Goal: Information Seeking & Learning: Check status

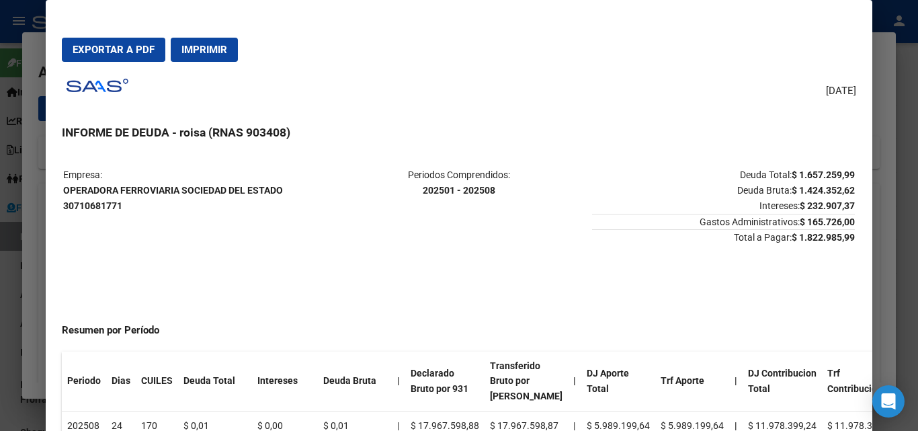
click at [28, 241] on div at bounding box center [459, 215] width 918 height 431
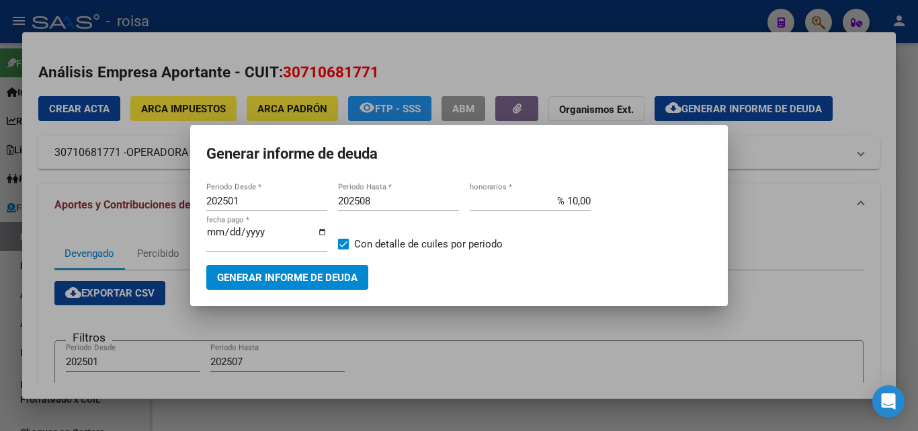
click at [252, 203] on input "202501" at bounding box center [266, 201] width 121 height 12
drag, startPoint x: 801, startPoint y: 274, endPoint x: 804, endPoint y: 285, distance: 11.1
click at [801, 276] on div at bounding box center [459, 215] width 918 height 431
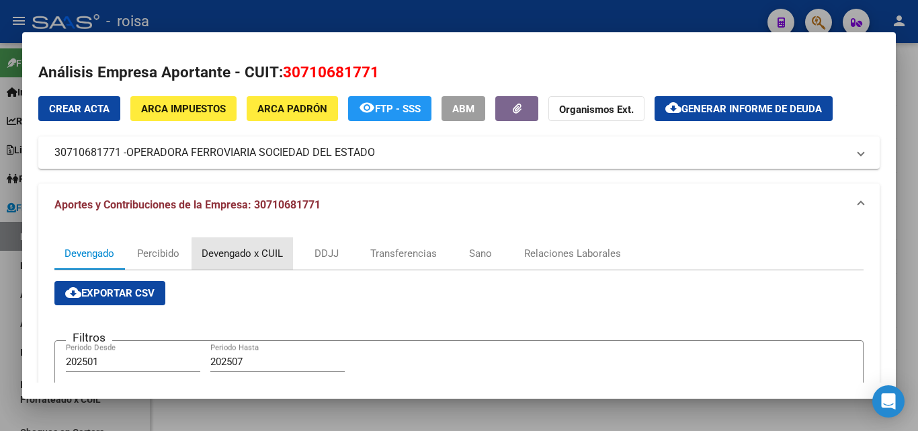
click at [259, 257] on div "Devengado x CUIL" at bounding box center [242, 253] width 81 height 15
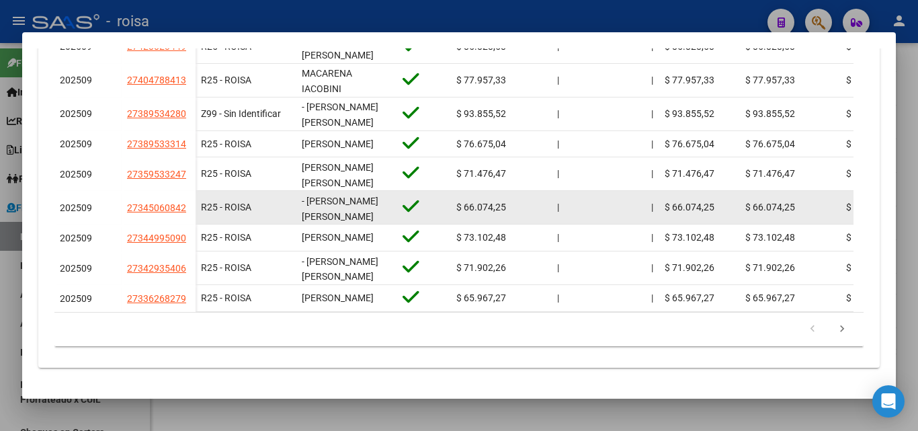
scroll to position [538, 0]
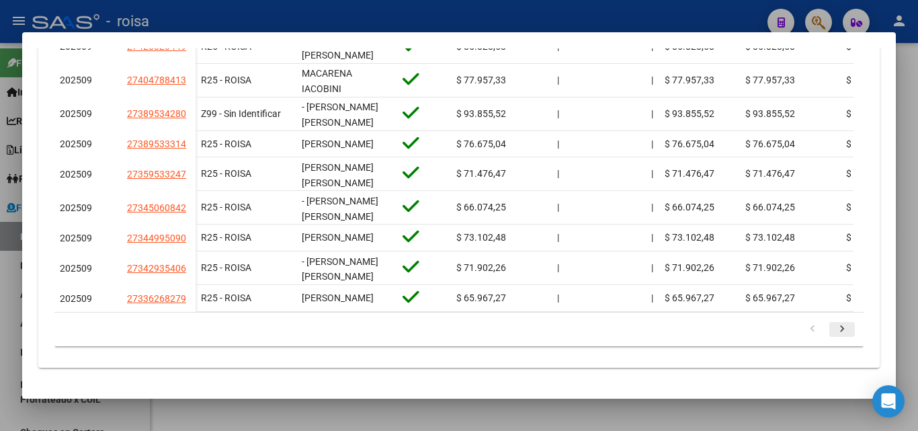
click at [837, 331] on icon "go to next page" at bounding box center [841, 331] width 17 height 16
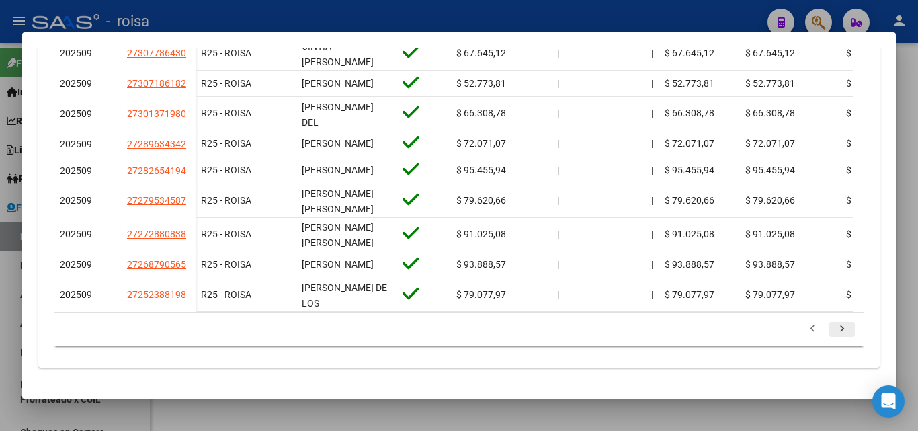
click at [833, 339] on icon "go to next page" at bounding box center [841, 331] width 17 height 16
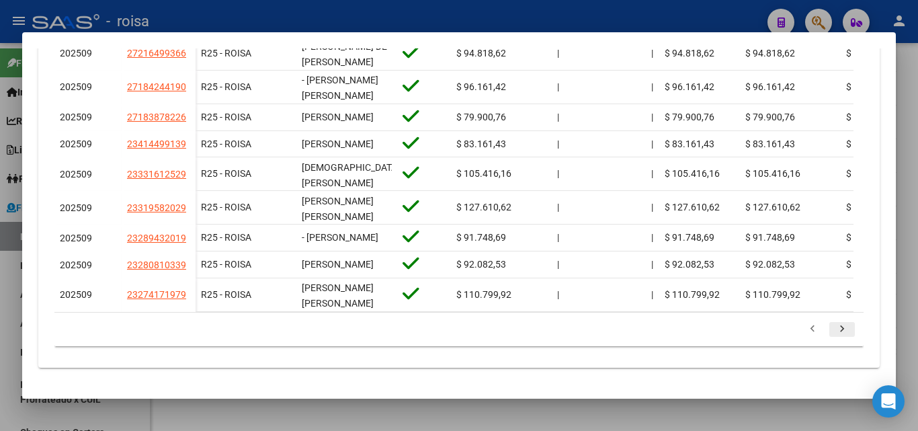
click at [833, 339] on icon "go to next page" at bounding box center [841, 331] width 17 height 16
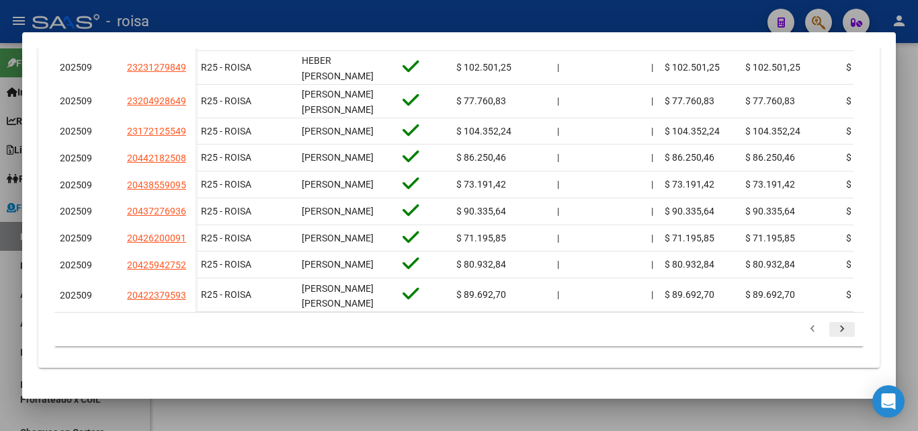
click at [833, 339] on icon "go to next page" at bounding box center [841, 331] width 17 height 16
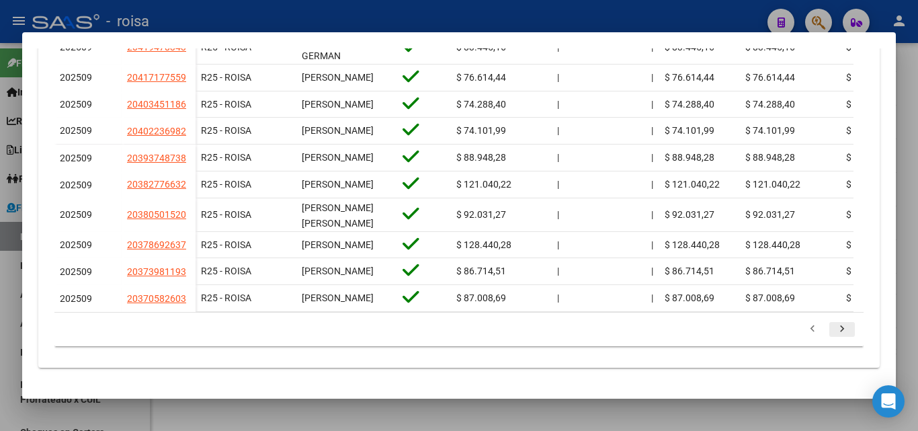
click at [830, 340] on li at bounding box center [842, 329] width 30 height 23
click at [833, 329] on icon "go to next page" at bounding box center [841, 331] width 17 height 16
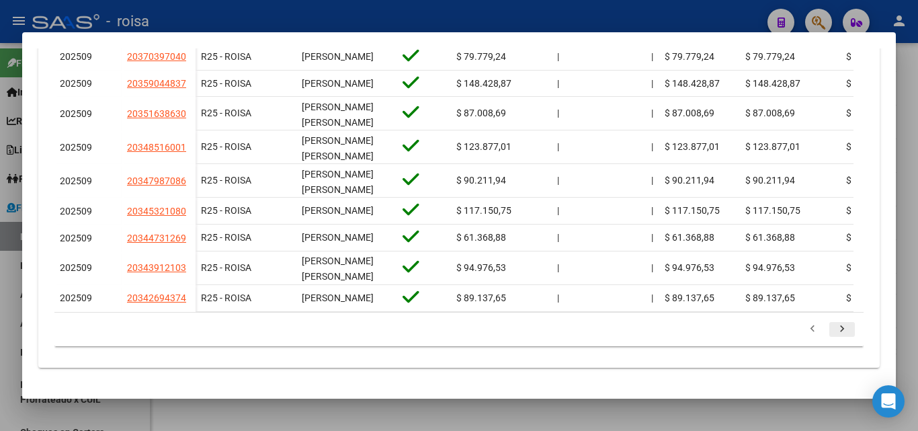
click at [833, 333] on icon "go to next page" at bounding box center [841, 331] width 17 height 16
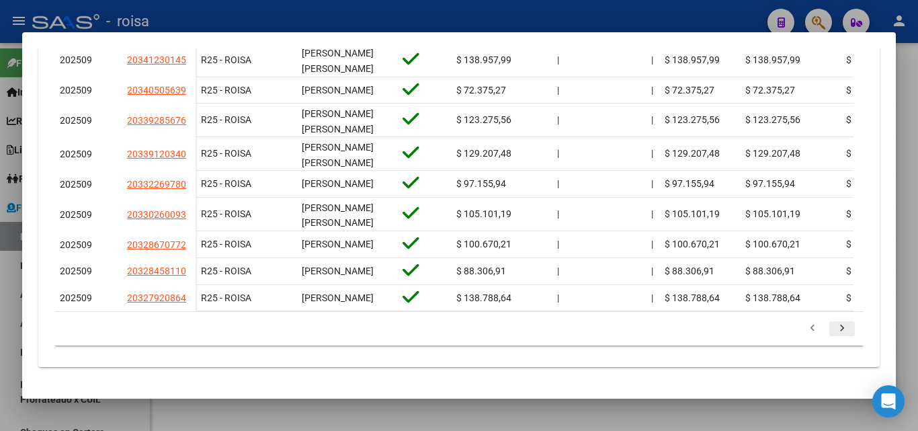
click at [833, 332] on icon "go to next page" at bounding box center [841, 330] width 17 height 16
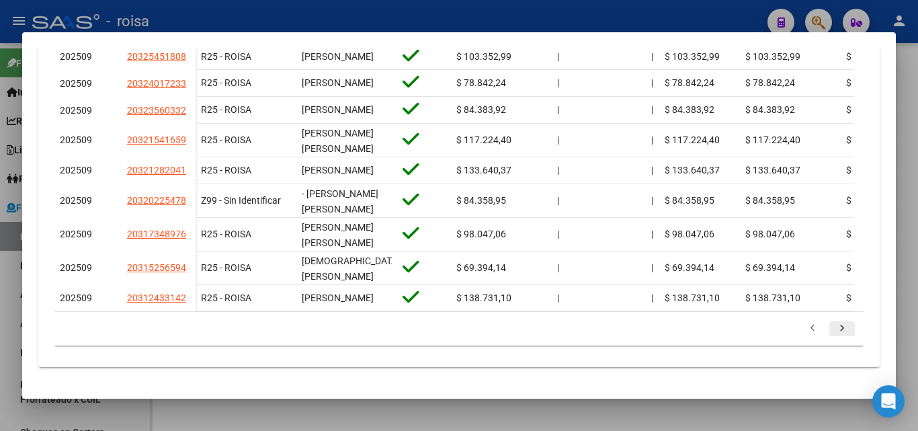
click at [833, 338] on icon "go to next page" at bounding box center [841, 330] width 17 height 16
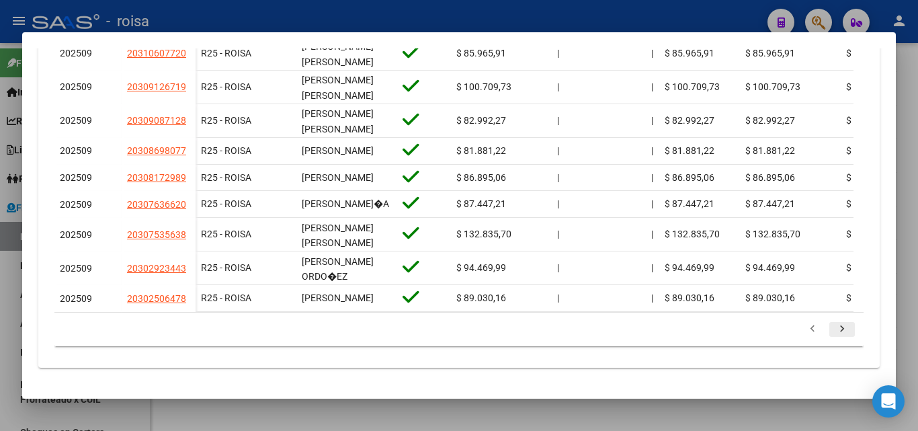
click at [833, 339] on icon "go to next page" at bounding box center [841, 331] width 17 height 16
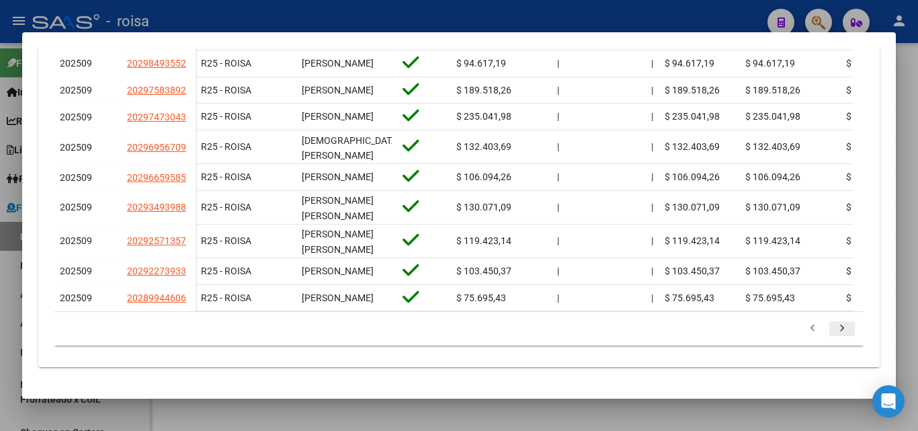
click at [833, 338] on icon "go to next page" at bounding box center [841, 330] width 17 height 16
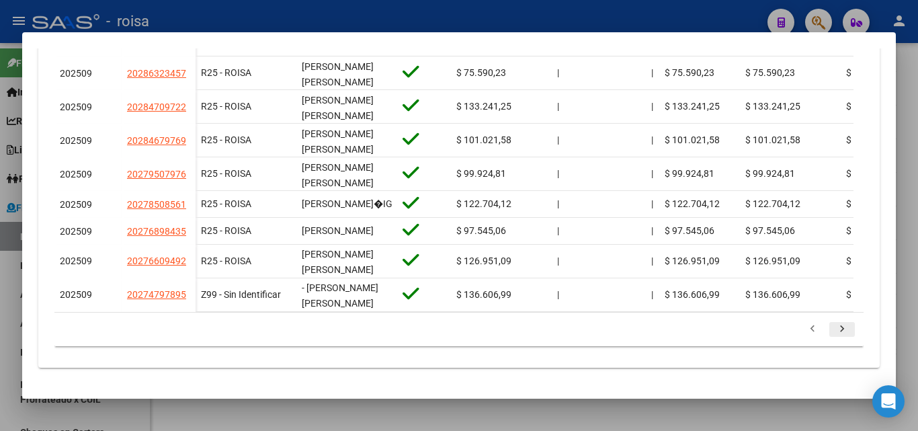
click at [833, 339] on icon "go to next page" at bounding box center [841, 331] width 17 height 16
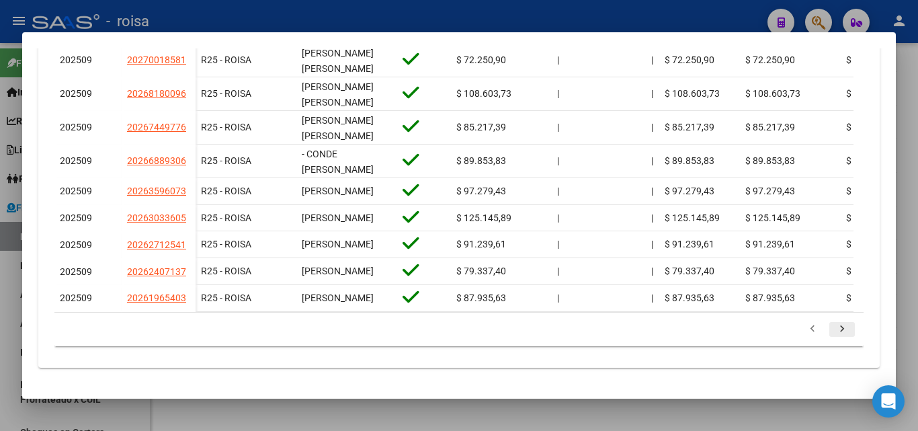
click at [833, 339] on icon "go to next page" at bounding box center [841, 331] width 17 height 16
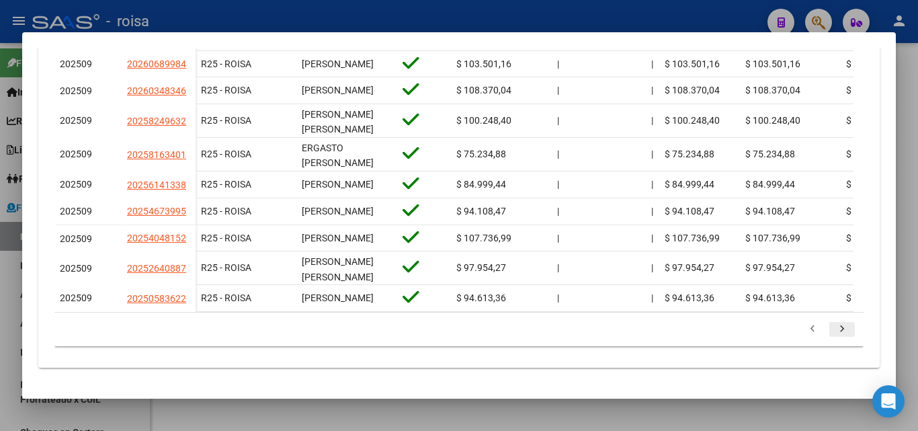
scroll to position [527, 0]
click at [833, 332] on icon "go to next page" at bounding box center [841, 331] width 17 height 16
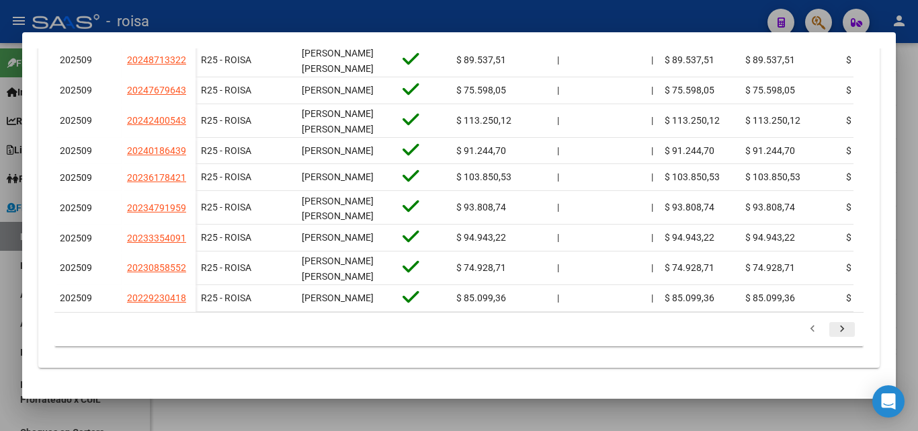
click at [833, 339] on icon "go to next page" at bounding box center [841, 331] width 17 height 16
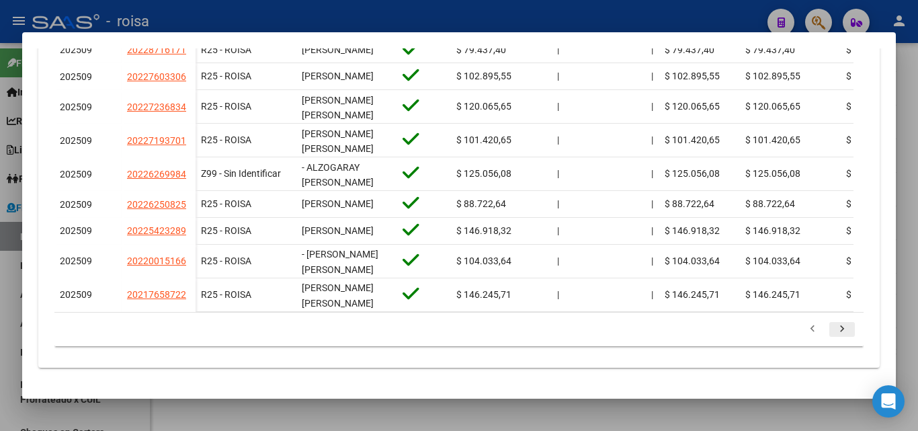
click at [833, 329] on icon "go to next page" at bounding box center [841, 331] width 17 height 16
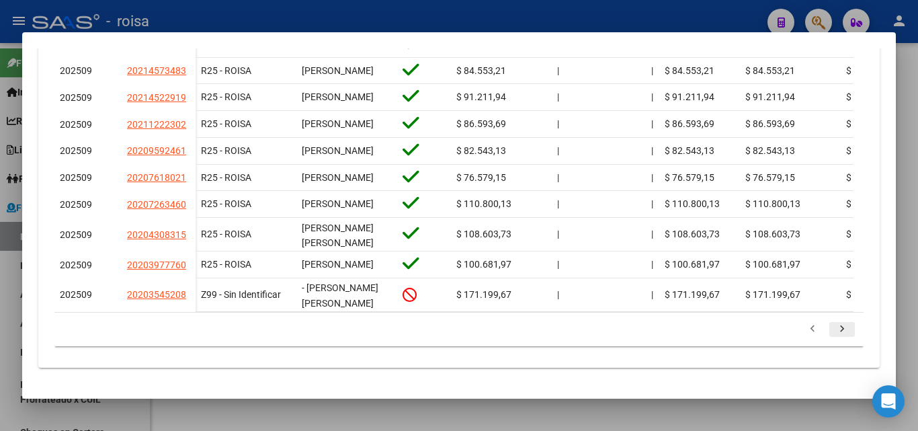
click at [833, 329] on icon "go to next page" at bounding box center [841, 331] width 17 height 16
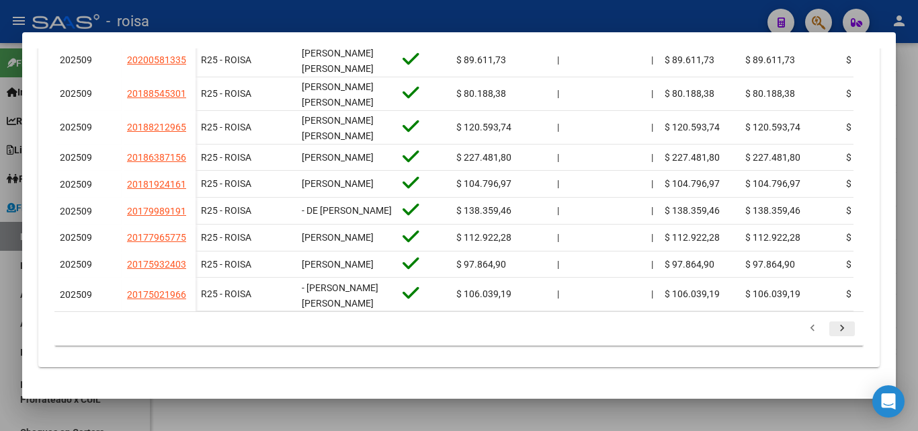
click at [833, 329] on icon "go to next page" at bounding box center [841, 330] width 17 height 16
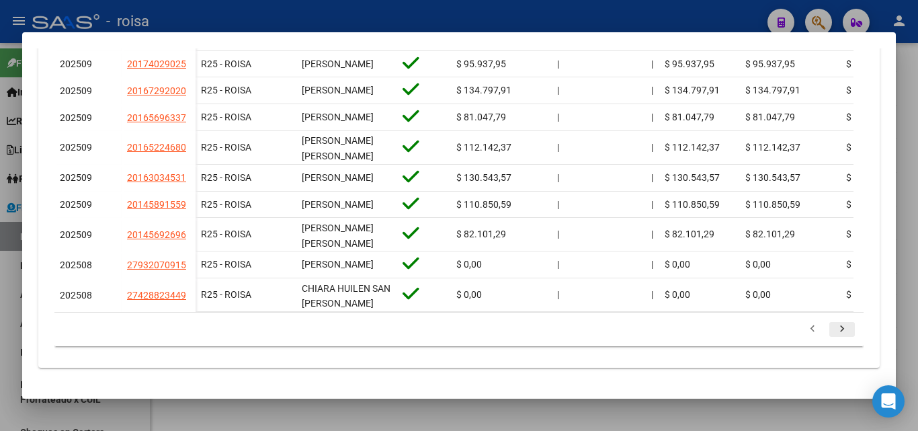
click at [835, 339] on icon "go to next page" at bounding box center [841, 331] width 17 height 16
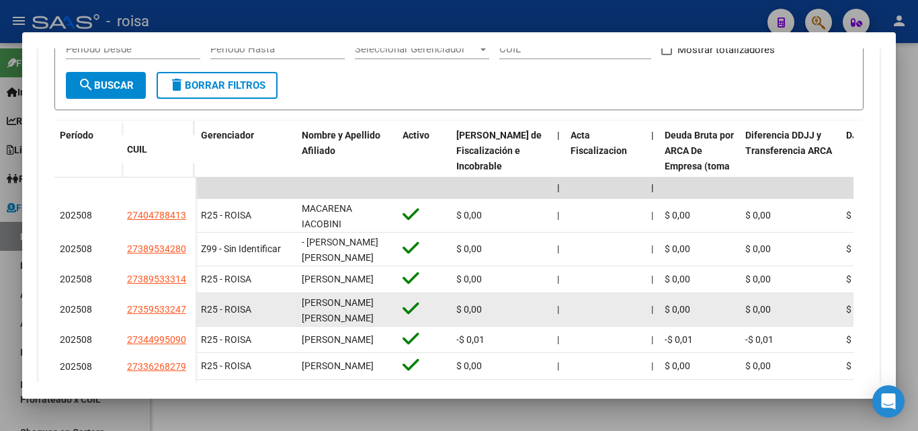
scroll to position [332, 0]
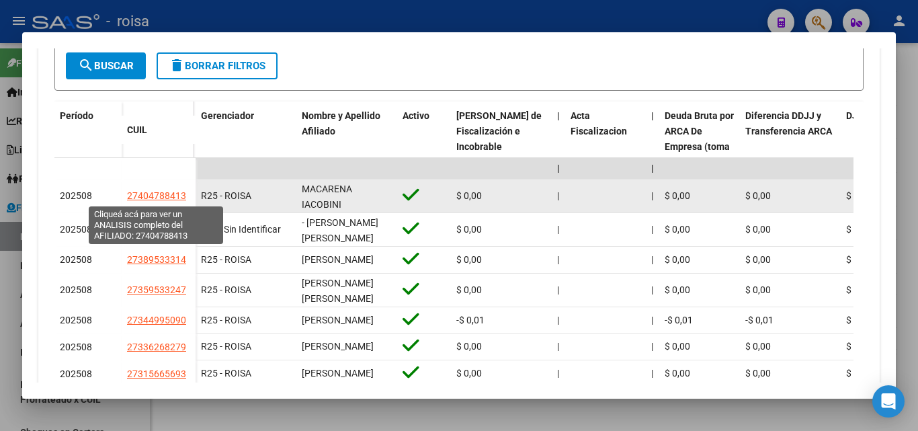
click at [155, 199] on span "27404788413" at bounding box center [156, 195] width 59 height 11
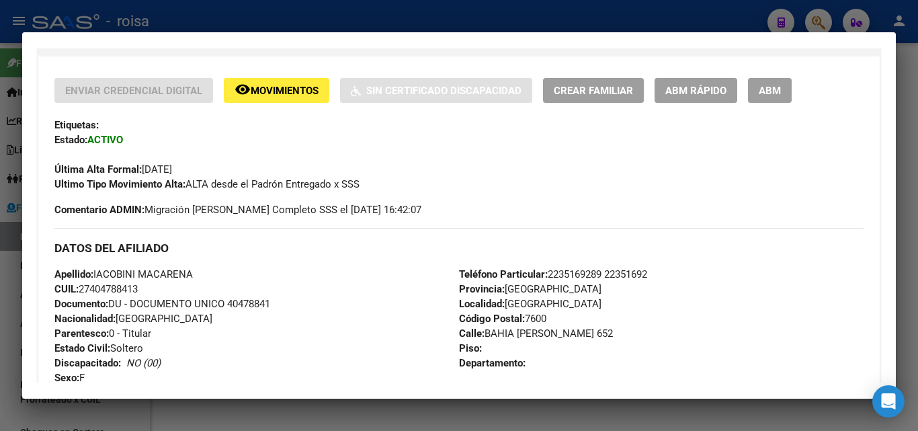
scroll to position [269, 0]
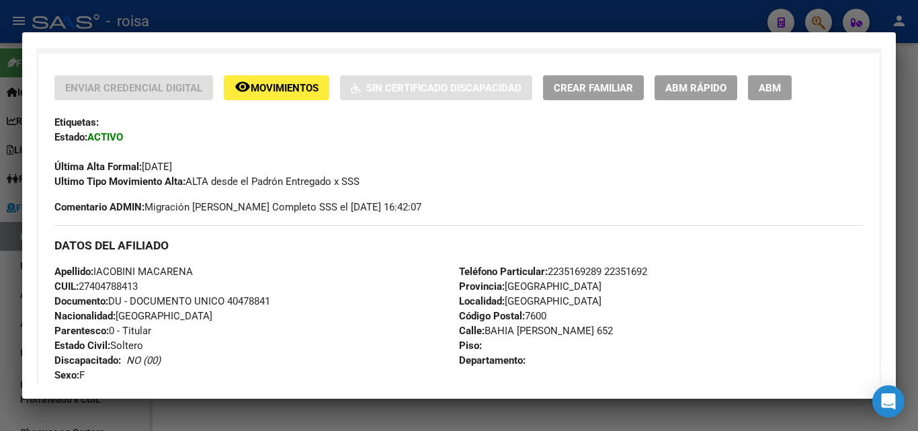
drag, startPoint x: 91, startPoint y: 284, endPoint x: 138, endPoint y: 284, distance: 46.4
click at [138, 284] on span "CUIL: 27404788413" at bounding box center [95, 286] width 83 height 12
copy span "40478841"
click at [7, 309] on div at bounding box center [459, 215] width 918 height 431
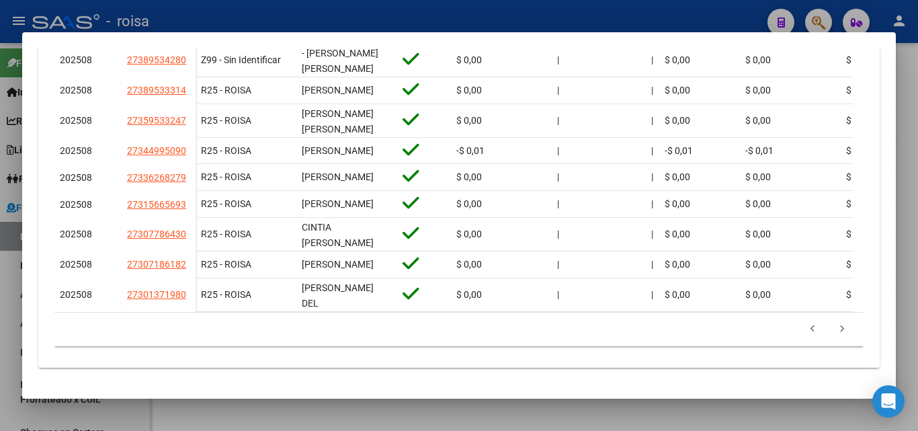
scroll to position [540, 0]
click at [835, 331] on icon "go to next page" at bounding box center [841, 331] width 17 height 16
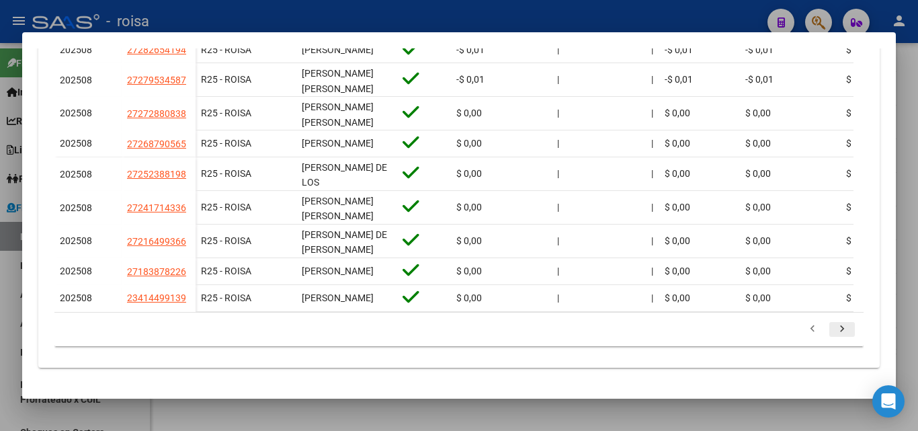
click at [833, 333] on icon "go to next page" at bounding box center [841, 331] width 17 height 16
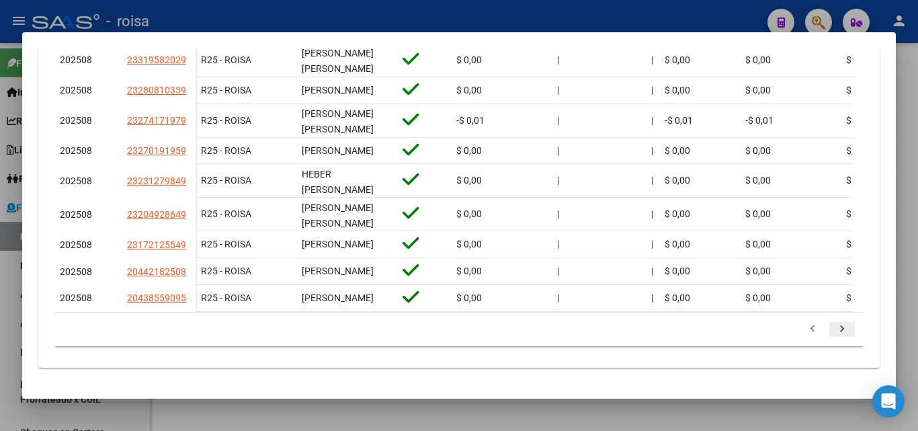
click at [833, 330] on icon "go to next page" at bounding box center [841, 331] width 17 height 16
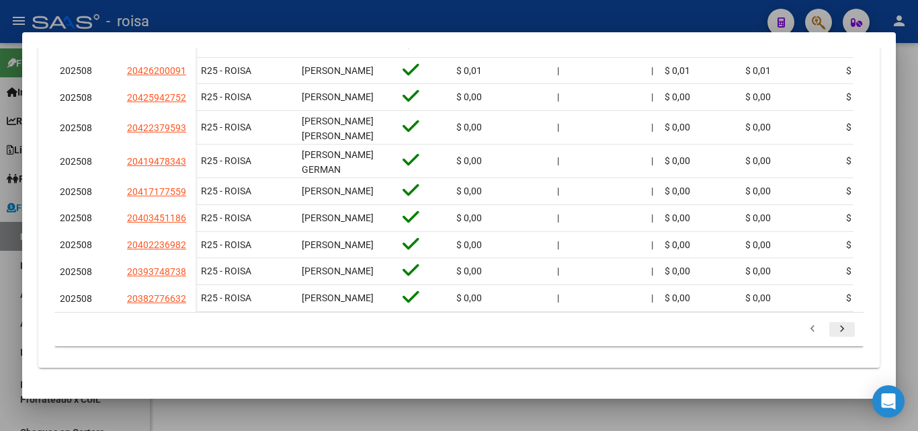
click at [833, 331] on icon "go to next page" at bounding box center [841, 331] width 17 height 16
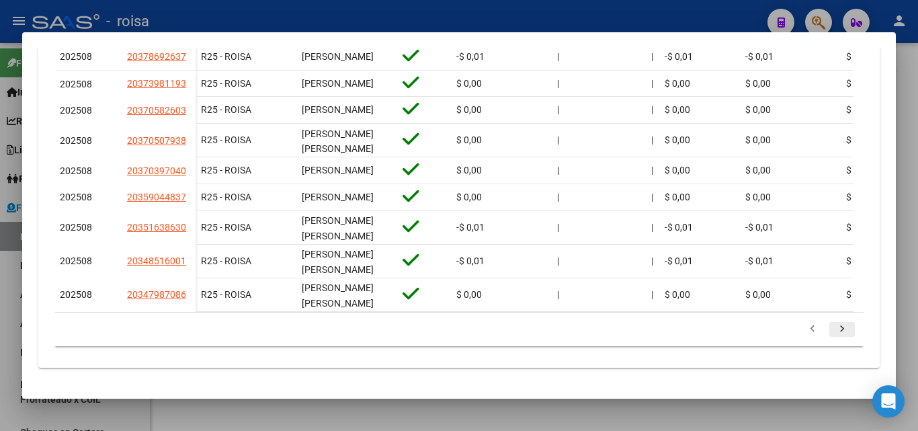
click at [833, 331] on icon "go to next page" at bounding box center [841, 331] width 17 height 16
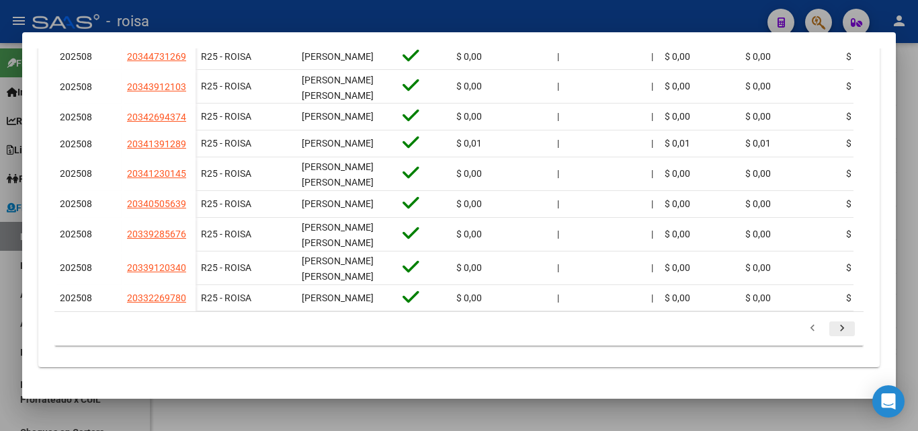
click at [833, 331] on icon "go to next page" at bounding box center [841, 330] width 17 height 16
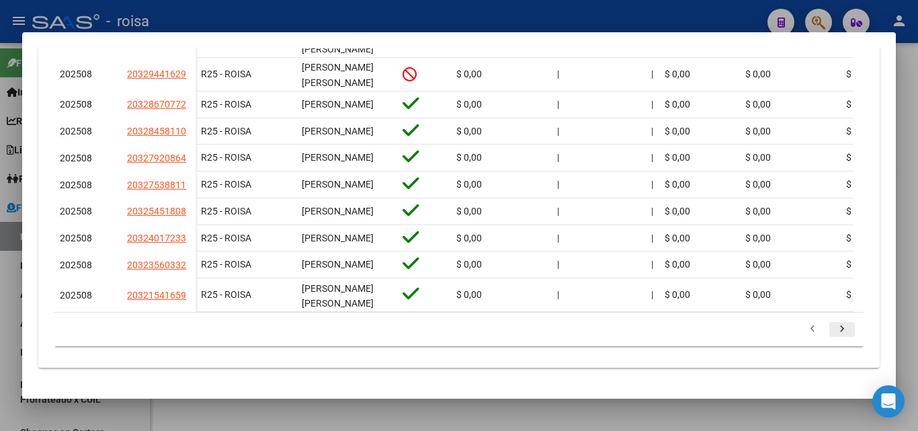
click at [833, 331] on icon "go to next page" at bounding box center [841, 331] width 17 height 16
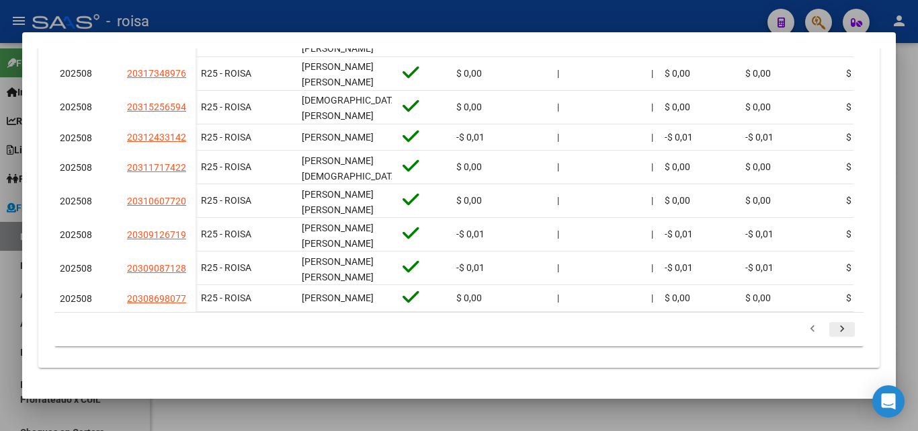
click at [833, 334] on icon "go to next page" at bounding box center [841, 331] width 17 height 16
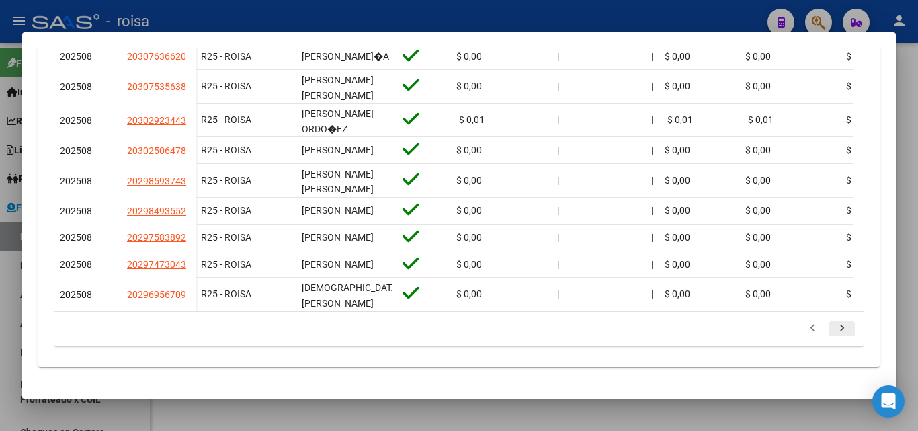
click at [833, 334] on icon "go to next page" at bounding box center [841, 330] width 17 height 16
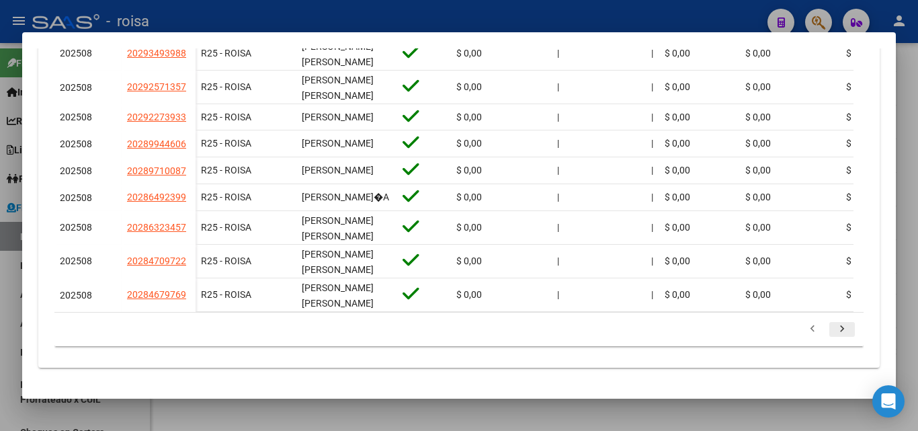
click at [833, 331] on icon "go to next page" at bounding box center [841, 331] width 17 height 16
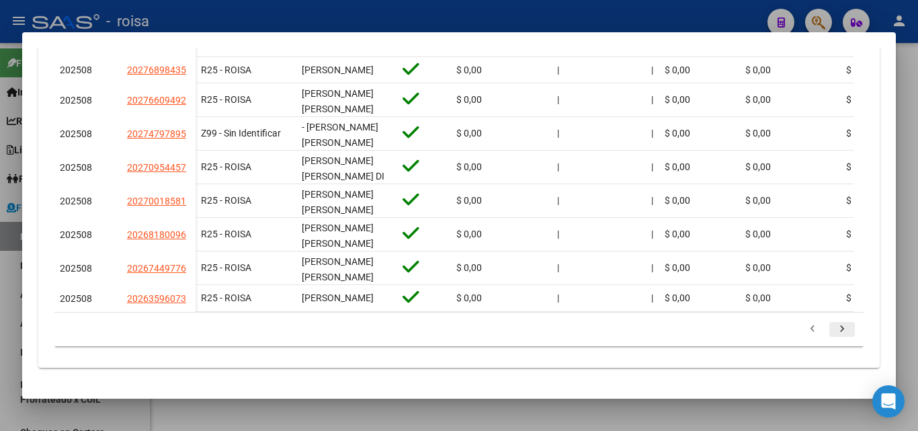
click at [833, 331] on icon "go to next page" at bounding box center [841, 331] width 17 height 16
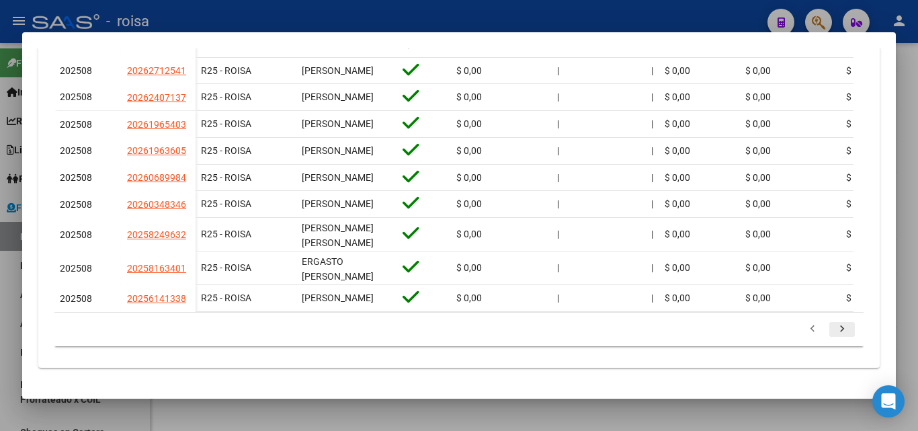
click at [833, 331] on icon "go to next page" at bounding box center [841, 331] width 17 height 16
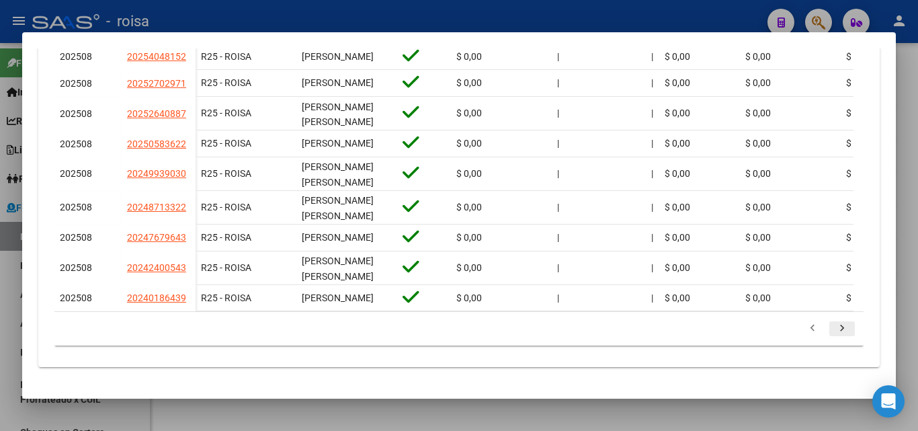
click at [833, 330] on icon "go to next page" at bounding box center [841, 330] width 17 height 16
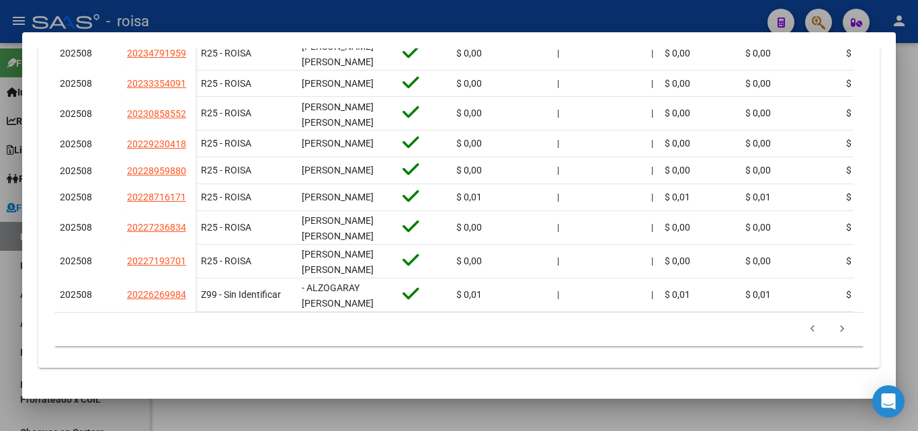
click at [833, 329] on icon "go to next page" at bounding box center [841, 331] width 17 height 16
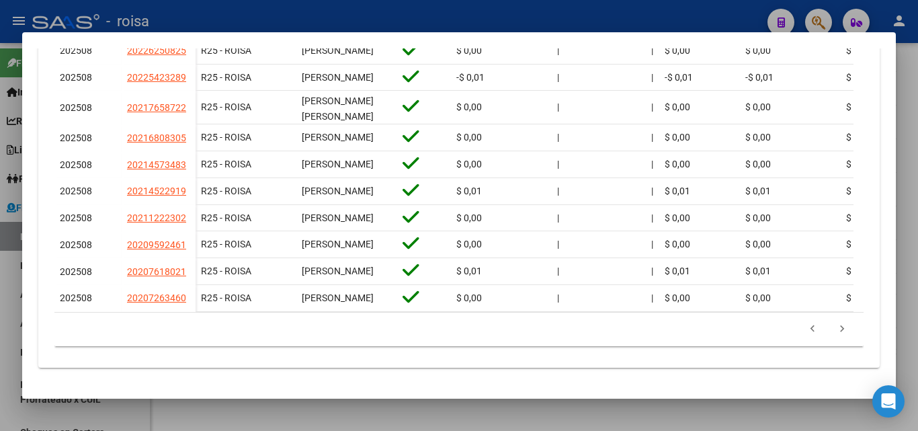
click at [833, 329] on icon "go to next page" at bounding box center [841, 331] width 17 height 16
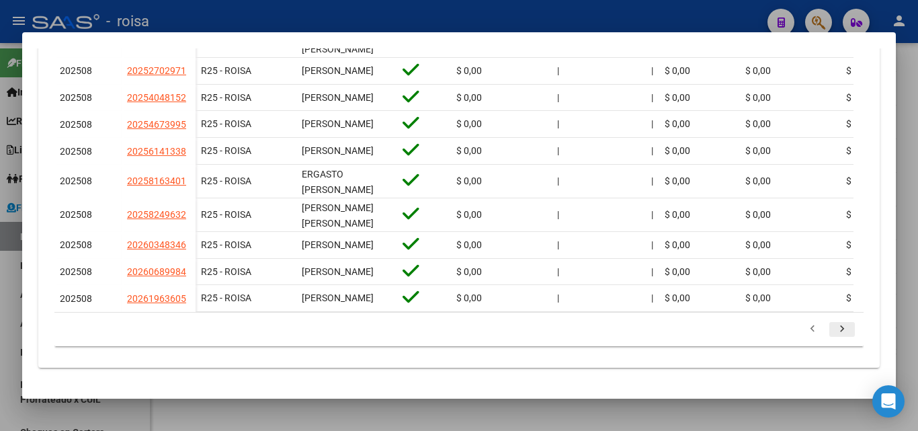
click at [833, 329] on icon "go to next page" at bounding box center [841, 331] width 17 height 16
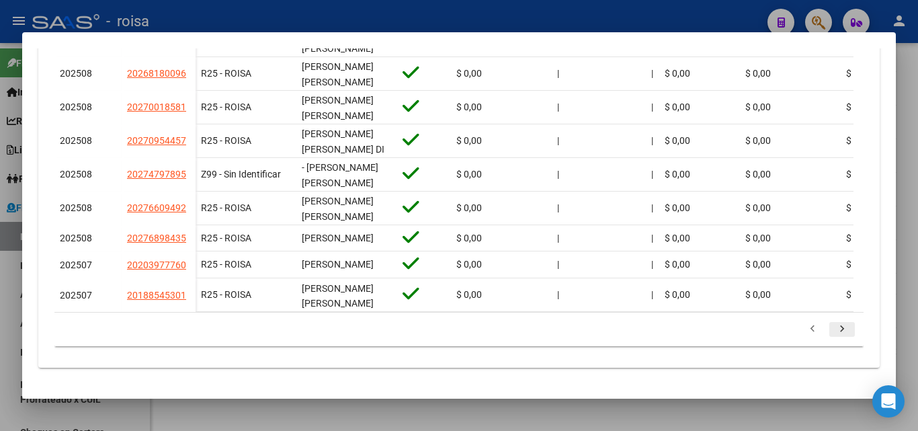
click at [833, 329] on icon "go to next page" at bounding box center [841, 331] width 17 height 16
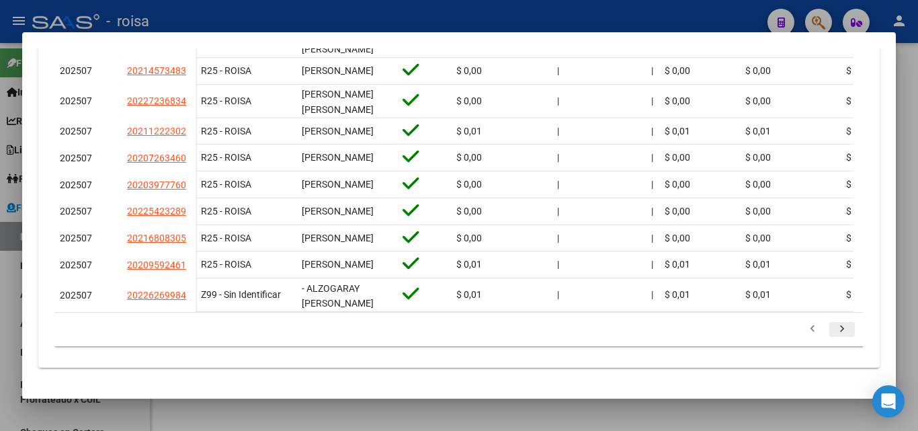
click at [833, 331] on icon "go to next page" at bounding box center [841, 331] width 17 height 16
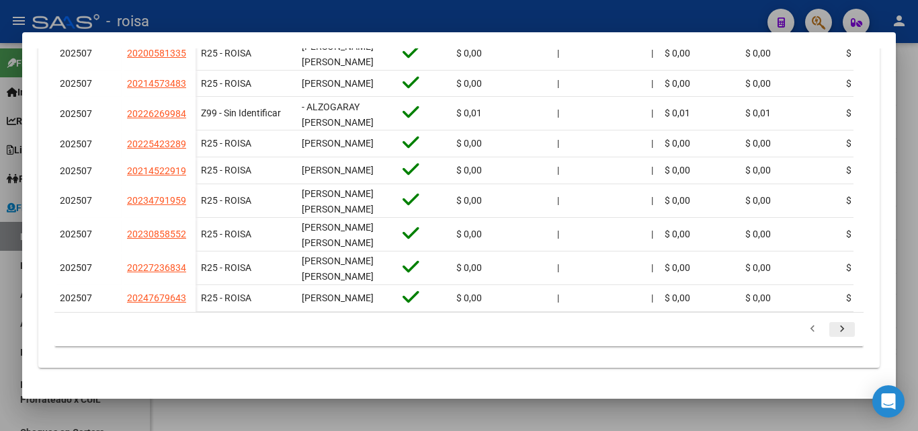
click at [833, 331] on icon "go to next page" at bounding box center [841, 331] width 17 height 16
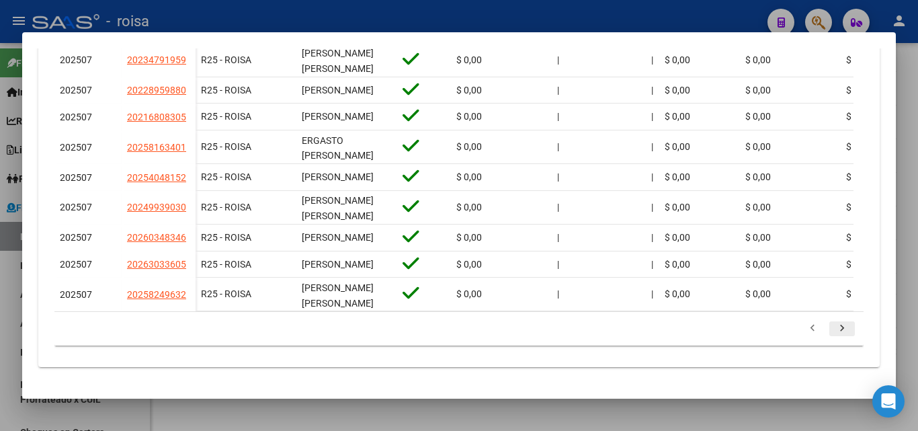
click at [833, 331] on icon "go to next page" at bounding box center [841, 330] width 17 height 16
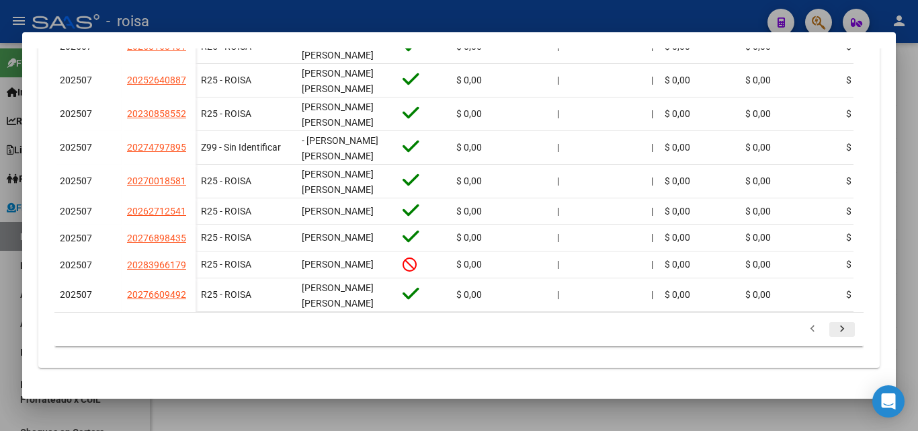
click at [833, 329] on icon "go to next page" at bounding box center [841, 331] width 17 height 16
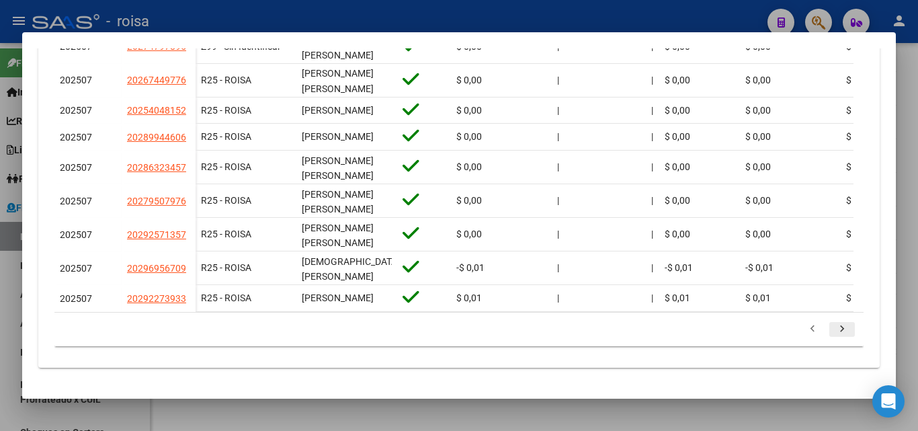
click at [833, 335] on icon "go to next page" at bounding box center [841, 331] width 17 height 16
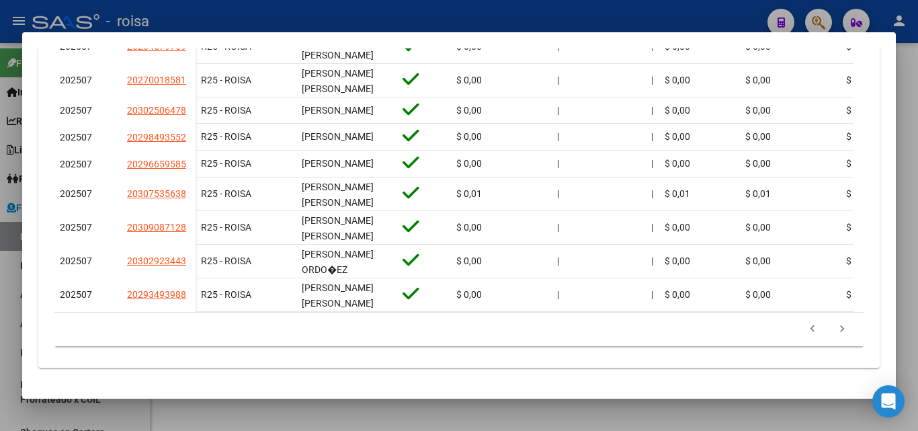
click at [833, 326] on icon "go to next page" at bounding box center [841, 331] width 17 height 16
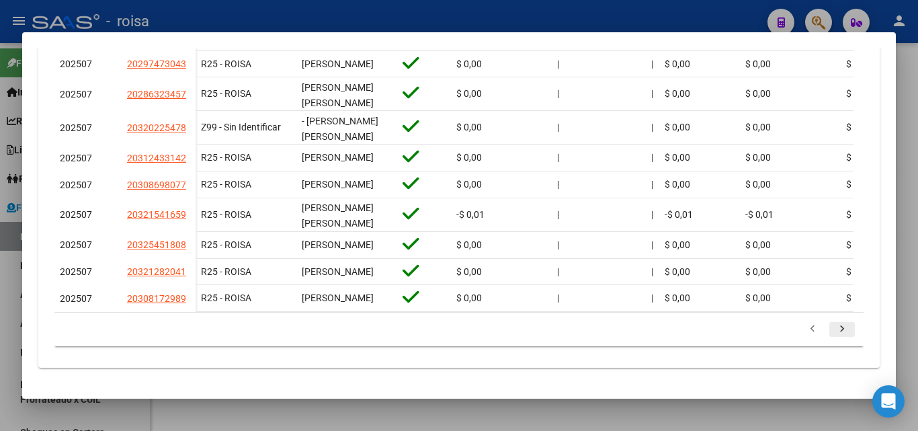
click at [834, 330] on icon "go to next page" at bounding box center [841, 331] width 17 height 16
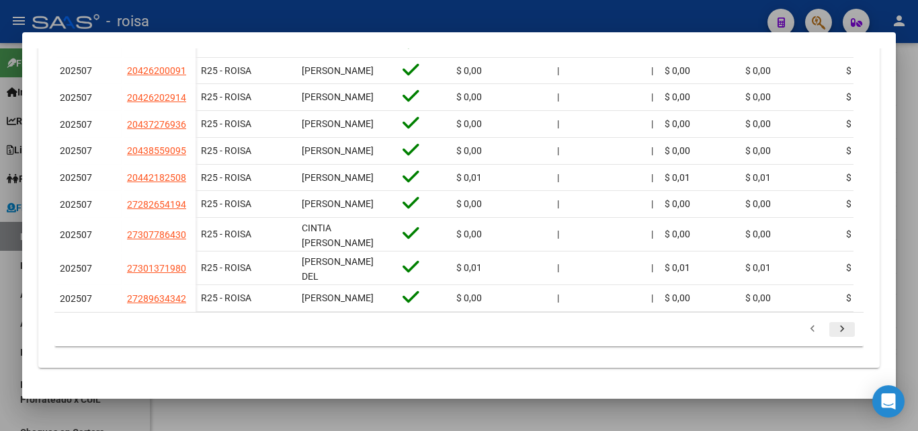
click at [833, 330] on icon "go to next page" at bounding box center [841, 331] width 17 height 16
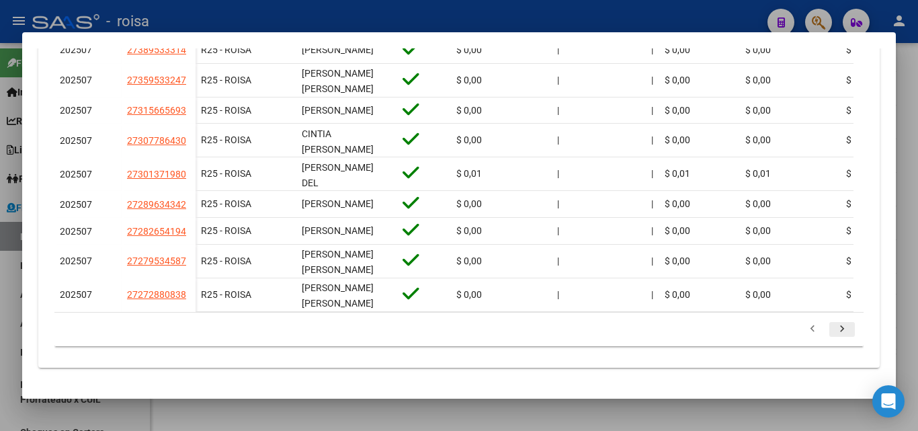
click at [833, 330] on icon "go to next page" at bounding box center [841, 331] width 17 height 16
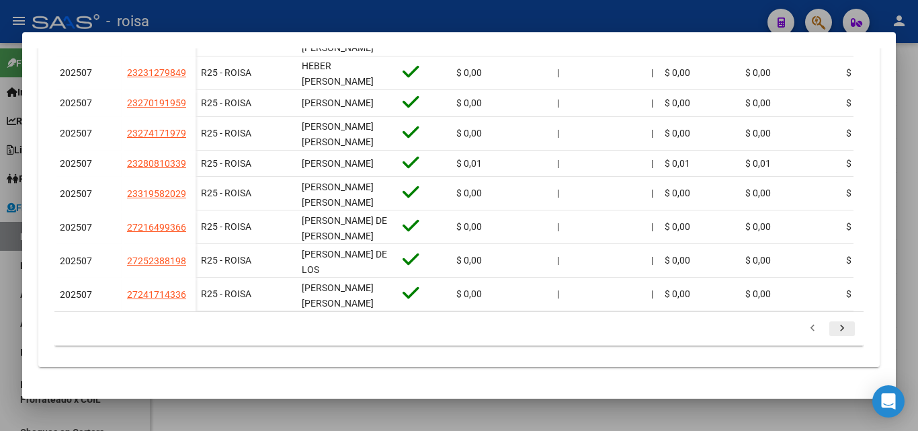
click at [833, 330] on icon "go to next page" at bounding box center [841, 330] width 17 height 16
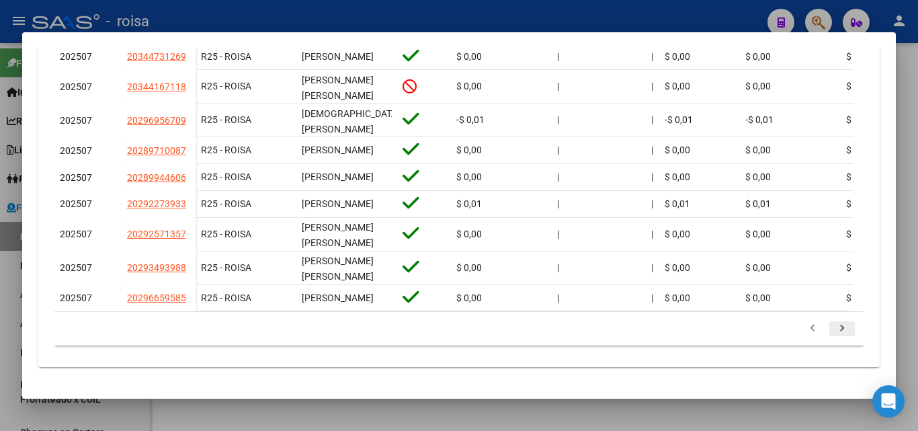
click at [833, 333] on icon "go to next page" at bounding box center [841, 330] width 17 height 16
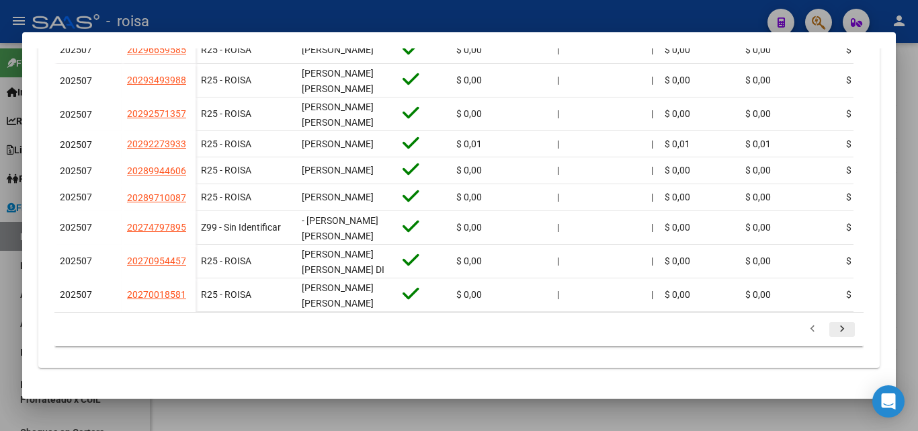
click at [833, 333] on icon "go to next page" at bounding box center [841, 331] width 17 height 16
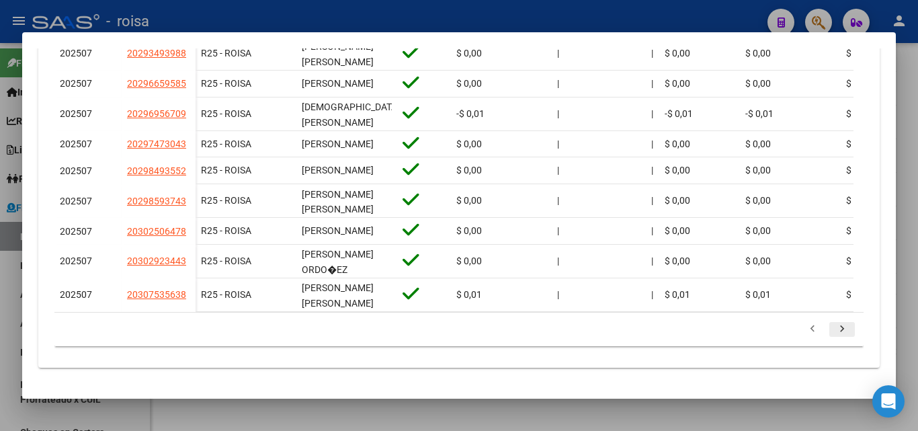
click at [833, 330] on icon "go to next page" at bounding box center [841, 331] width 17 height 16
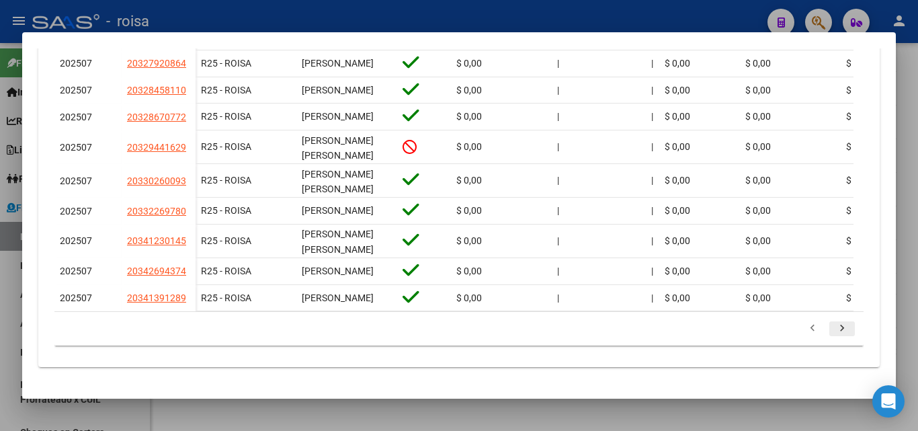
click at [833, 330] on icon "go to next page" at bounding box center [841, 330] width 17 height 16
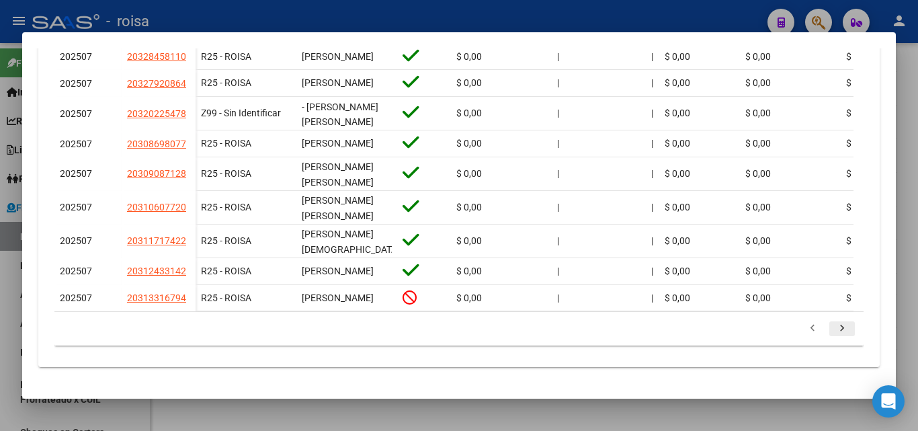
click at [833, 330] on icon "go to next page" at bounding box center [841, 330] width 17 height 16
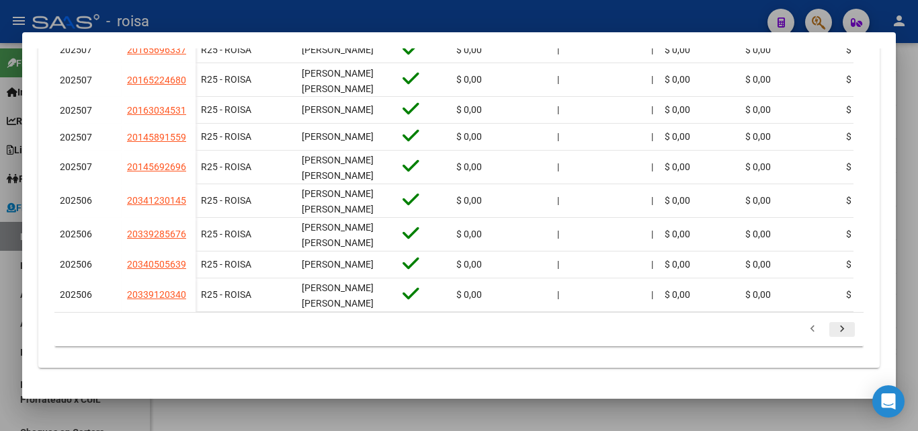
scroll to position [540, 0]
click at [833, 328] on icon "go to next page" at bounding box center [841, 331] width 17 height 16
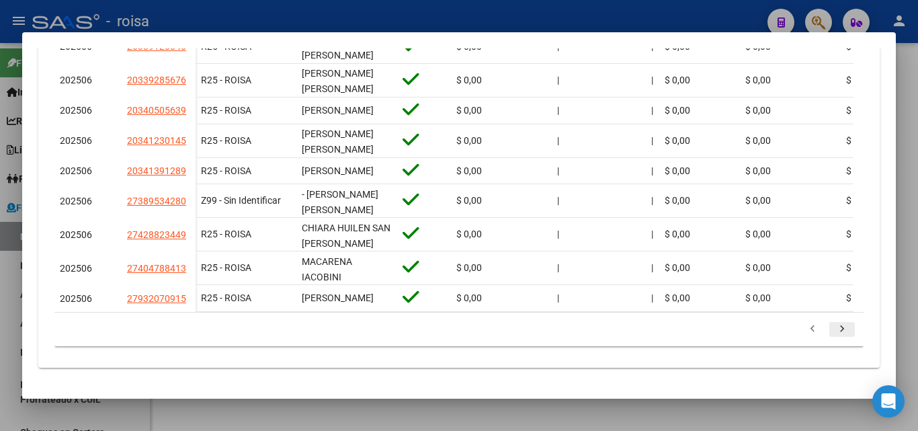
click at [833, 328] on icon "go to next page" at bounding box center [841, 331] width 17 height 16
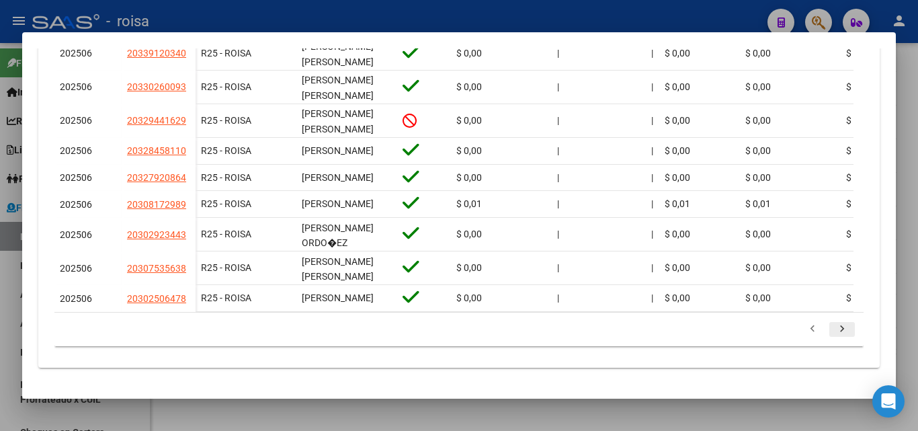
click at [833, 328] on icon "go to next page" at bounding box center [841, 331] width 17 height 16
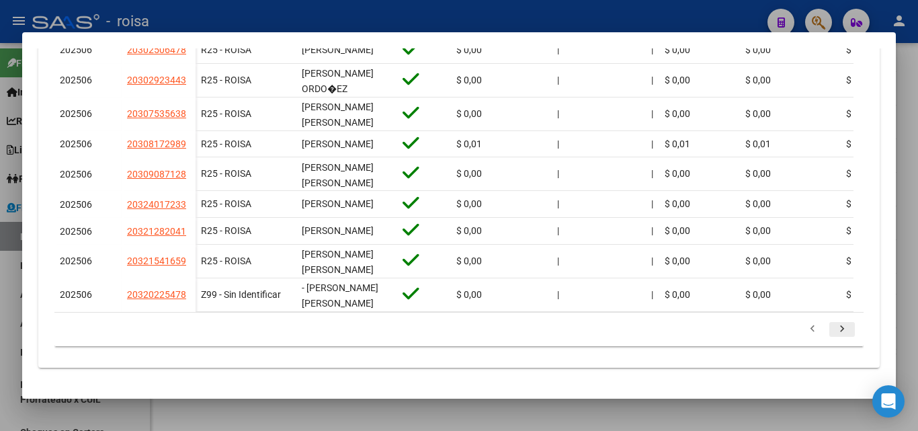
click at [833, 328] on icon "go to next page" at bounding box center [841, 331] width 17 height 16
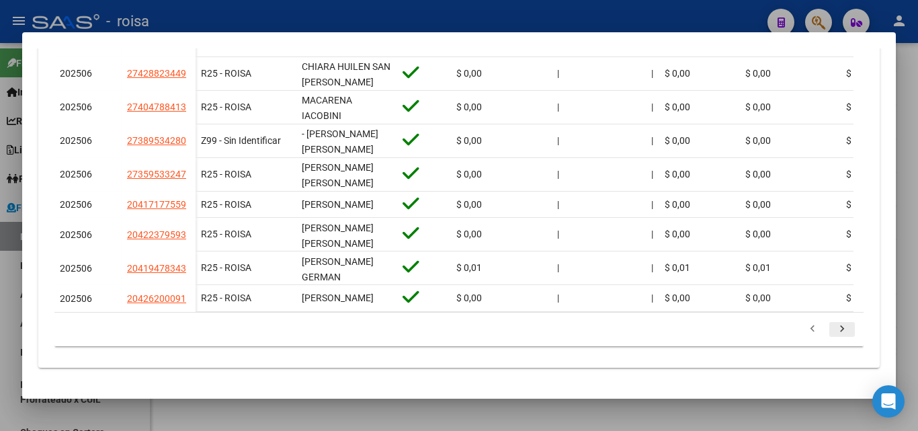
click at [833, 331] on icon "go to next page" at bounding box center [841, 331] width 17 height 16
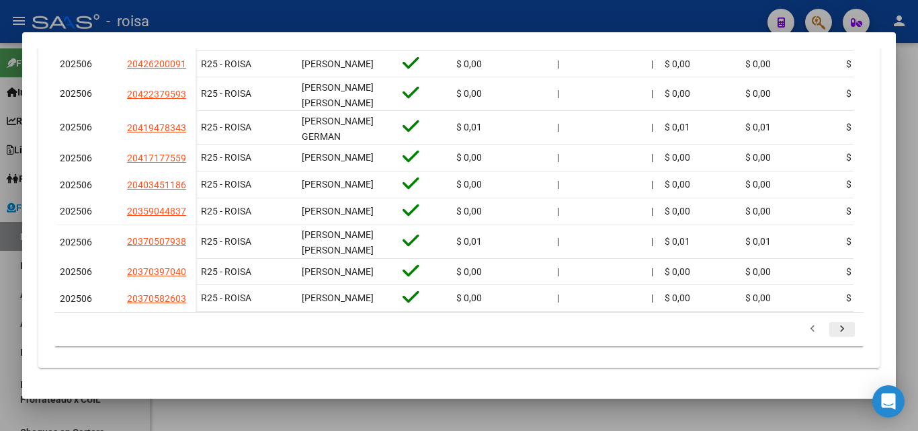
scroll to position [534, 0]
click at [833, 331] on icon "go to next page" at bounding box center [841, 331] width 17 height 16
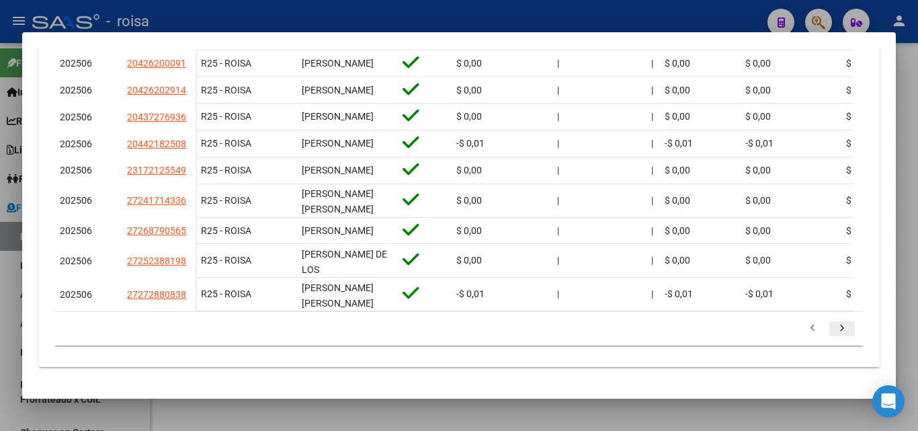
click at [833, 331] on icon "go to next page" at bounding box center [841, 330] width 17 height 16
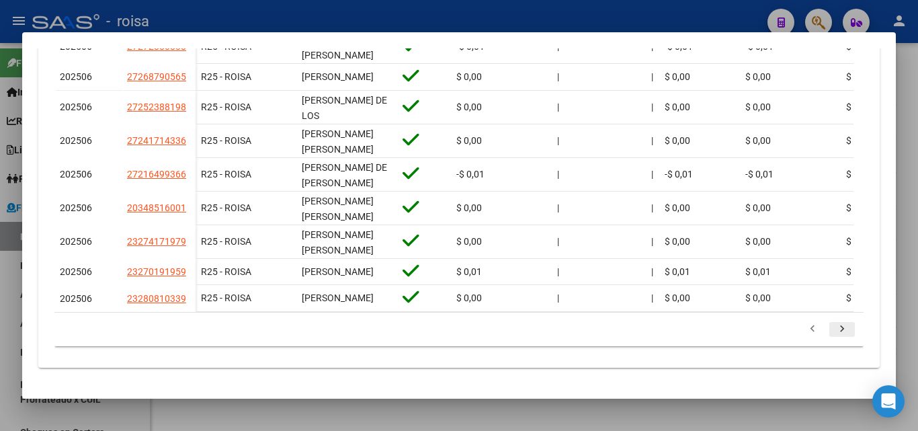
click at [833, 335] on icon "go to next page" at bounding box center [841, 331] width 17 height 16
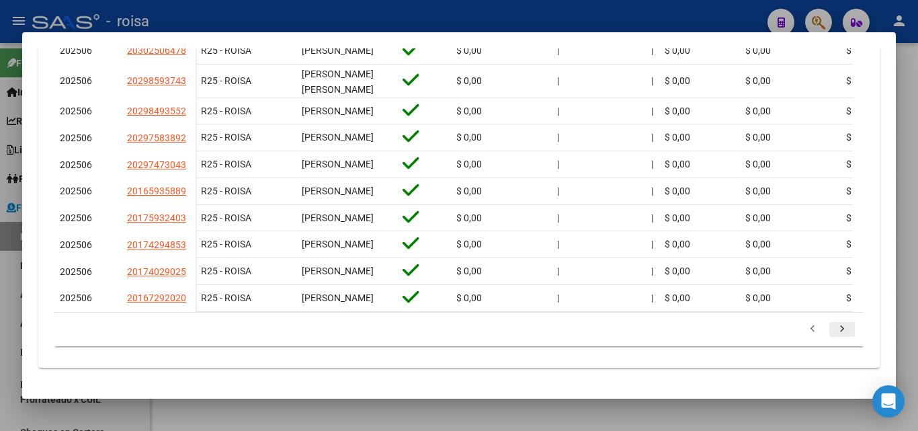
click at [833, 335] on icon "go to next page" at bounding box center [841, 331] width 17 height 16
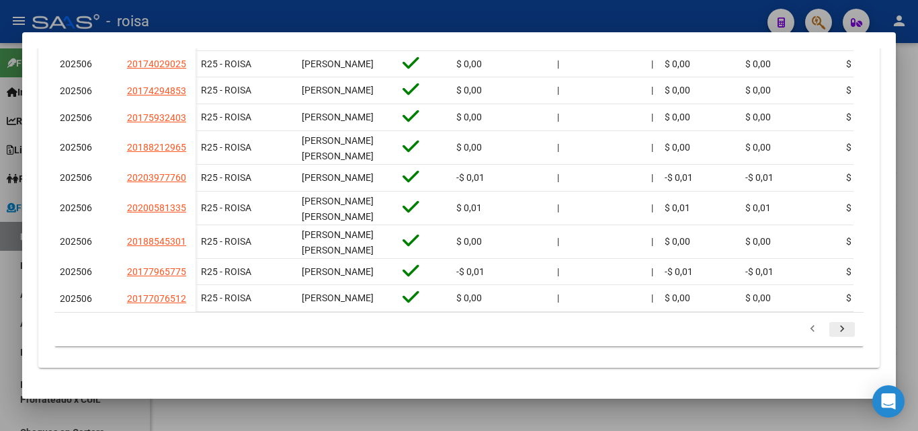
click at [833, 329] on icon "go to next page" at bounding box center [841, 331] width 17 height 16
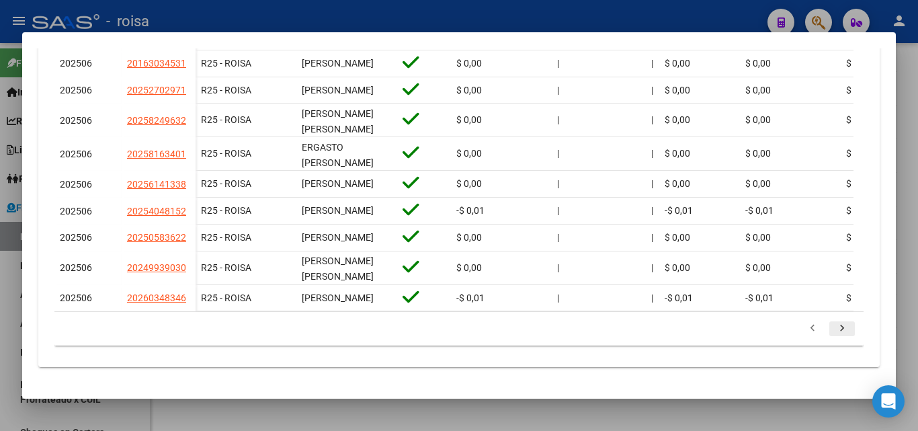
click at [833, 329] on icon "go to next page" at bounding box center [841, 330] width 17 height 16
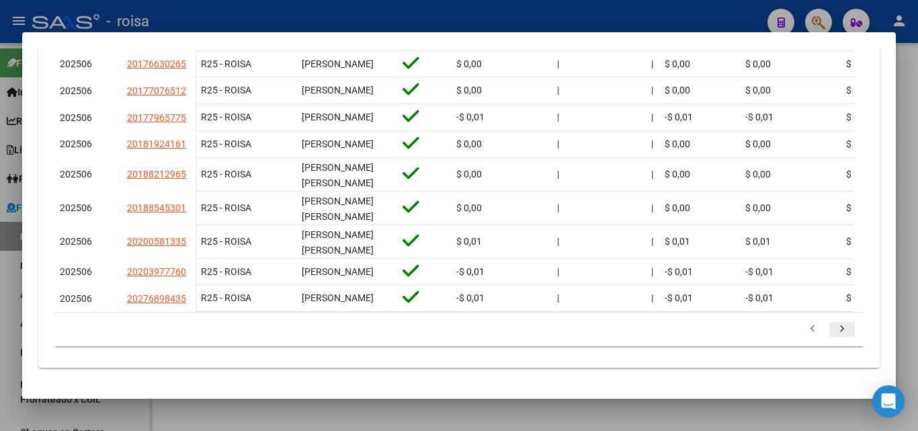
click at [833, 329] on icon "go to next page" at bounding box center [841, 331] width 17 height 16
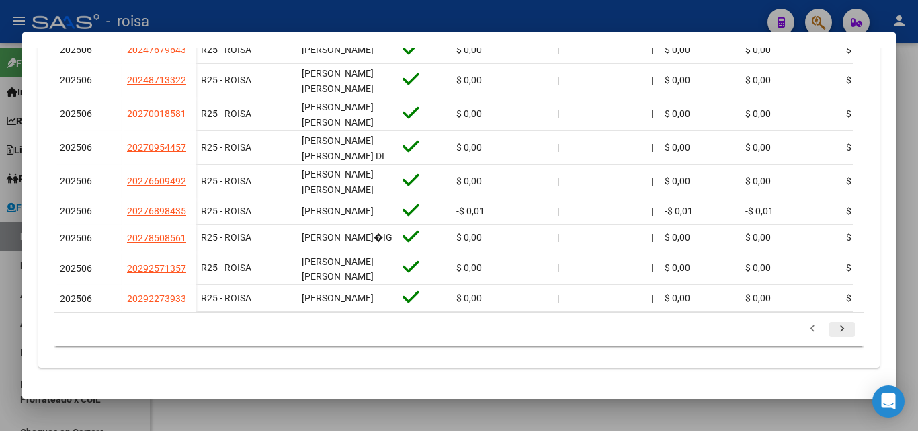
click at [833, 337] on icon "go to next page" at bounding box center [841, 331] width 17 height 16
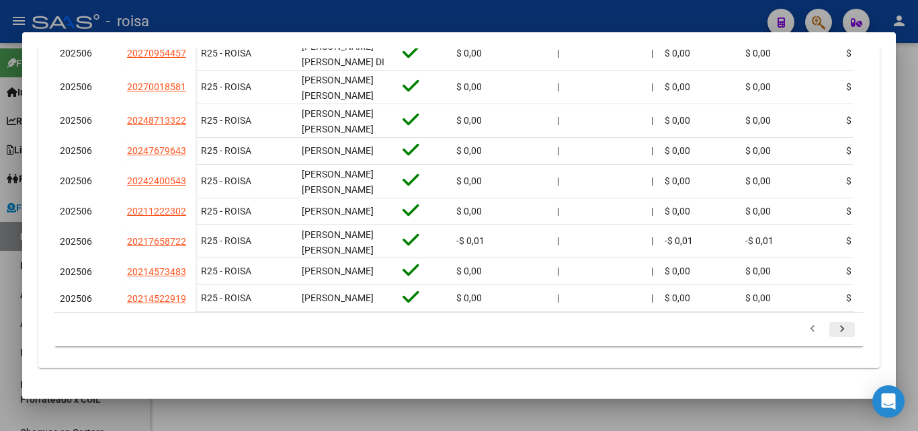
click at [833, 337] on icon "go to next page" at bounding box center [841, 331] width 17 height 16
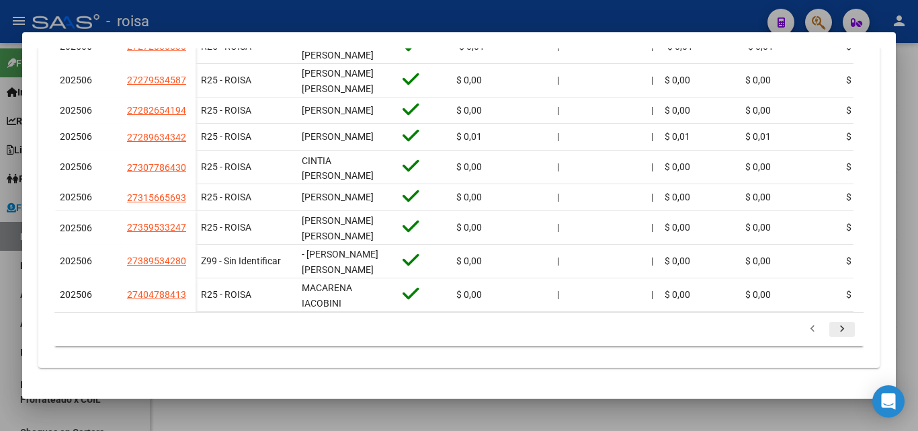
click at [833, 337] on icon "go to next page" at bounding box center [841, 331] width 17 height 16
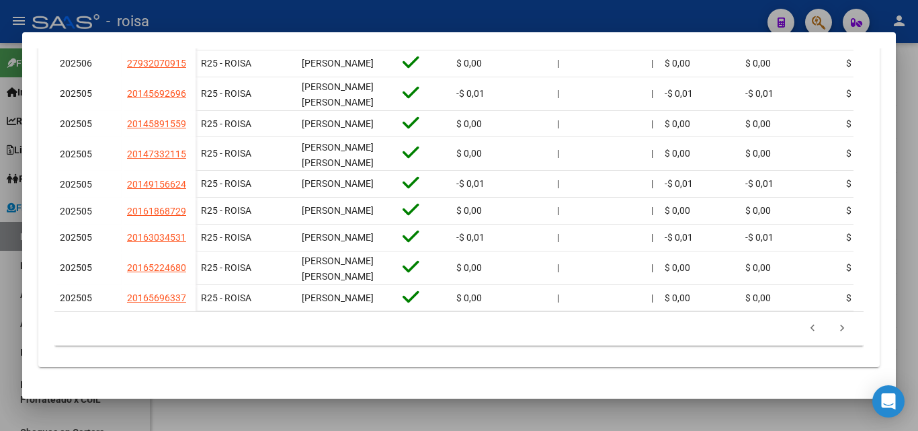
click at [833, 336] on icon "go to next page" at bounding box center [841, 330] width 17 height 16
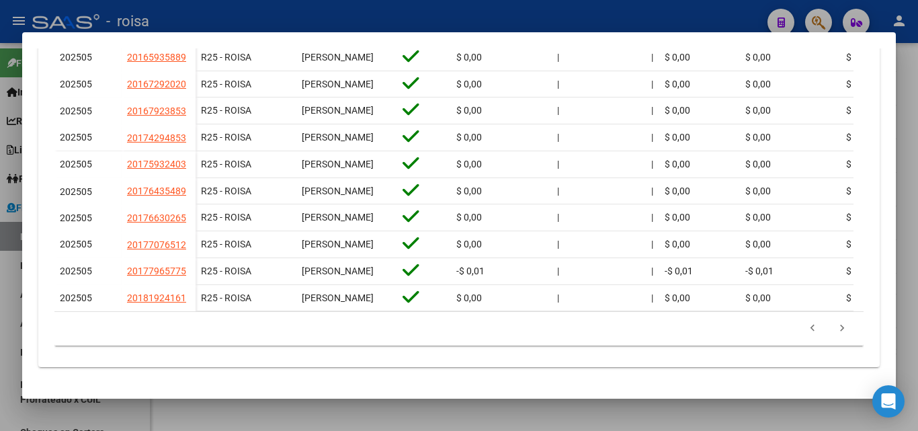
click at [833, 336] on icon "go to next page" at bounding box center [841, 330] width 17 height 16
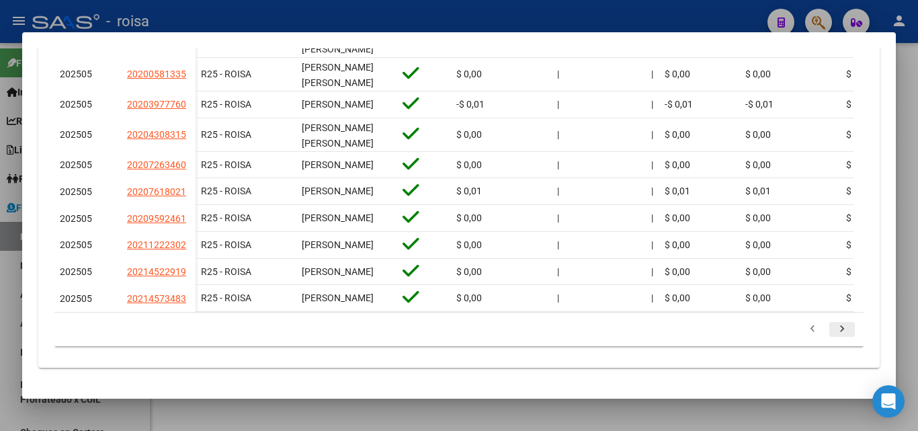
click at [833, 331] on icon "go to next page" at bounding box center [841, 331] width 17 height 16
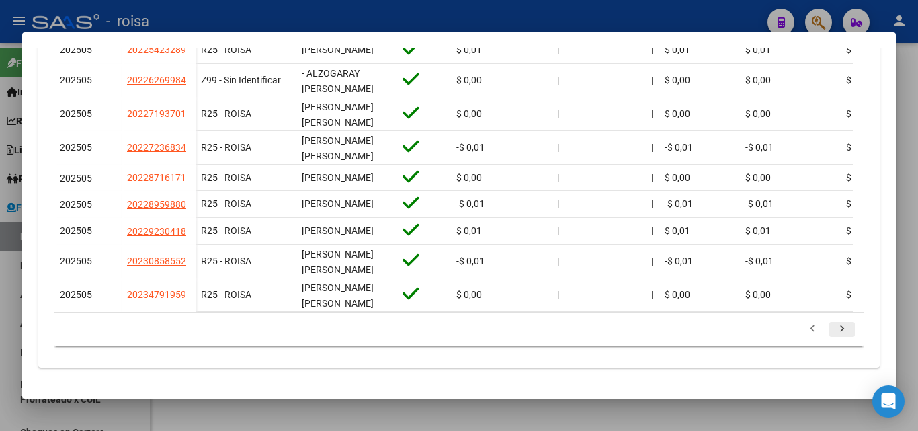
scroll to position [540, 0]
click at [833, 331] on icon "go to next page" at bounding box center [841, 331] width 17 height 16
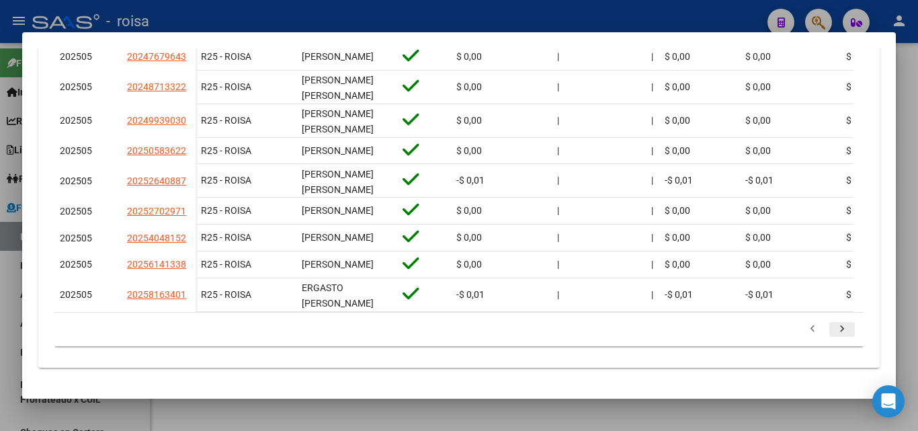
click at [833, 331] on icon "go to next page" at bounding box center [841, 331] width 17 height 16
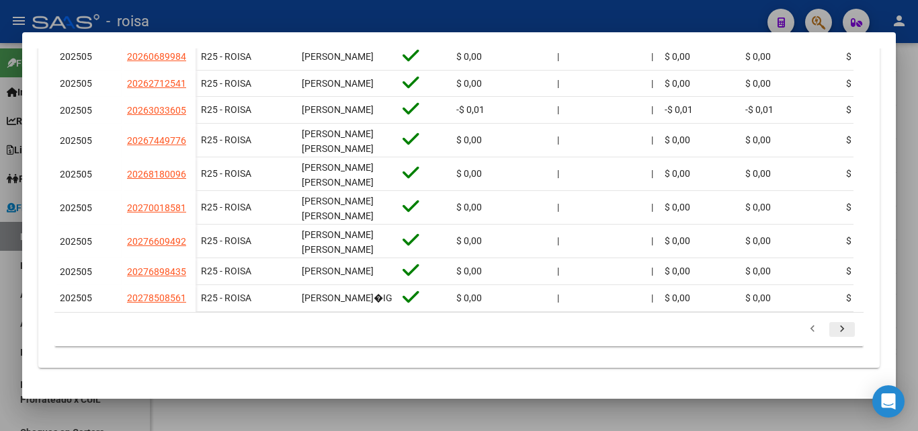
click at [833, 331] on icon "go to next page" at bounding box center [841, 331] width 17 height 16
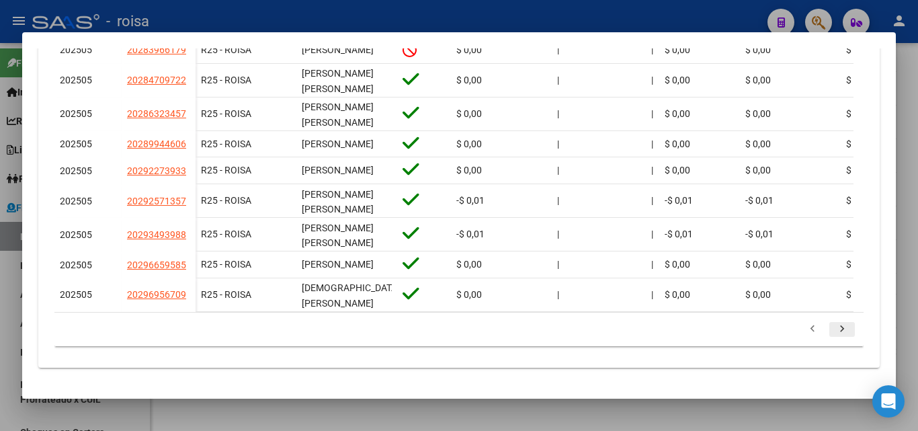
click at [833, 330] on icon "go to next page" at bounding box center [841, 331] width 17 height 16
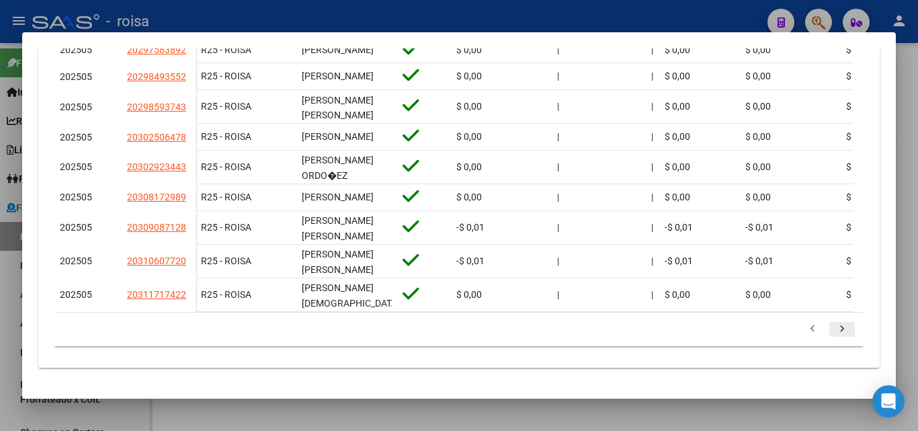
click at [833, 331] on icon "go to next page" at bounding box center [841, 331] width 17 height 16
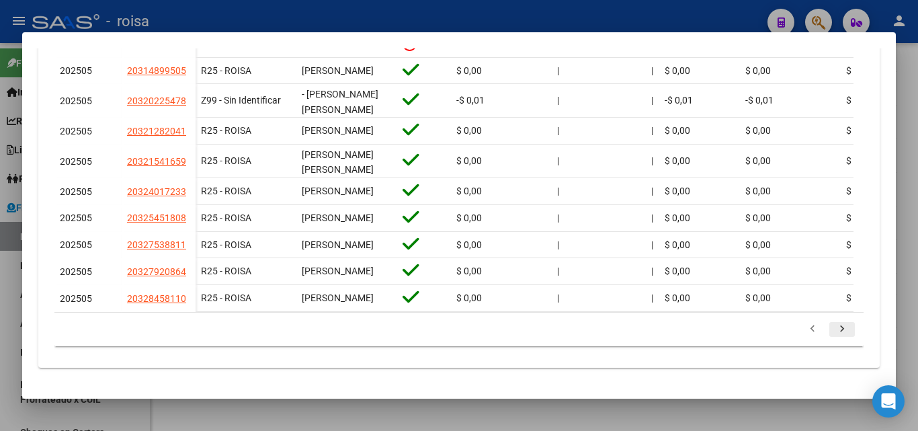
scroll to position [534, 0]
click at [833, 331] on icon "go to next page" at bounding box center [841, 331] width 17 height 16
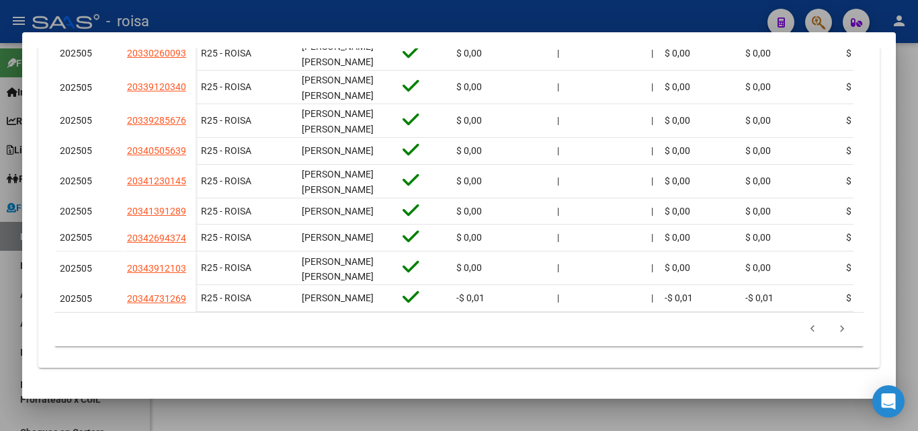
scroll to position [540, 0]
click at [833, 331] on icon "go to next page" at bounding box center [841, 331] width 17 height 16
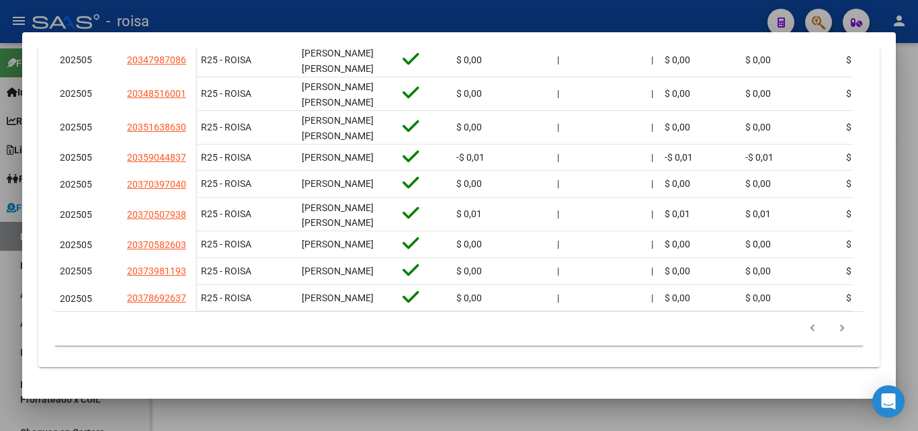
scroll to position [527, 0]
click at [833, 331] on icon "go to next page" at bounding box center [841, 330] width 17 height 16
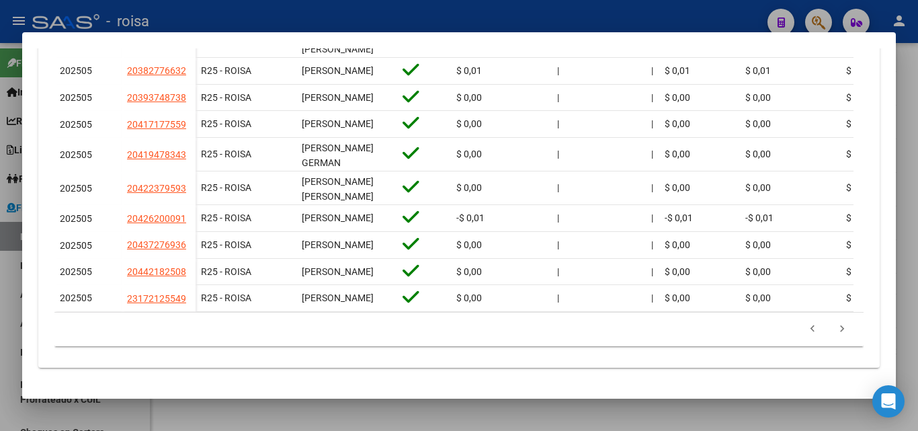
click at [833, 331] on icon "go to next page" at bounding box center [841, 331] width 17 height 16
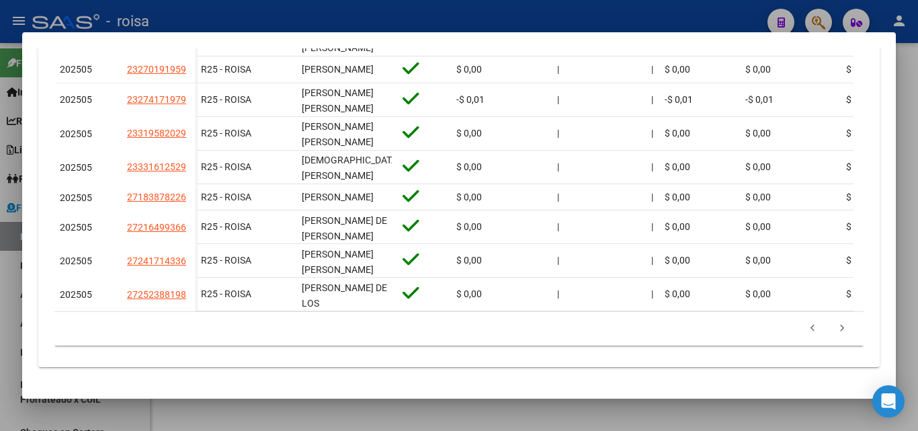
click at [833, 331] on icon "go to next page" at bounding box center [841, 330] width 17 height 16
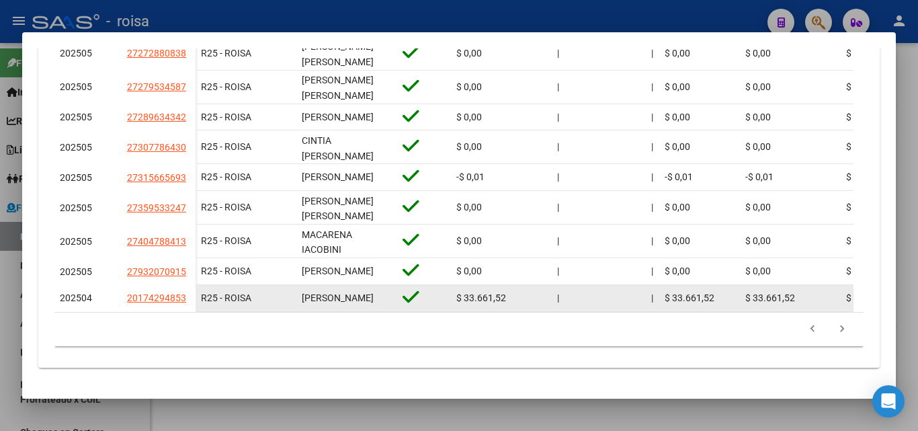
scroll to position [546, 0]
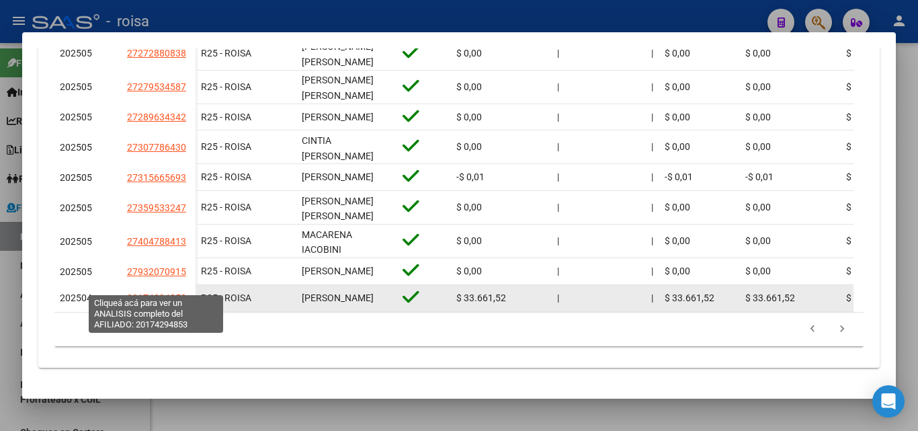
click at [157, 292] on span "20174294853" at bounding box center [156, 297] width 59 height 11
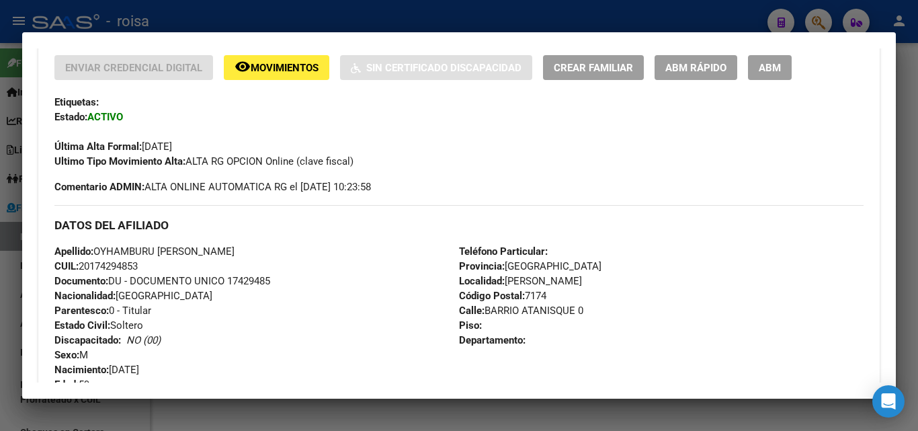
scroll to position [336, 0]
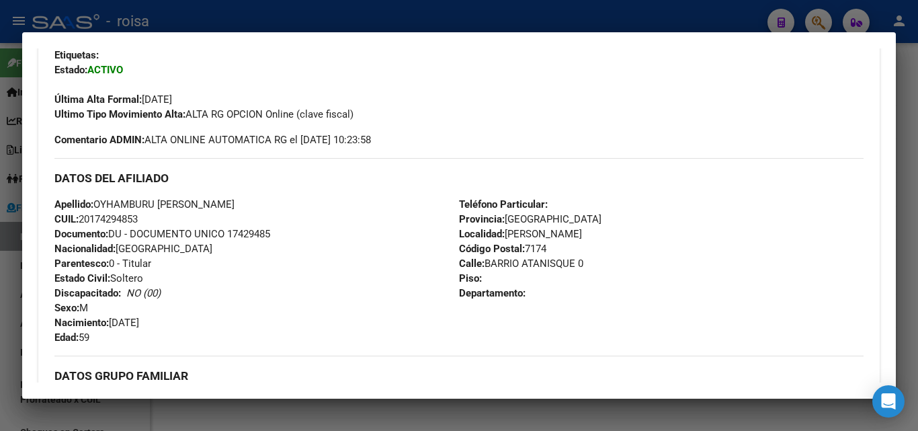
drag, startPoint x: 92, startPoint y: 218, endPoint x: 139, endPoint y: 217, distance: 47.1
click at [138, 217] on span "CUIL: 20174294853" at bounding box center [95, 219] width 83 height 12
copy span "17429485"
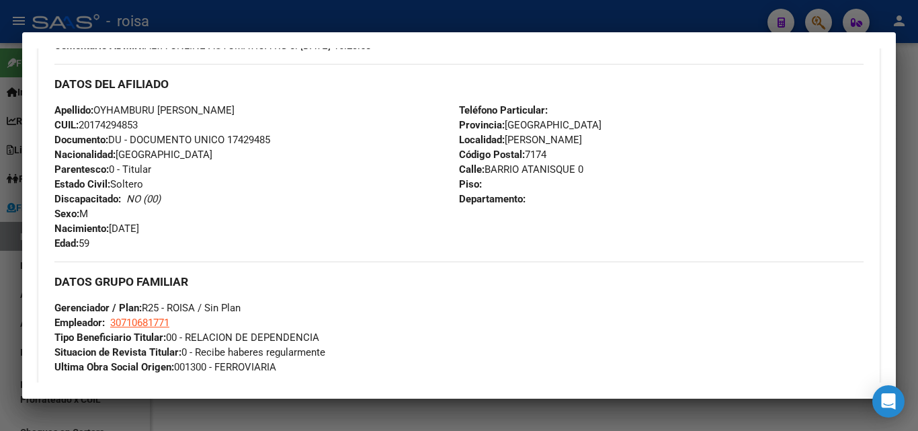
scroll to position [269, 0]
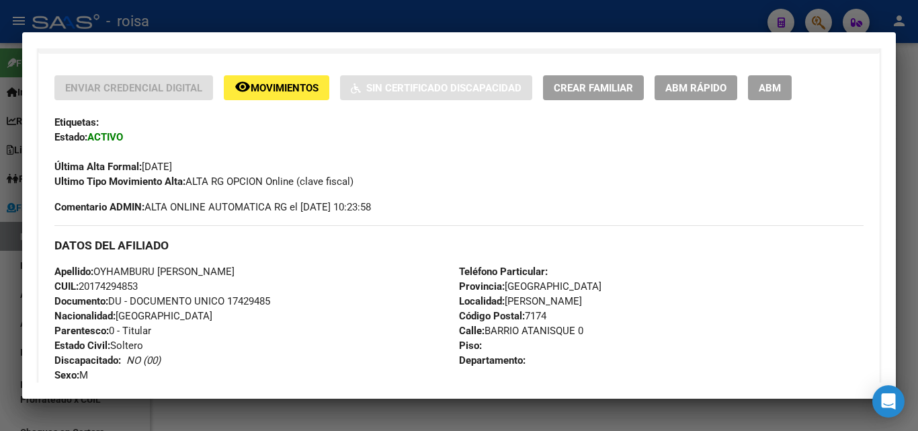
drag, startPoint x: 9, startPoint y: 296, endPoint x: 281, endPoint y: 301, distance: 272.2
click at [11, 296] on div at bounding box center [459, 215] width 918 height 431
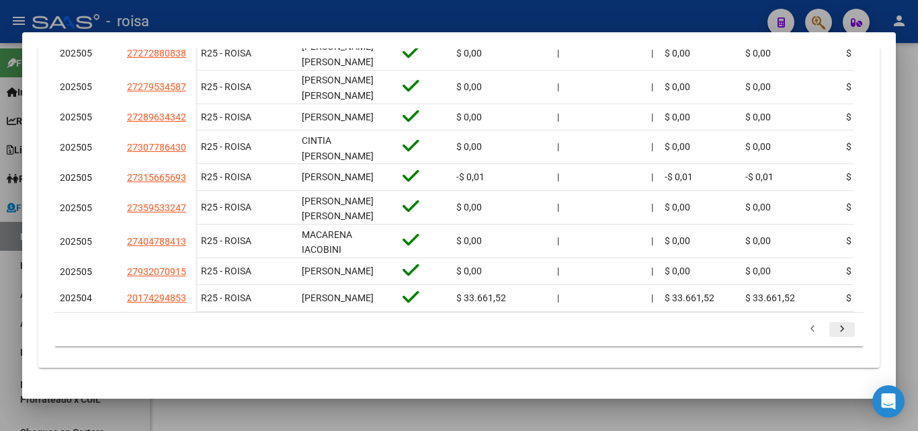
click at [836, 331] on icon "go to next page" at bounding box center [841, 331] width 17 height 16
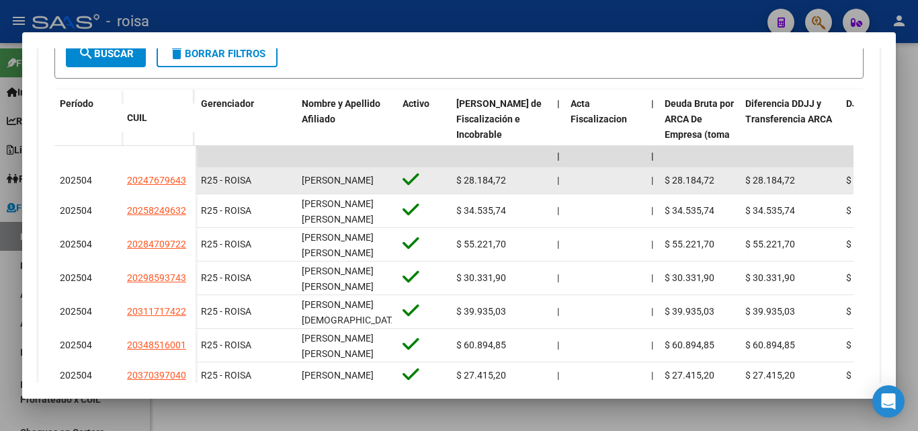
scroll to position [411, 0]
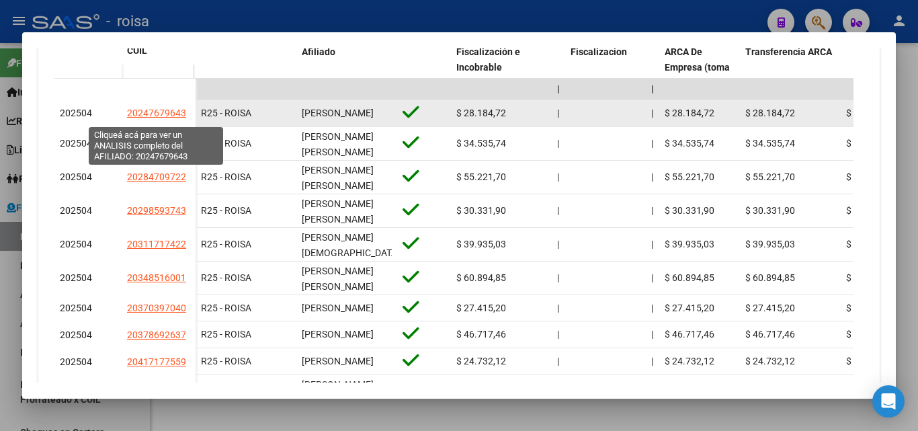
click at [161, 118] on span "20247679643" at bounding box center [156, 113] width 59 height 11
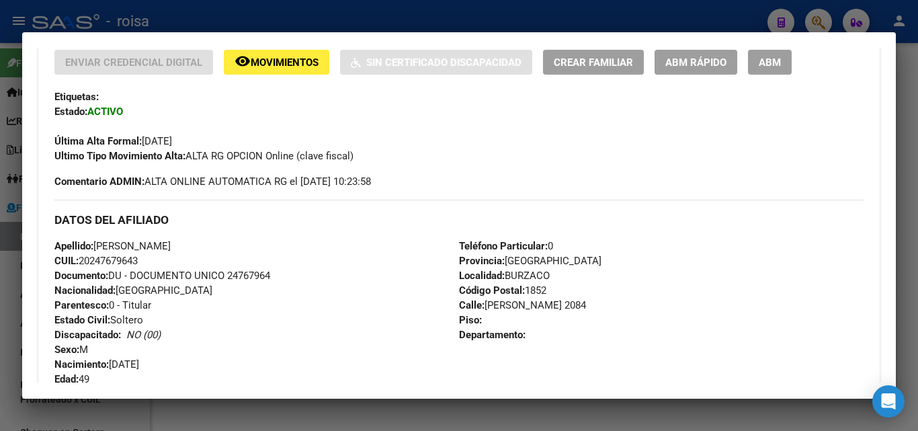
scroll to position [336, 0]
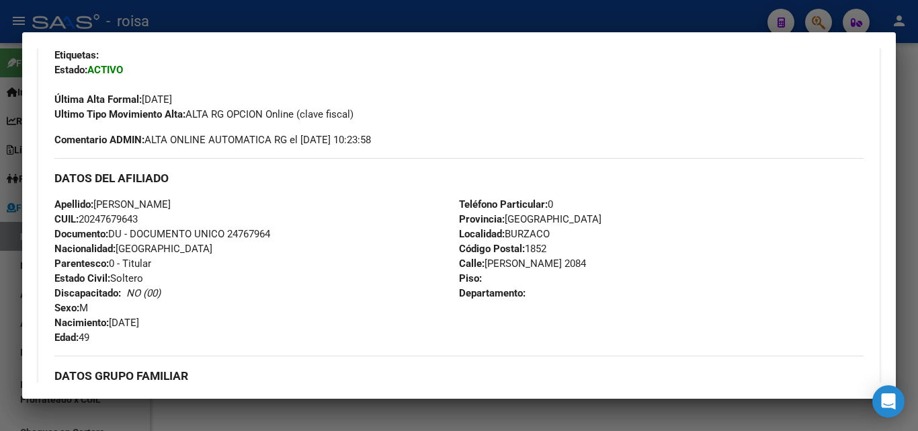
drag, startPoint x: 92, startPoint y: 217, endPoint x: 136, endPoint y: 218, distance: 44.4
click at [136, 218] on span "CUIL: 20247679643" at bounding box center [95, 219] width 83 height 12
copy span "24767964"
click at [9, 300] on div at bounding box center [459, 215] width 918 height 431
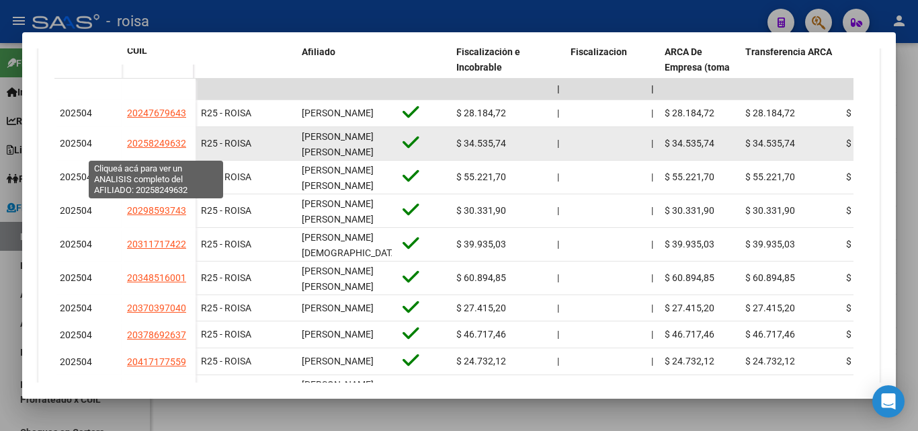
click at [152, 149] on span "20258249632" at bounding box center [156, 143] width 59 height 11
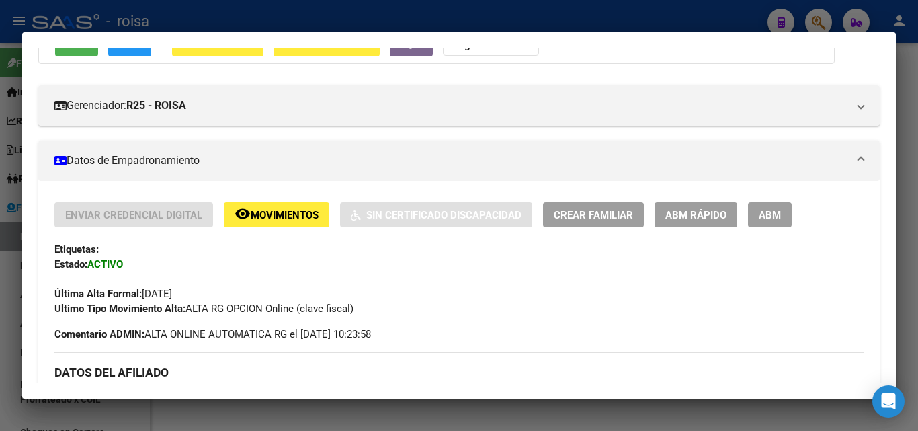
scroll to position [0, 0]
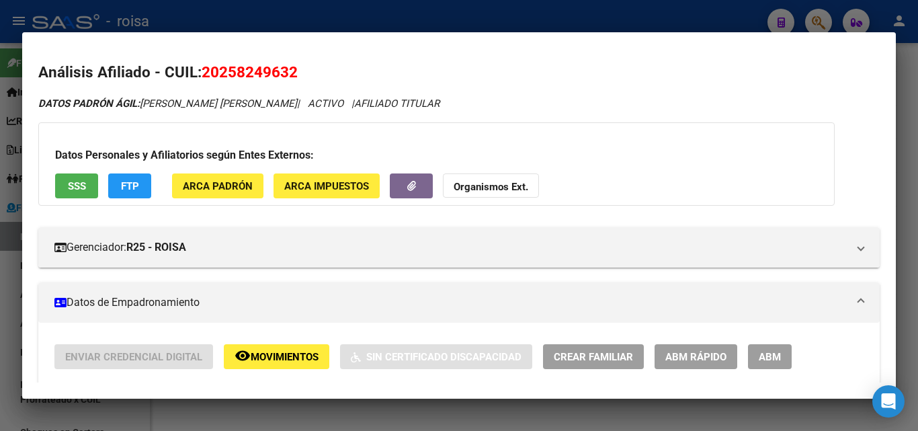
click at [38, 281] on mat-dialog-content "Análisis Afiliado - CUIL: 20258249632 DATOS [PERSON_NAME] ÁGIL: [PERSON_NAME] […" at bounding box center [459, 215] width 874 height 334
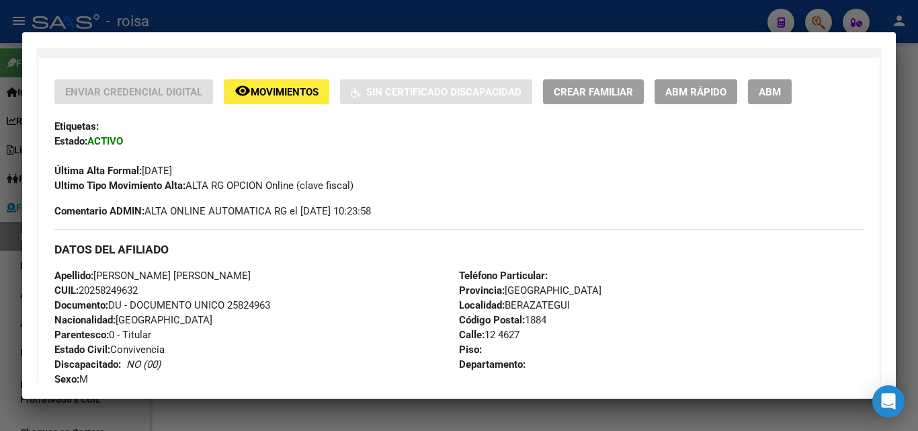
scroll to position [269, 0]
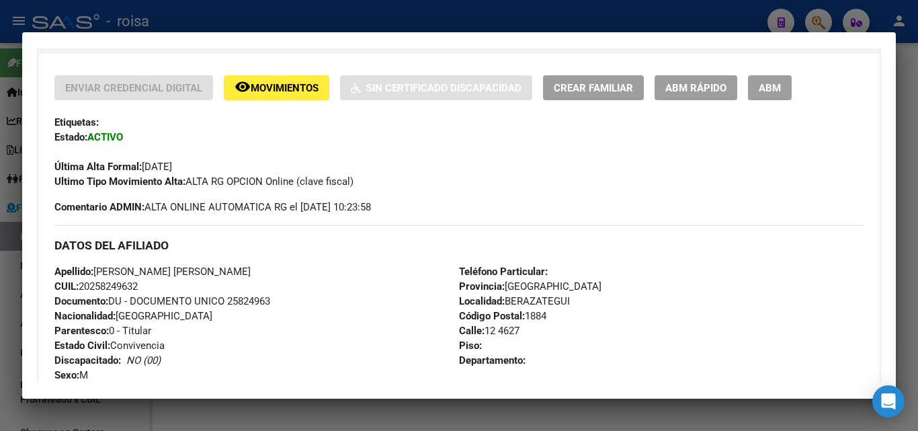
drag, startPoint x: 92, startPoint y: 284, endPoint x: 138, endPoint y: 284, distance: 45.7
click at [138, 284] on span "CUIL: 20258249632" at bounding box center [95, 286] width 83 height 12
copy span "25824963"
click at [17, 282] on div at bounding box center [459, 215] width 918 height 431
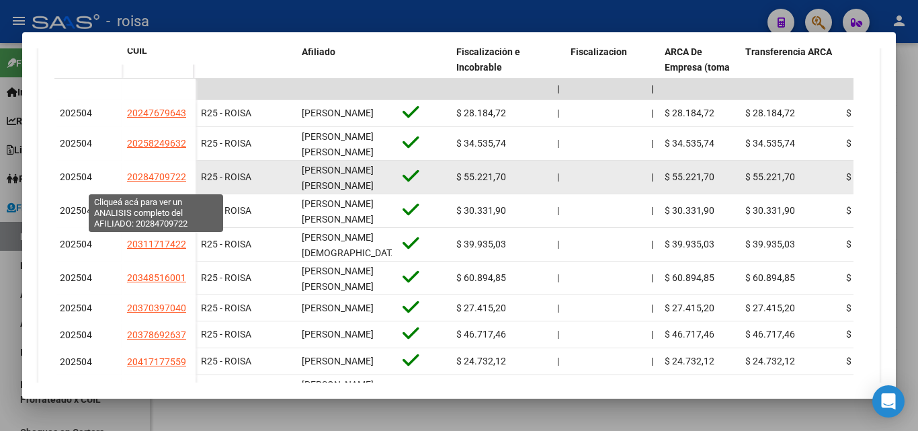
click at [153, 181] on span "20284709722" at bounding box center [156, 176] width 59 height 11
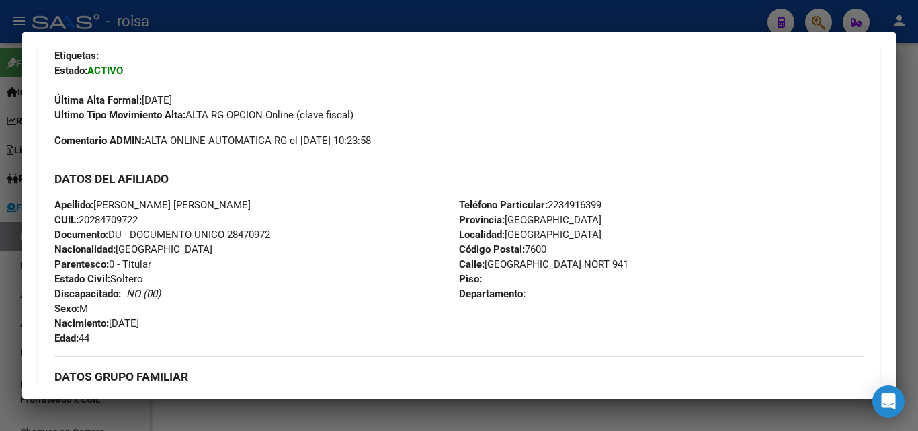
scroll to position [336, 0]
drag, startPoint x: 91, startPoint y: 218, endPoint x: 138, endPoint y: 217, distance: 46.4
click at [138, 217] on span "CUIL: 20284709722" at bounding box center [95, 219] width 83 height 12
copy span "28470972"
click at [7, 284] on div at bounding box center [459, 215] width 918 height 431
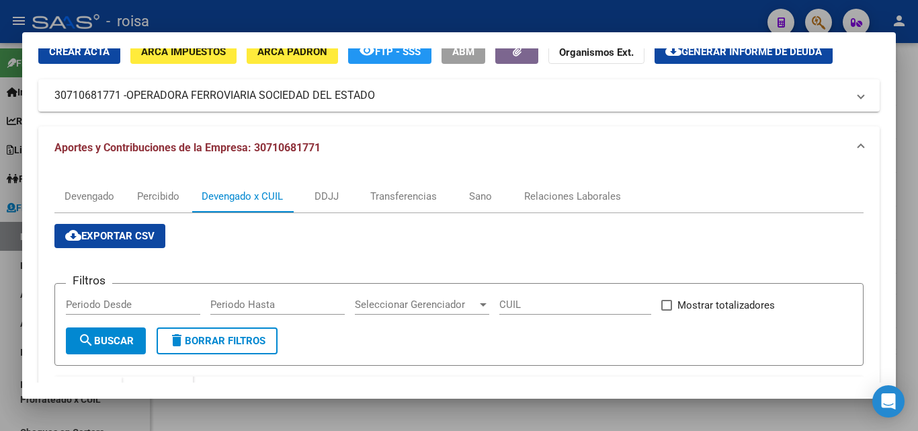
scroll to position [0, 0]
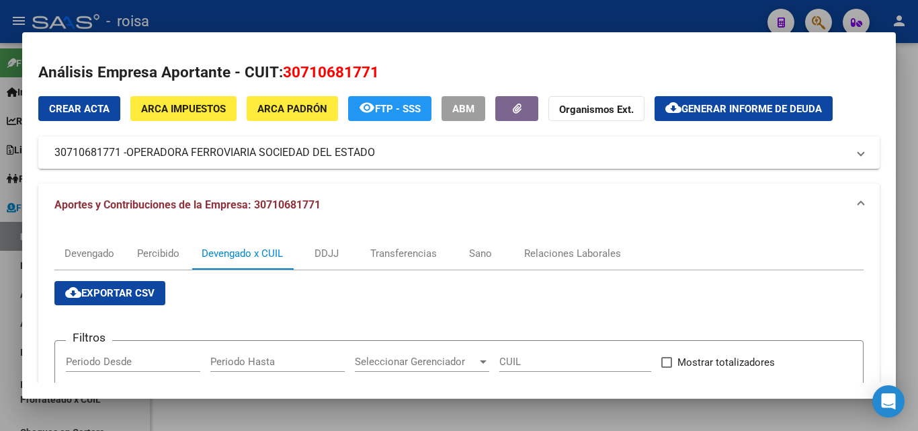
drag, startPoint x: 1, startPoint y: 281, endPoint x: 14, endPoint y: 275, distance: 14.7
click at [3, 281] on div at bounding box center [459, 215] width 918 height 431
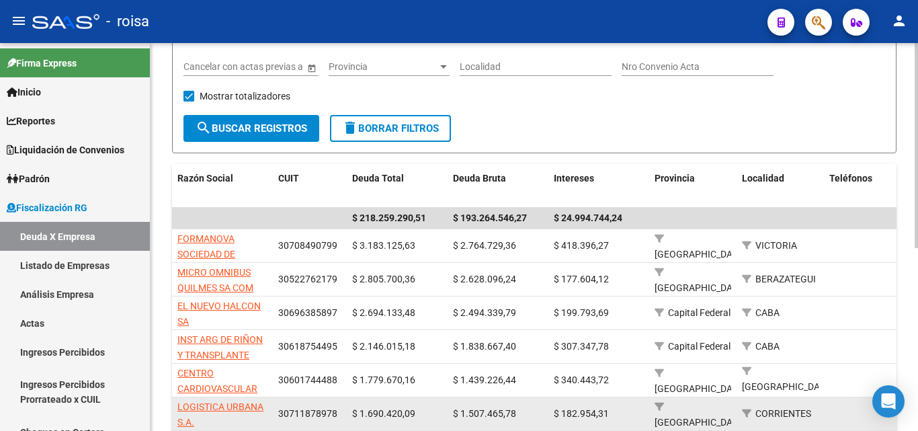
scroll to position [280, 0]
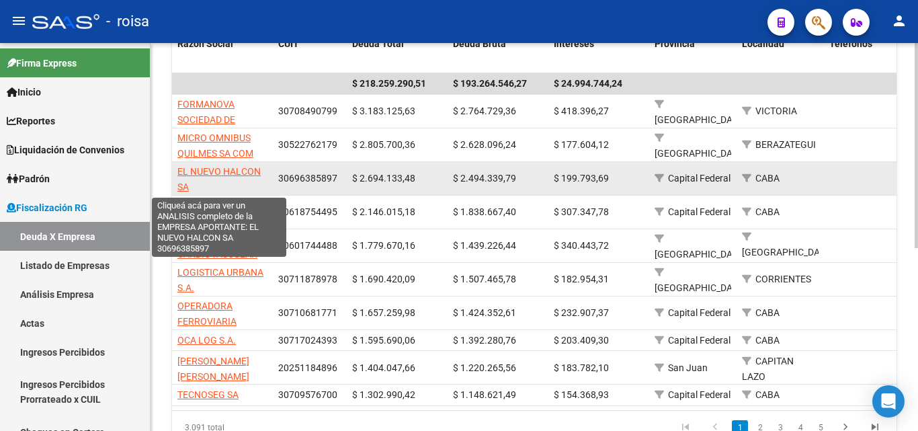
click at [224, 177] on span "EL NUEVO HALCON SA" at bounding box center [218, 179] width 83 height 26
type textarea "30696385897"
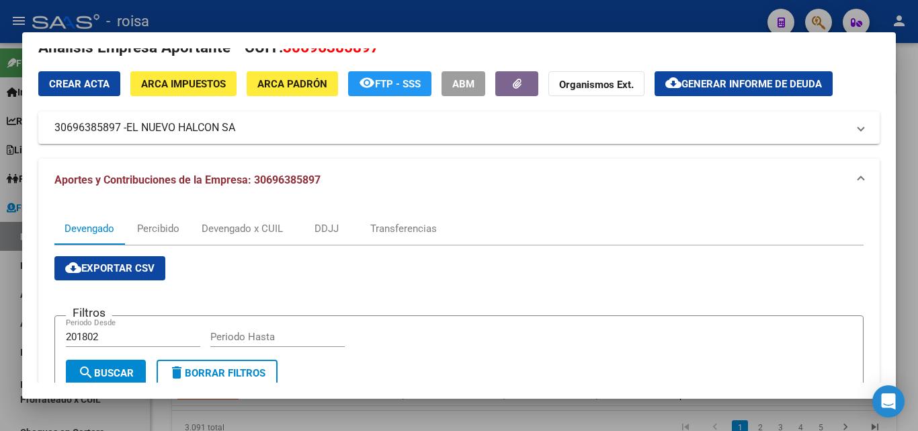
scroll to position [67, 0]
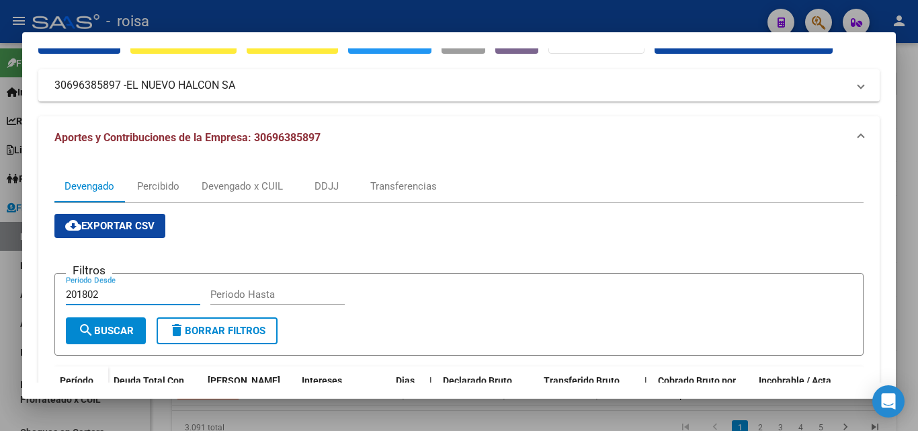
click at [110, 289] on input "201802" at bounding box center [133, 294] width 134 height 12
type input "202501"
type input "202508"
drag, startPoint x: 109, startPoint y: 331, endPoint x: 194, endPoint y: 352, distance: 88.0
click at [110, 331] on span "search Buscar" at bounding box center [106, 331] width 56 height 12
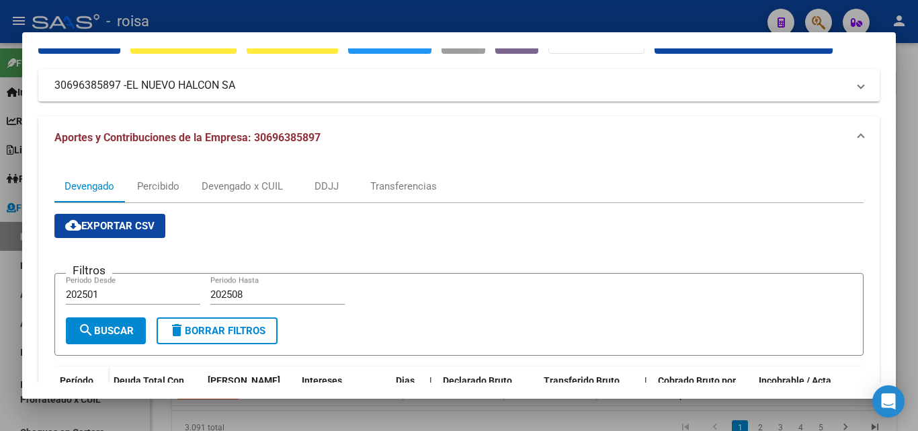
scroll to position [0, 0]
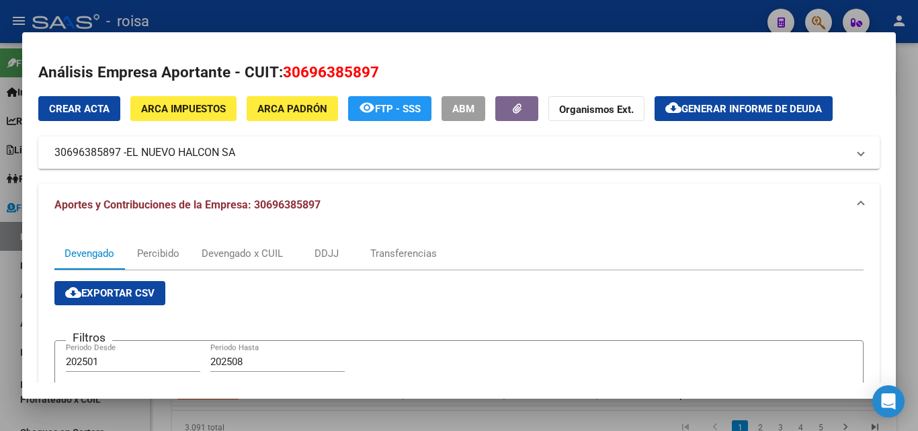
click at [753, 110] on span "Generar informe de deuda" at bounding box center [751, 109] width 140 height 12
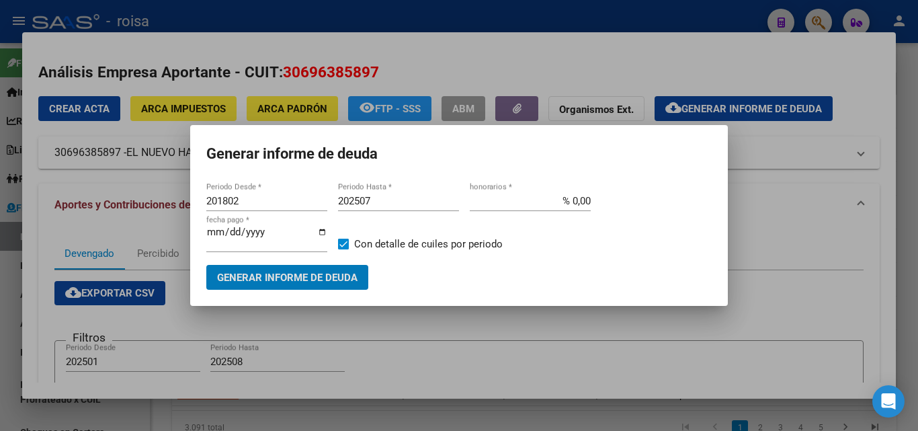
click at [250, 202] on input "201802" at bounding box center [266, 201] width 121 height 12
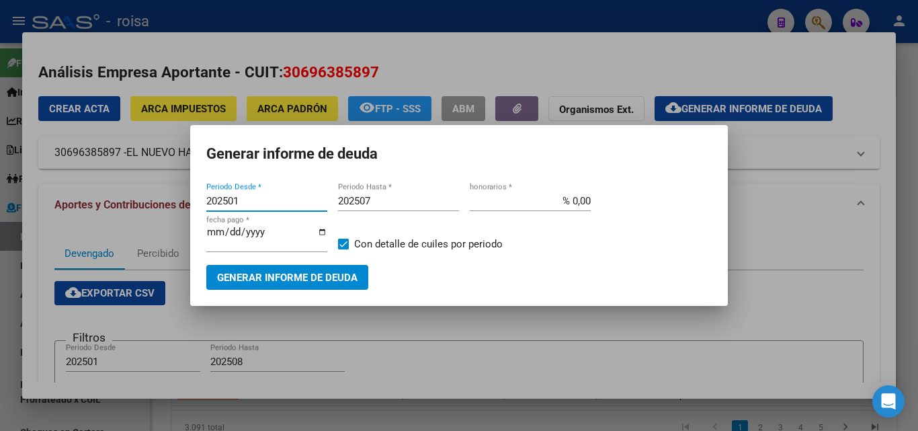
type input "202501"
click at [372, 198] on input "202507" at bounding box center [398, 201] width 121 height 12
type input "202508"
click at [570, 199] on input "% 0,00" at bounding box center [530, 201] width 121 height 12
type input "% 10,00"
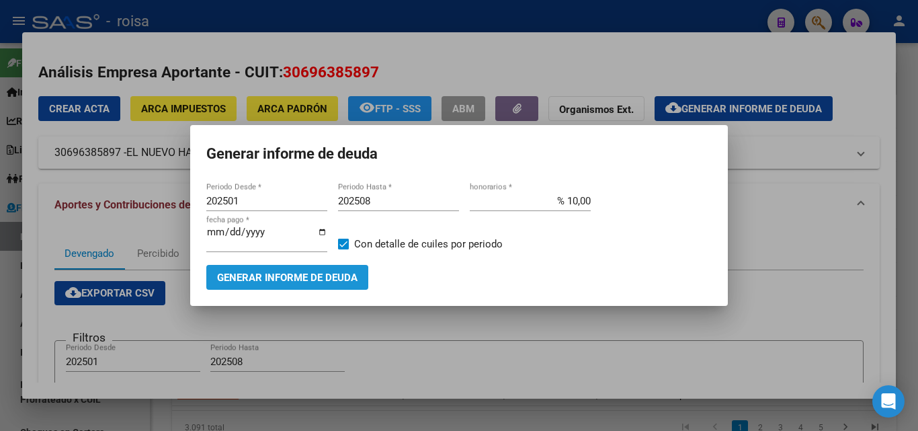
click at [278, 280] on span "Generar informe de deuda" at bounding box center [287, 277] width 140 height 12
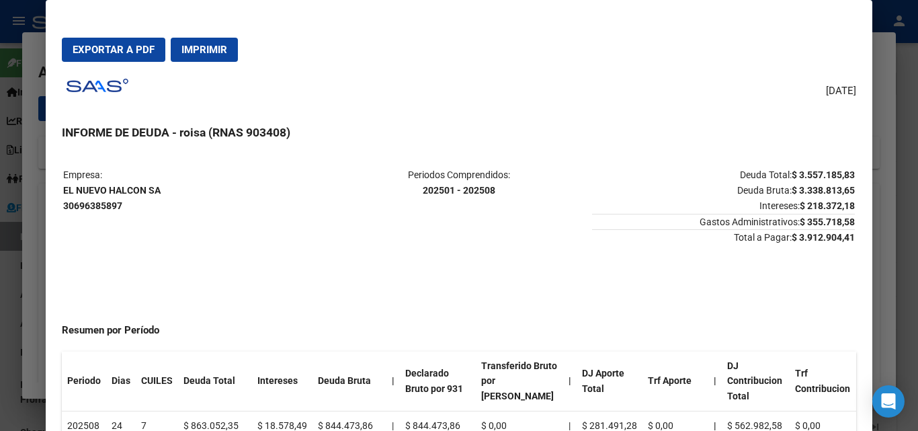
click at [114, 56] on button "Exportar a PDF" at bounding box center [113, 50] width 103 height 24
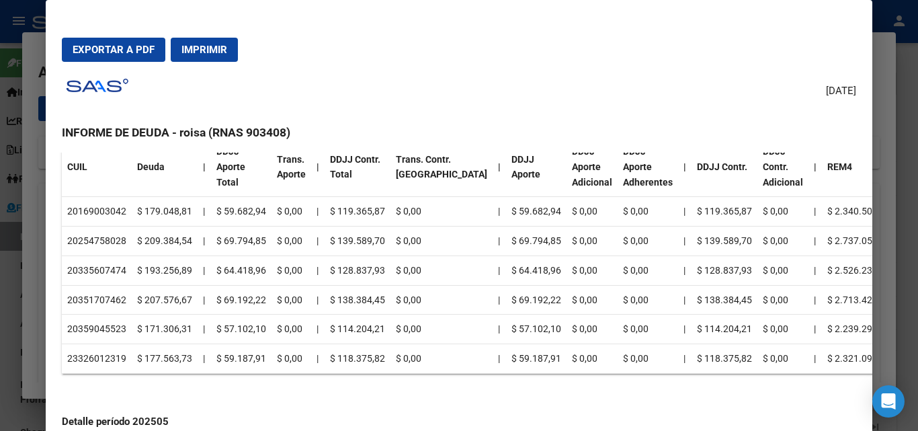
scroll to position [1210, 0]
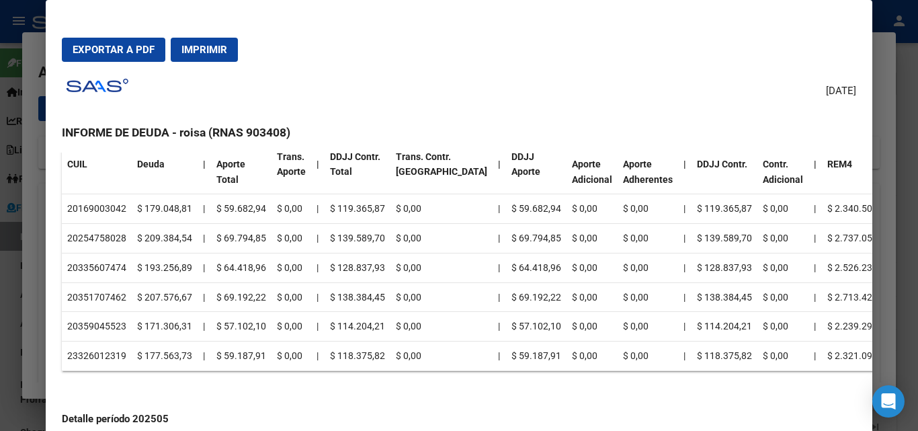
click at [30, 214] on div at bounding box center [459, 215] width 918 height 431
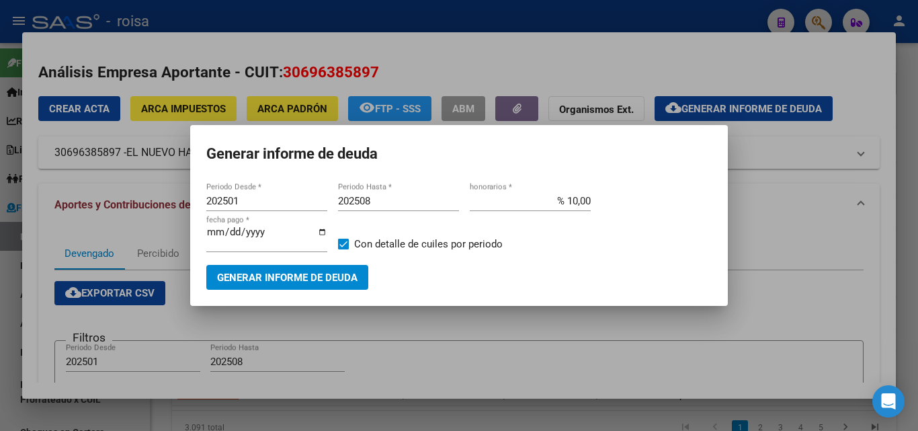
click at [504, 339] on div at bounding box center [459, 215] width 918 height 431
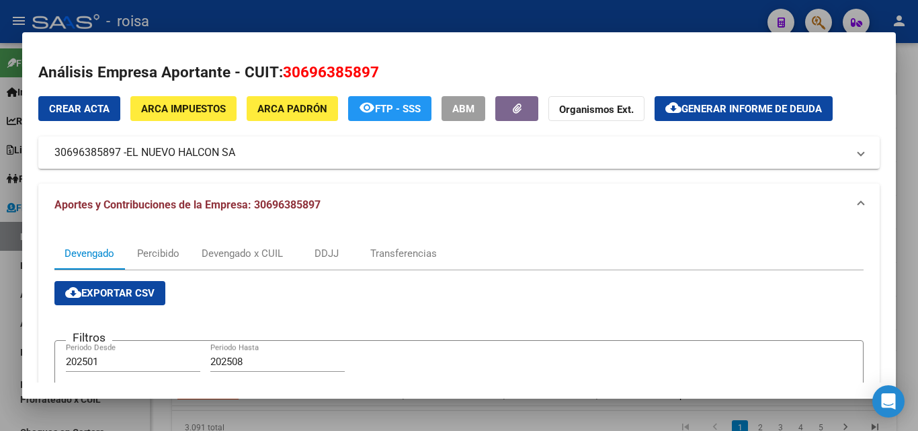
click at [5, 272] on div at bounding box center [459, 215] width 918 height 431
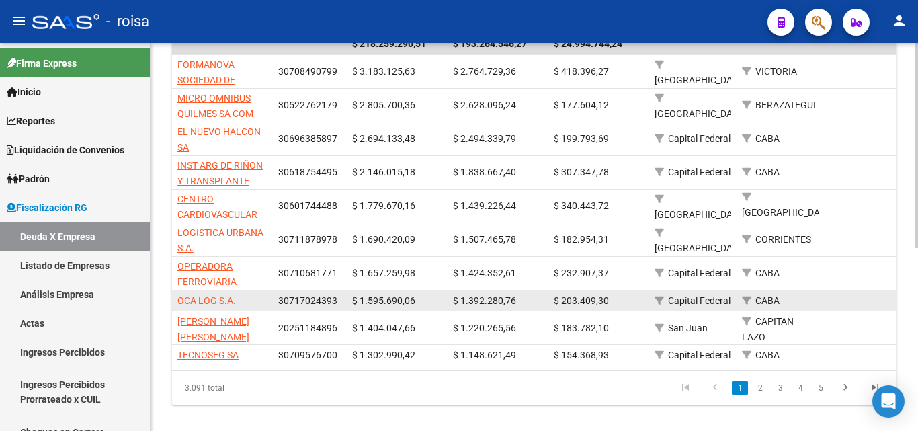
scroll to position [347, 0]
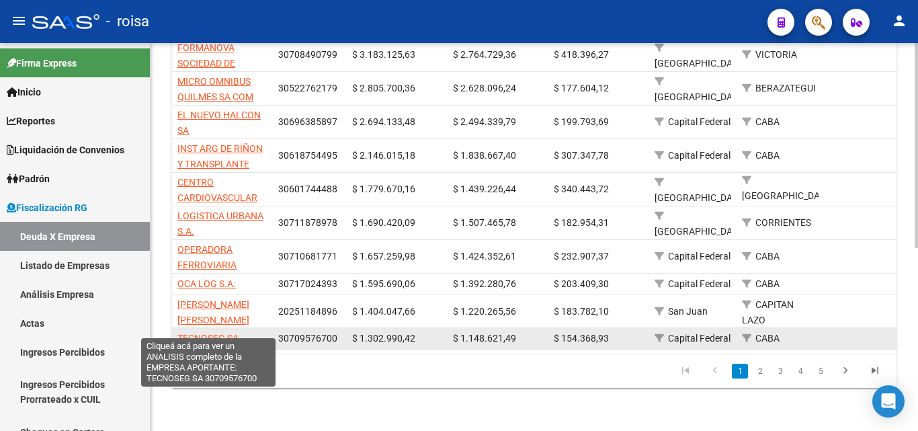
click at [206, 333] on span "TECNOSEG SA" at bounding box center [207, 338] width 61 height 11
type textarea "30709576700"
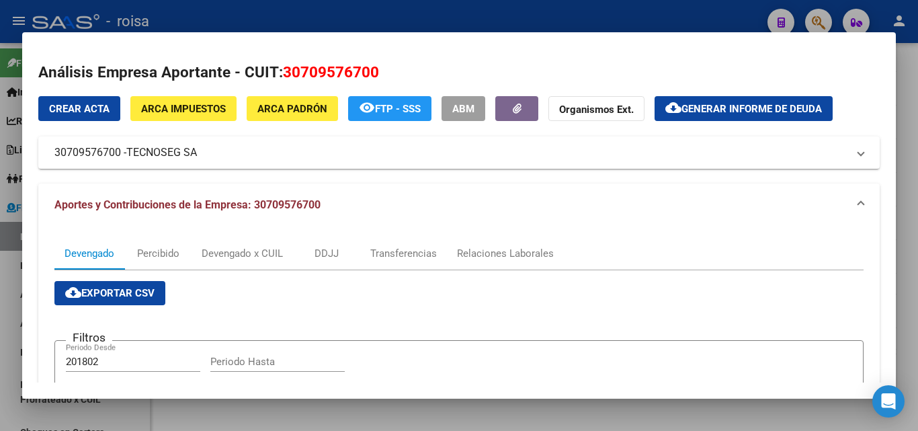
scroll to position [134, 0]
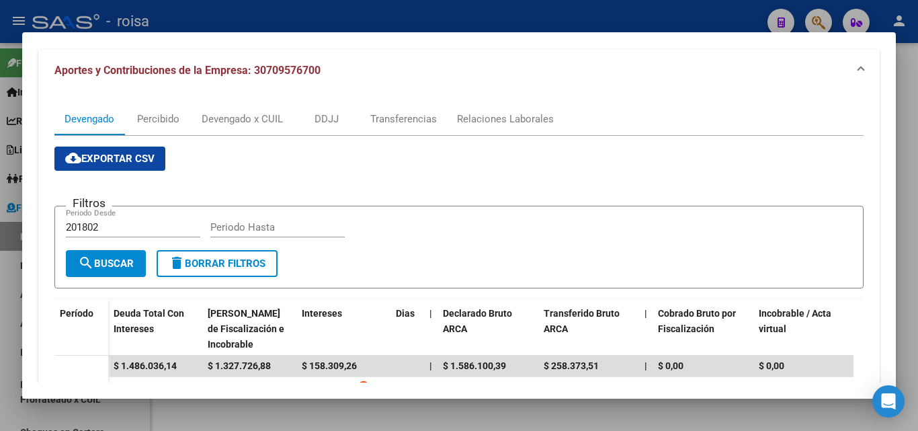
click at [107, 225] on input "201802" at bounding box center [133, 227] width 134 height 12
type input "202501"
type input "202508"
click at [125, 263] on span "search Buscar" at bounding box center [106, 263] width 56 height 12
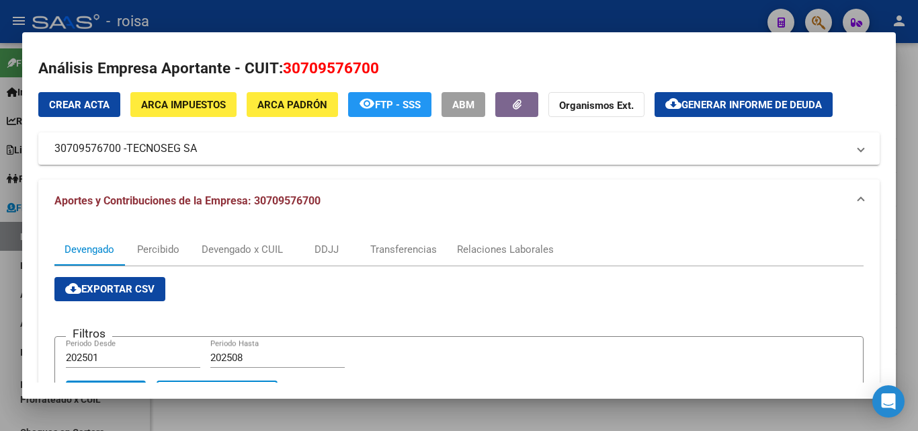
scroll to position [0, 0]
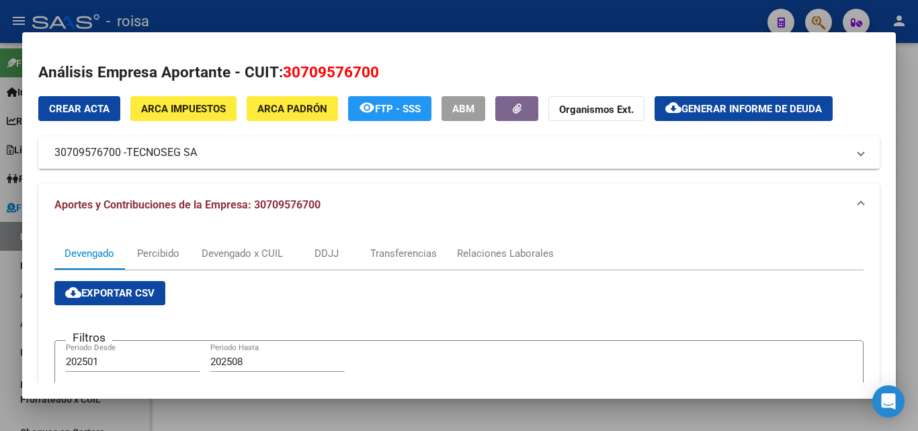
click at [740, 105] on span "Generar informe de deuda" at bounding box center [751, 109] width 140 height 12
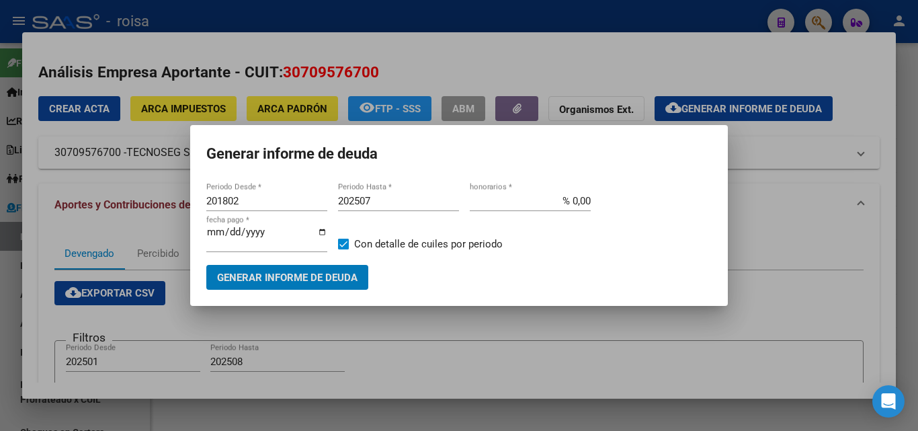
click at [243, 203] on input "201802" at bounding box center [266, 201] width 121 height 12
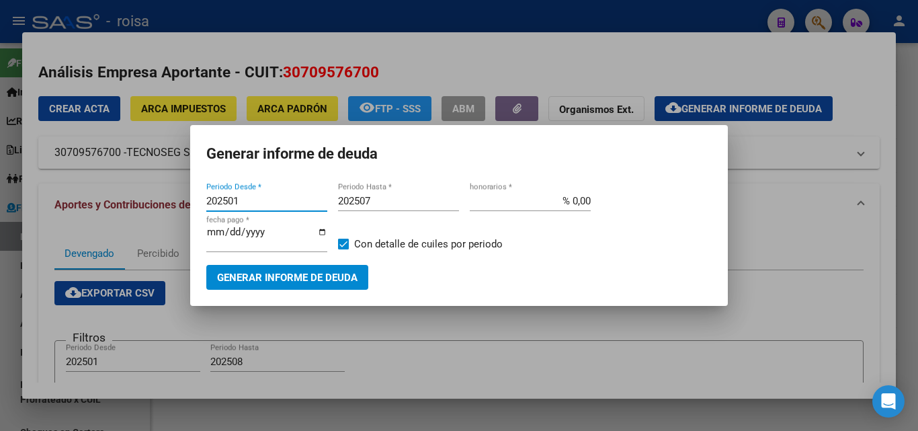
type input "202501"
click at [371, 200] on input "202507" at bounding box center [398, 201] width 121 height 12
type input "202508"
click at [570, 200] on input "% 0,00" at bounding box center [530, 201] width 121 height 12
type input "% 10,00"
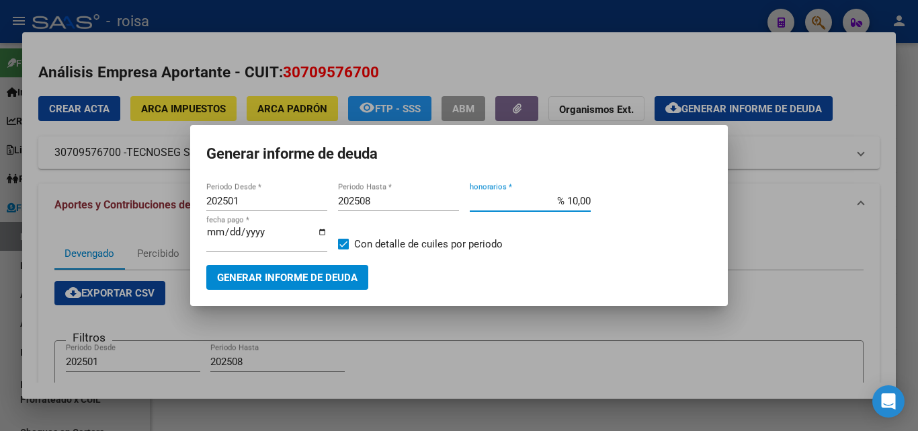
click at [275, 282] on span "Generar informe de deuda" at bounding box center [287, 277] width 140 height 12
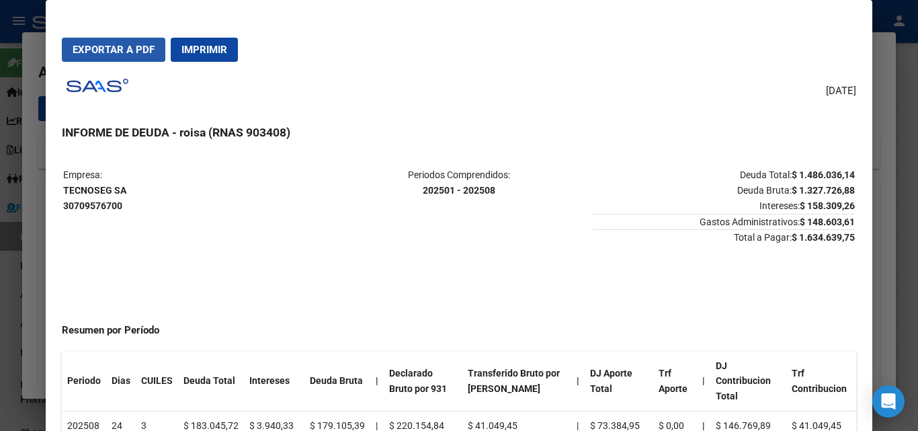
click at [120, 55] on span "Exportar a PDF" at bounding box center [114, 50] width 82 height 12
click at [24, 194] on div at bounding box center [459, 215] width 918 height 431
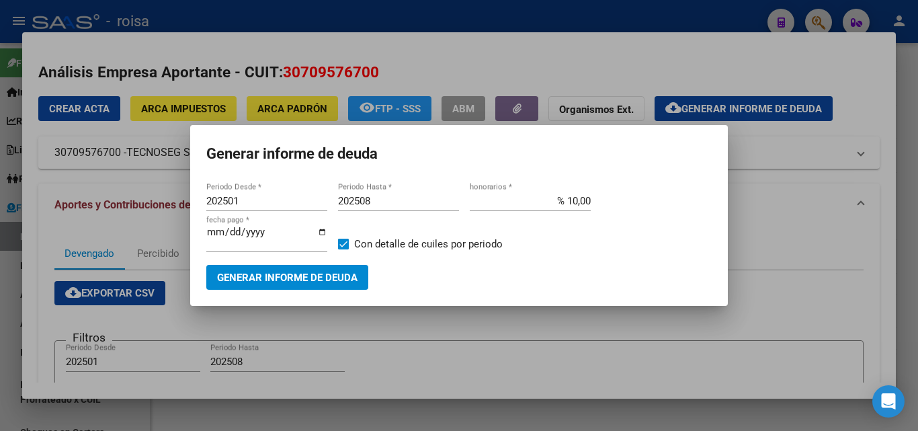
click at [812, 299] on div at bounding box center [459, 215] width 918 height 431
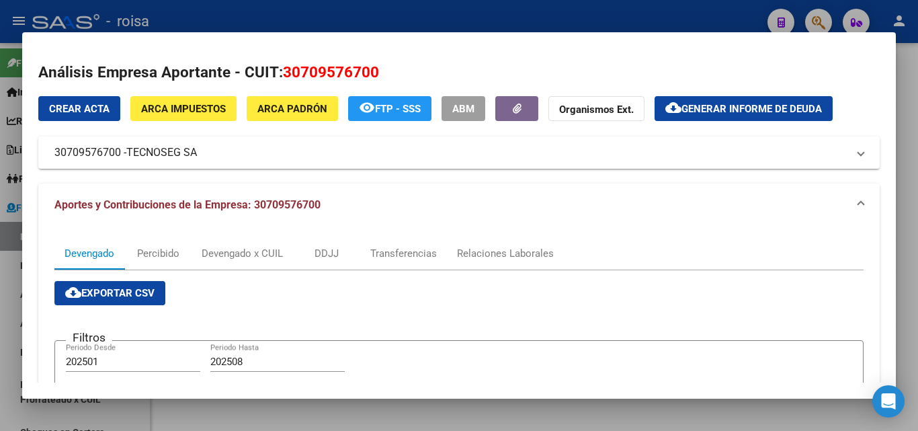
click at [1, 283] on div at bounding box center [459, 215] width 918 height 431
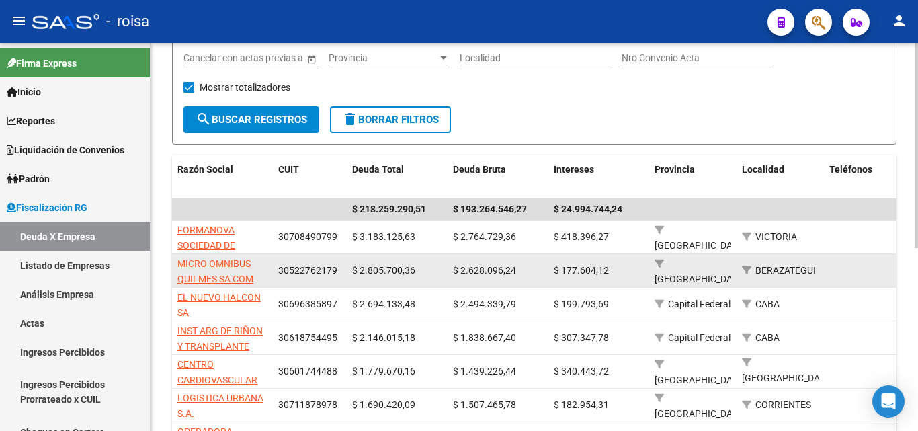
scroll to position [145, 0]
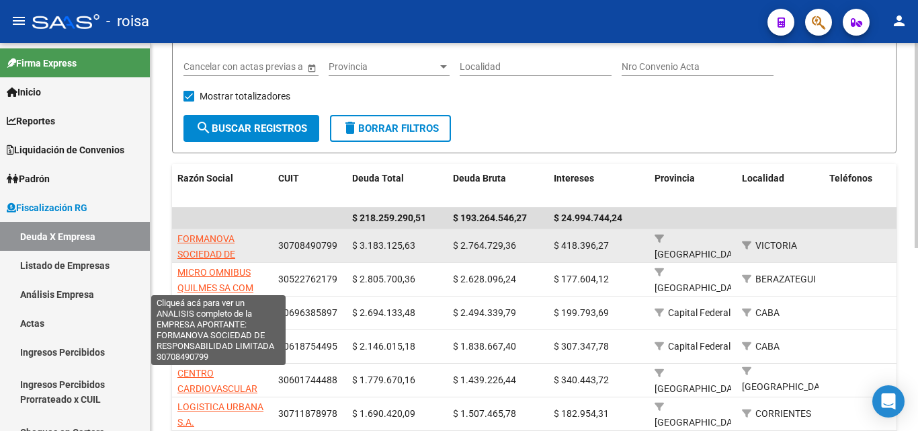
click at [207, 239] on span "FORMANOVA SOCIEDAD DE RESPONSABILIDAD LIMITADA" at bounding box center [218, 261] width 83 height 56
type textarea "30708490799"
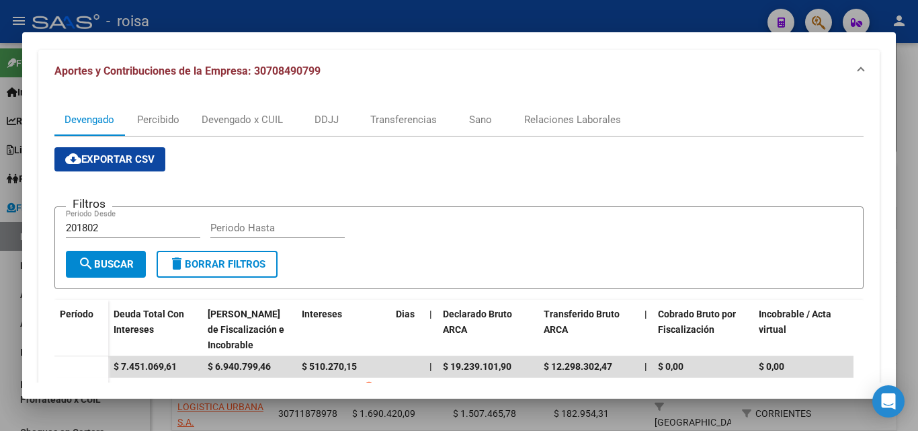
scroll to position [134, 0]
click at [116, 226] on input "201802" at bounding box center [133, 227] width 134 height 12
type input "202501"
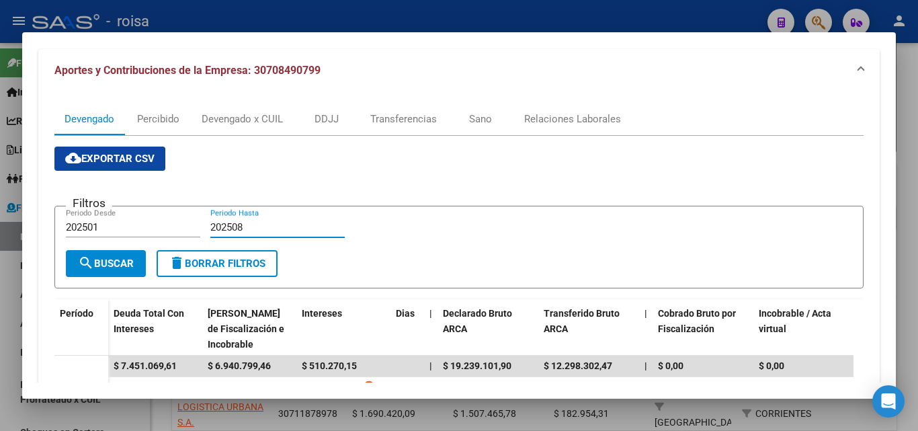
type input "202508"
drag, startPoint x: 104, startPoint y: 263, endPoint x: 138, endPoint y: 269, distance: 34.9
click at [105, 263] on span "search Buscar" at bounding box center [106, 263] width 56 height 12
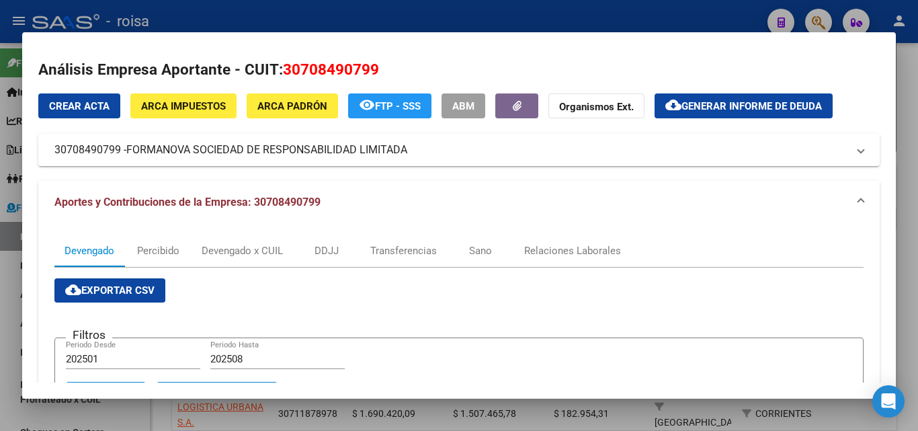
scroll to position [0, 0]
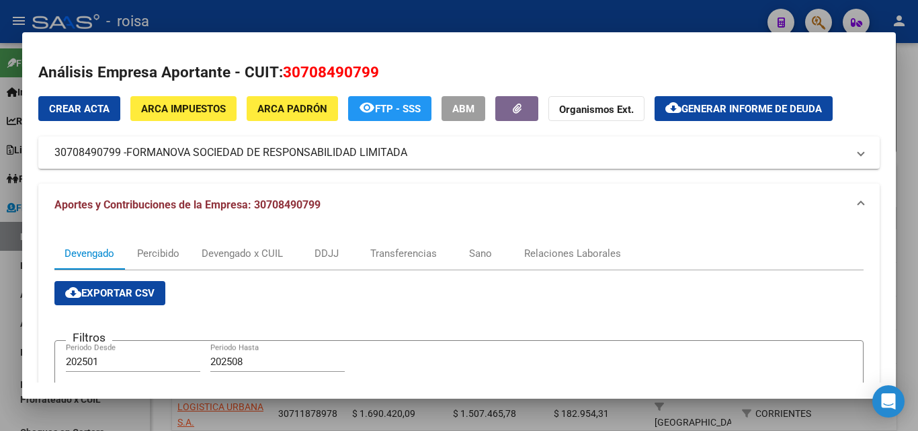
click at [759, 107] on span "Generar informe de deuda" at bounding box center [751, 109] width 140 height 12
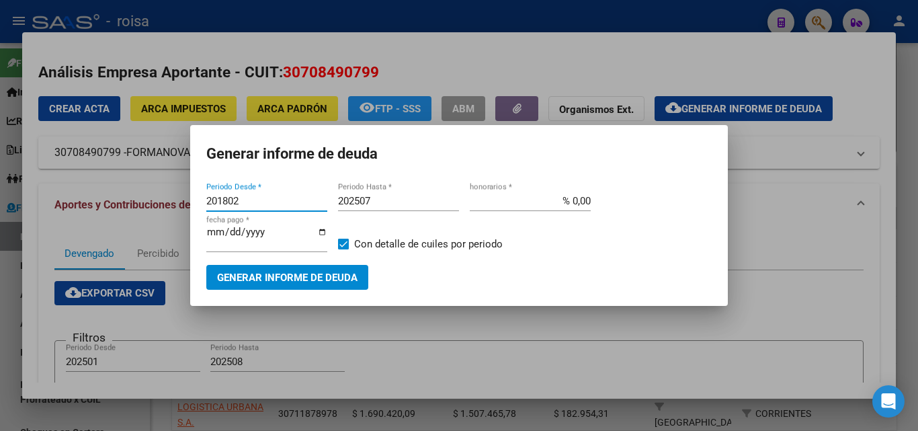
click at [245, 200] on input "201802" at bounding box center [266, 201] width 121 height 12
type input "202501"
click at [374, 199] on input "202507" at bounding box center [398, 201] width 121 height 12
type input "202508"
click at [570, 199] on input "% 0,00" at bounding box center [530, 201] width 121 height 12
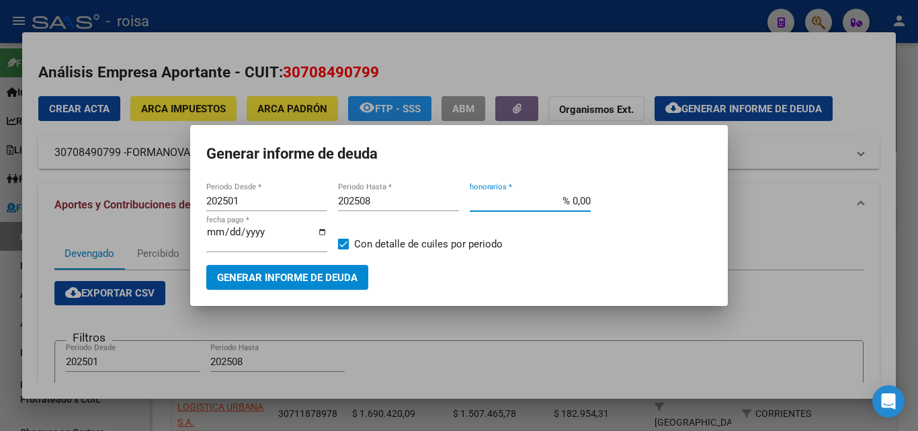
type input "% 10,00"
click at [296, 279] on span "Generar informe de deuda" at bounding box center [287, 277] width 140 height 12
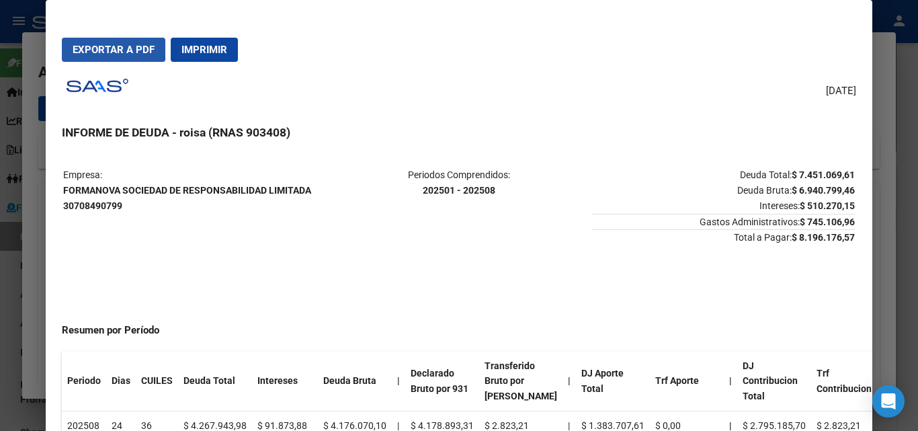
click at [104, 47] on span "Exportar a PDF" at bounding box center [114, 50] width 82 height 12
drag, startPoint x: 64, startPoint y: 204, endPoint x: 130, endPoint y: 205, distance: 66.5
click at [130, 205] on p "Empresa: FORMANOVA SOCIEDAD DE RESPONSABILIDAD LIMITADA 30708490799" at bounding box center [194, 190] width 263 height 46
copy strong "30708490799"
click at [34, 261] on div at bounding box center [459, 215] width 918 height 431
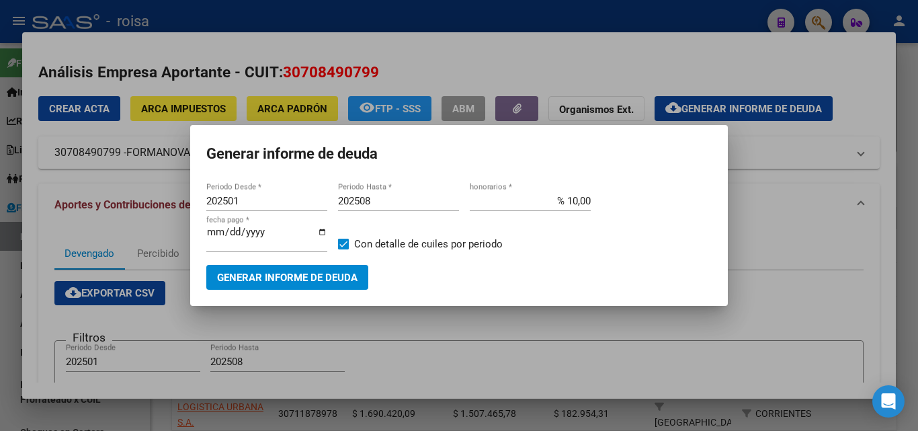
click at [165, 325] on div at bounding box center [459, 215] width 918 height 431
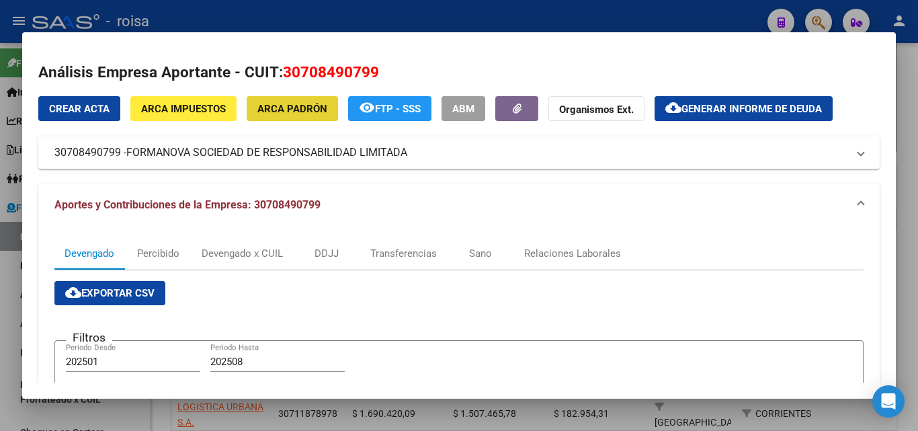
click at [304, 110] on span "ARCA Padrón" at bounding box center [292, 109] width 70 height 12
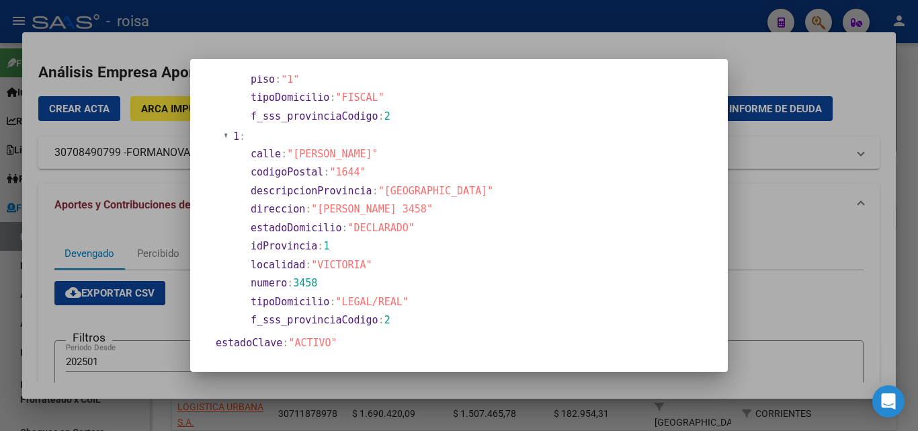
scroll to position [269, 0]
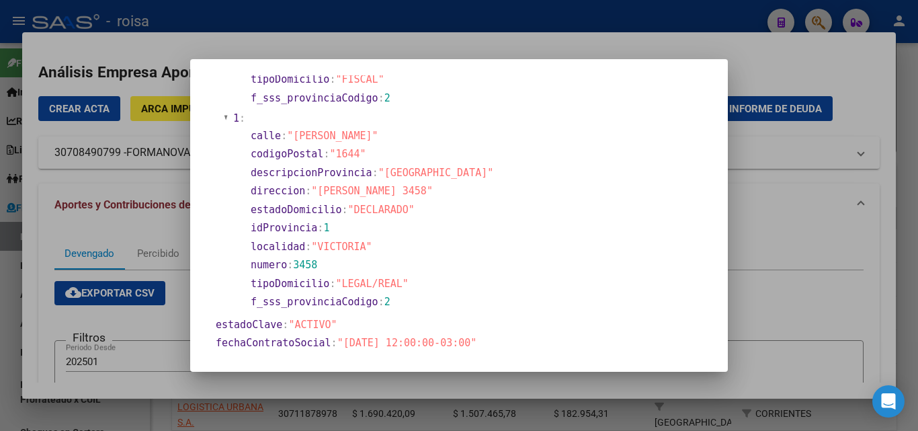
click at [22, 278] on div at bounding box center [459, 215] width 918 height 431
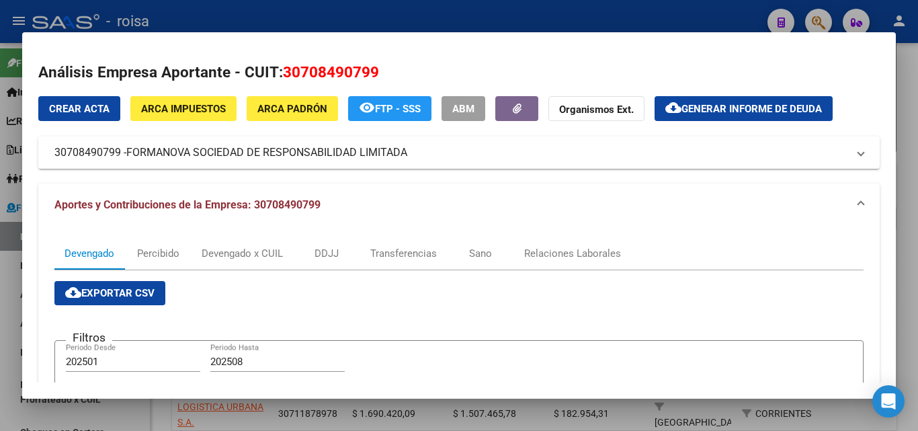
click at [7, 269] on div at bounding box center [459, 215] width 918 height 431
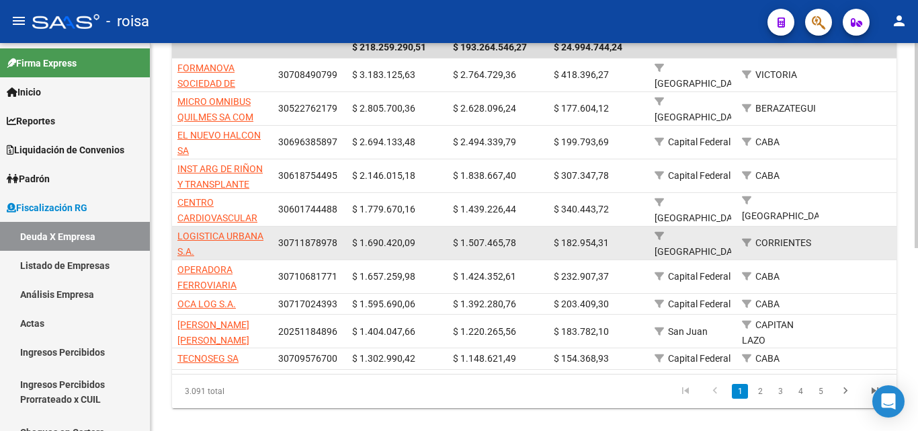
scroll to position [347, 0]
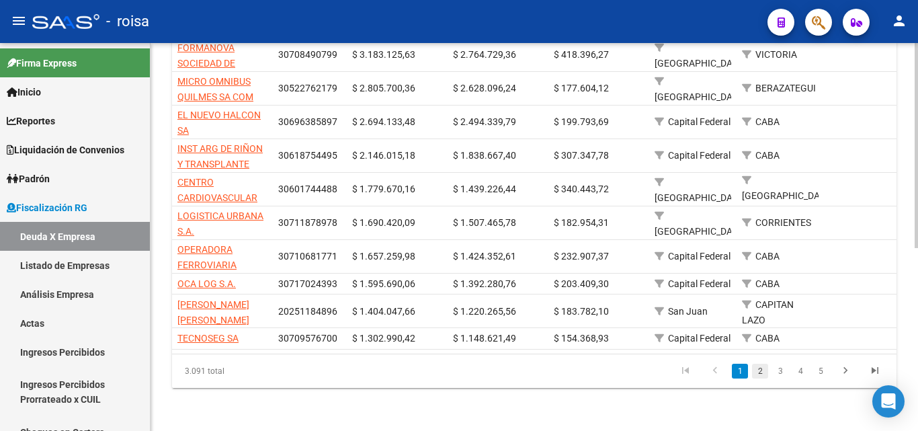
click at [763, 370] on link "2" at bounding box center [760, 371] width 16 height 15
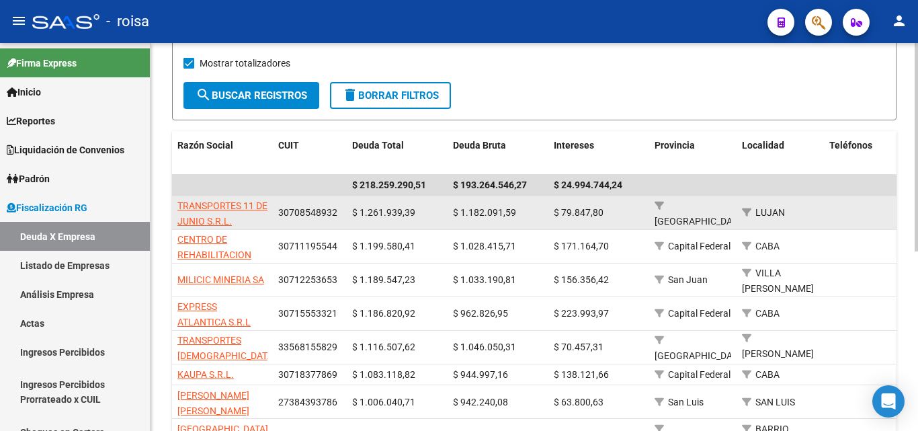
scroll to position [200, 0]
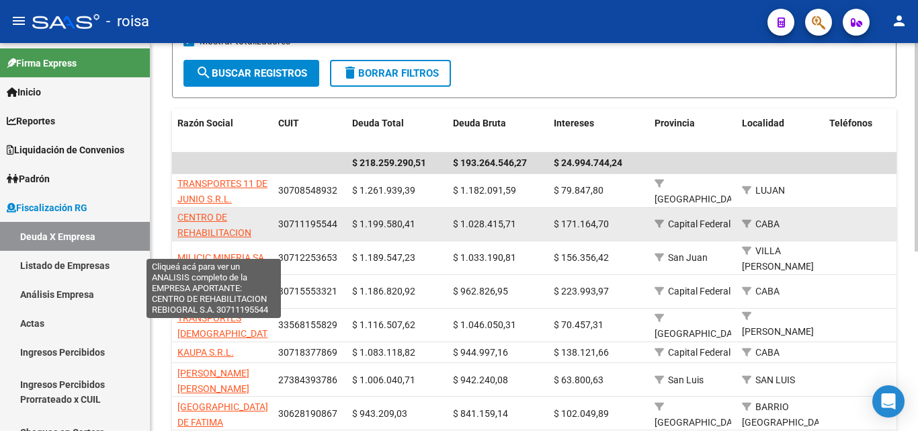
click at [202, 220] on span "CENTRO DE REHABILITACION REBIOGRAL S.A." at bounding box center [214, 233] width 74 height 42
type textarea "30711195544"
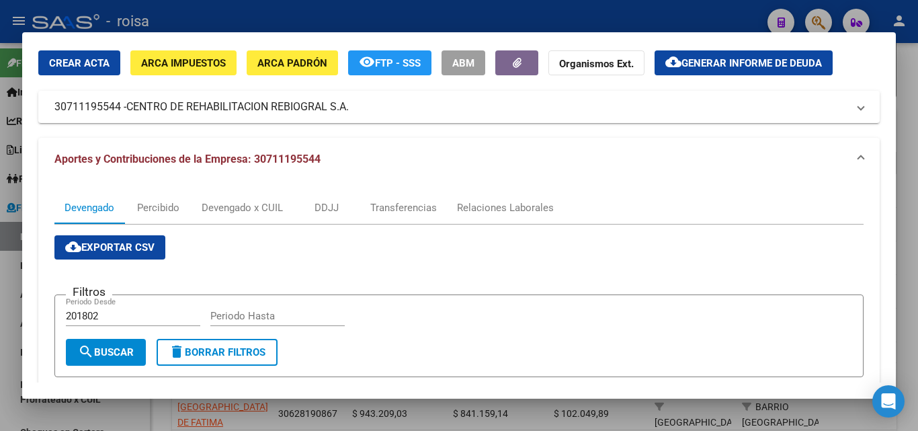
scroll to position [134, 0]
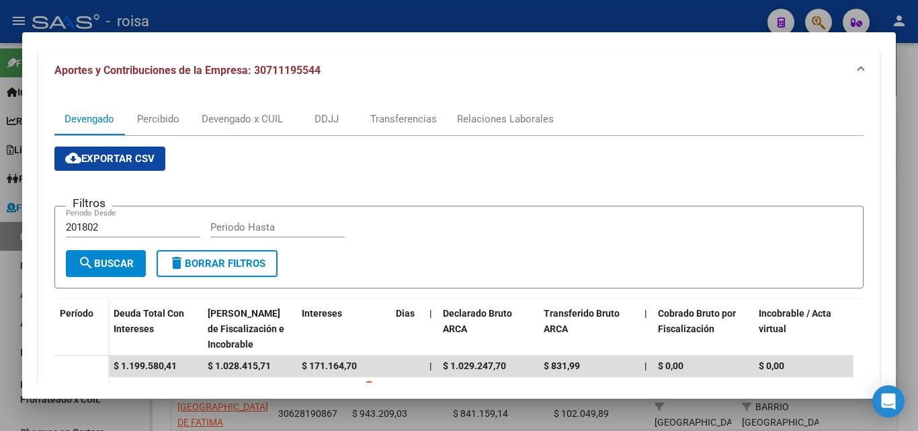
click at [110, 227] on input "201802" at bounding box center [133, 227] width 134 height 12
type input "202501"
type input "202508"
click at [100, 270] on button "search Buscar" at bounding box center [106, 263] width 80 height 27
click at [110, 264] on span "search Buscar" at bounding box center [106, 263] width 56 height 12
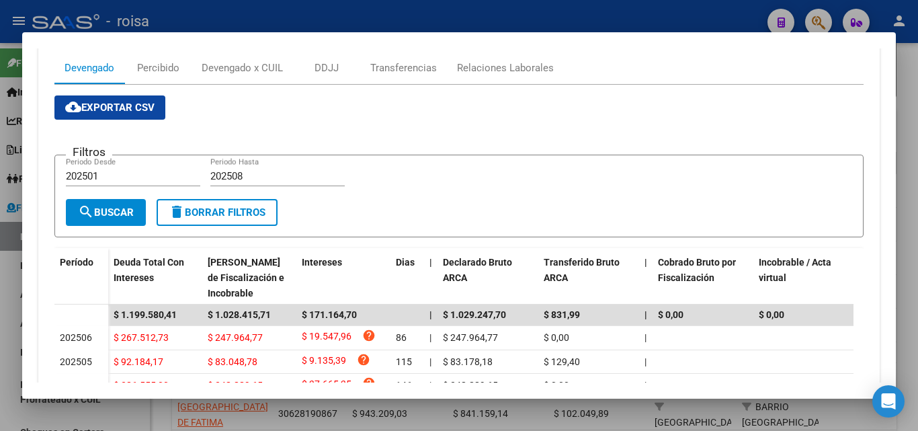
scroll to position [0, 0]
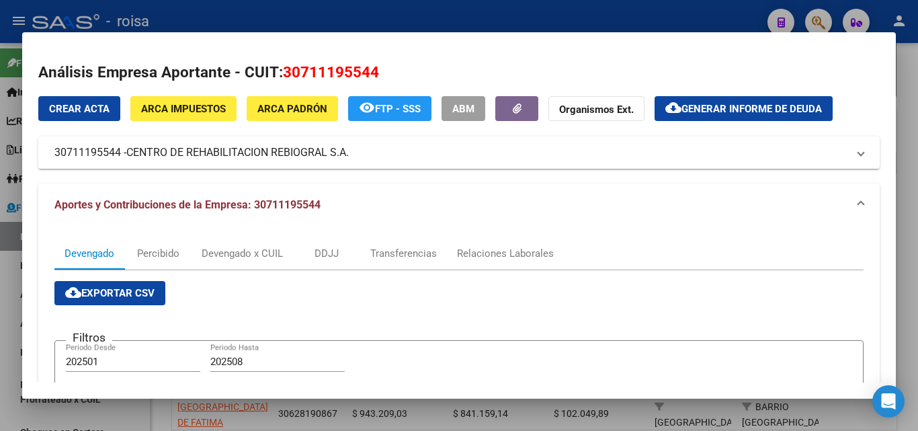
click at [724, 110] on span "Generar informe de deuda" at bounding box center [751, 109] width 140 height 12
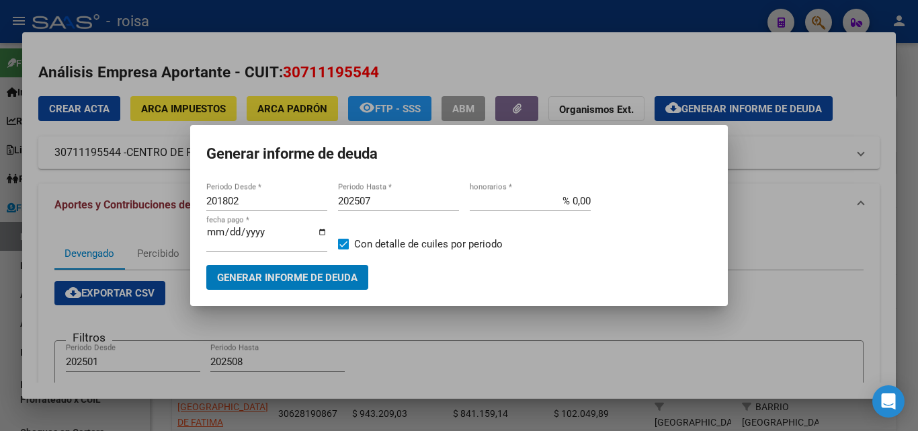
click at [249, 200] on input "201802" at bounding box center [266, 201] width 121 height 12
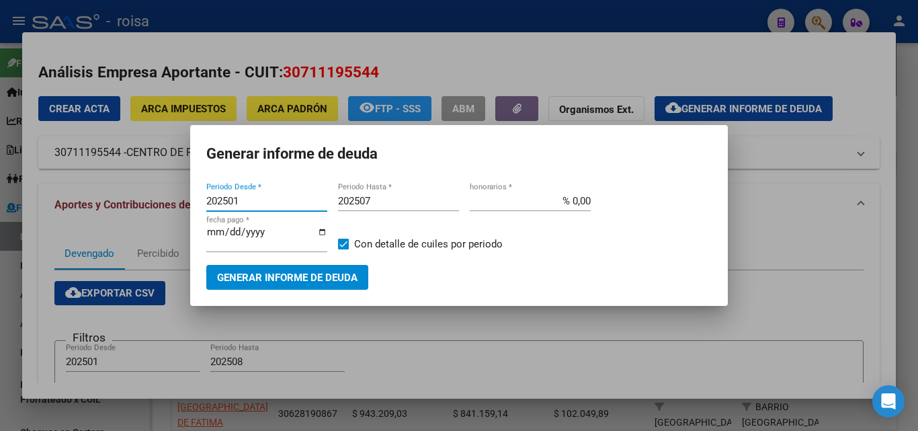
type input "202501"
click at [374, 201] on input "202507" at bounding box center [398, 201] width 121 height 12
type input "202508"
click at [570, 200] on input "% 0,00" at bounding box center [530, 201] width 121 height 12
type input "% 10,00"
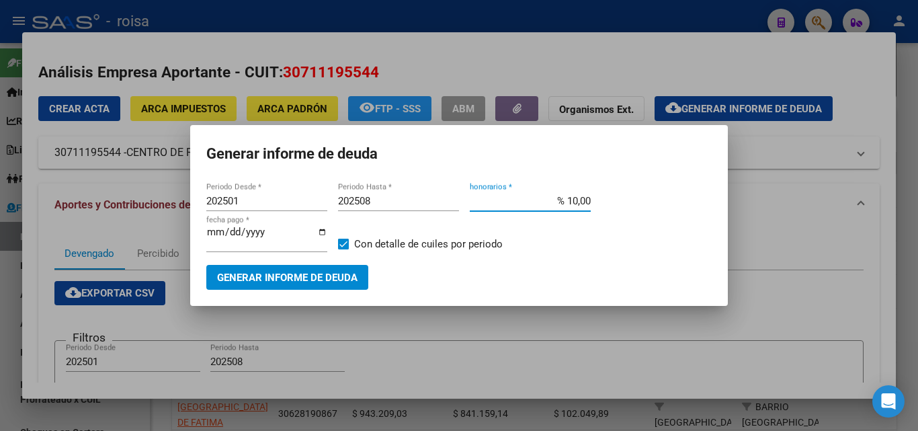
click at [295, 282] on span "Generar informe de deuda" at bounding box center [287, 277] width 140 height 12
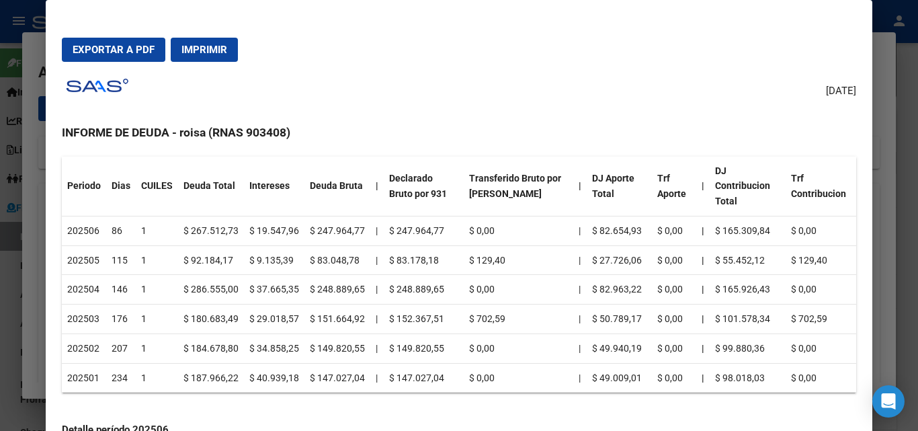
scroll to position [202, 0]
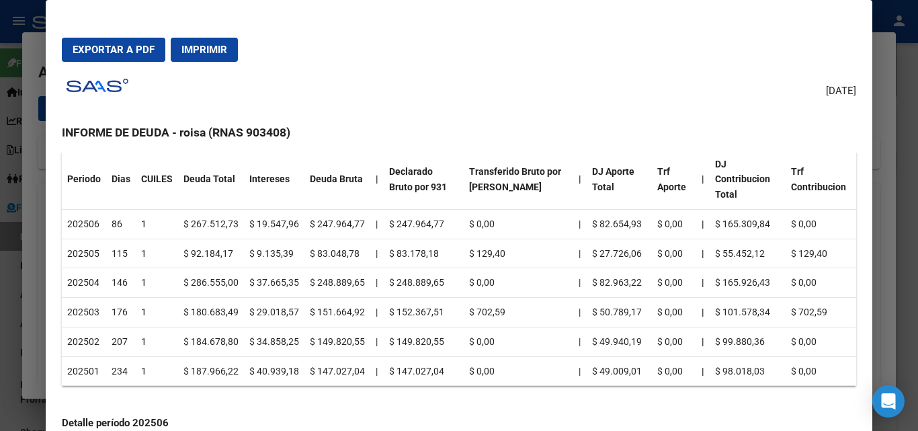
click at [135, 54] on span "Exportar a PDF" at bounding box center [114, 50] width 82 height 12
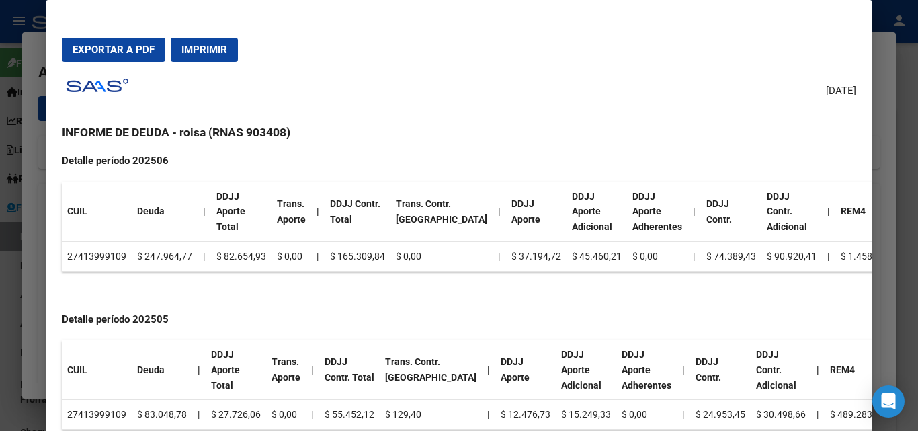
scroll to position [470, 0]
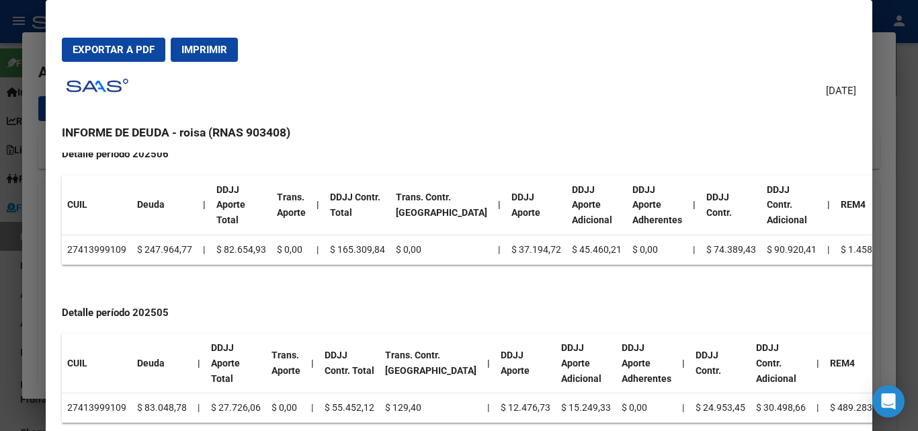
drag, startPoint x: 78, startPoint y: 232, endPoint x: 118, endPoint y: 232, distance: 40.3
click at [118, 235] on td "27413999109" at bounding box center [97, 250] width 70 height 30
copy td "41399910"
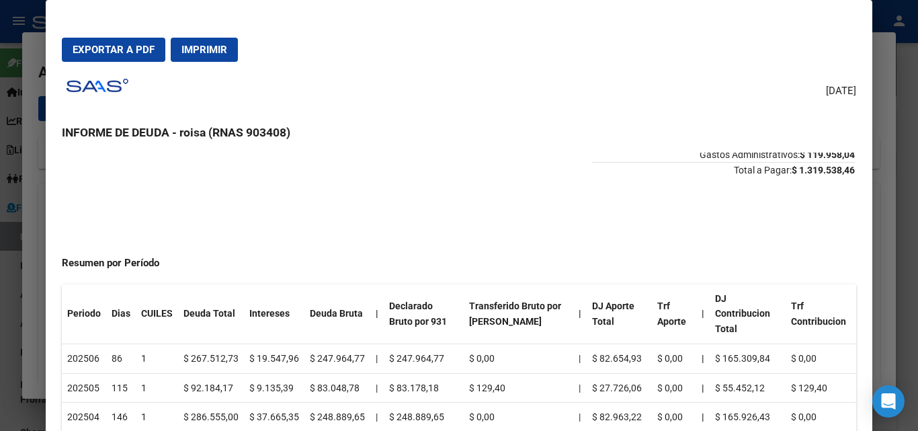
scroll to position [0, 0]
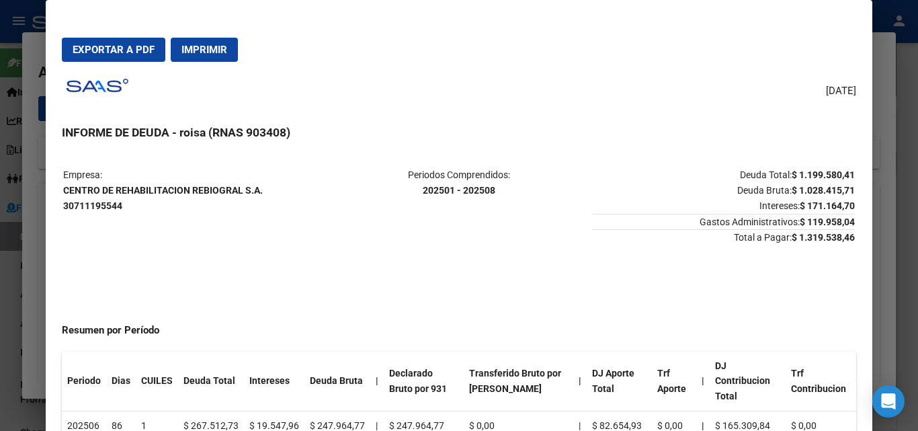
drag, startPoint x: 63, startPoint y: 188, endPoint x: 274, endPoint y: 188, distance: 211.0
click at [274, 188] on p "Empresa: CENTRO DE REHABILITACION REBIOGRAL S.A. 30711195544" at bounding box center [194, 190] width 263 height 46
copy strong "CENTRO DE REHABILITACION REBIOGRAL S.A."
drag, startPoint x: 62, startPoint y: 206, endPoint x: 124, endPoint y: 206, distance: 61.8
click at [124, 206] on table "Empresa: CENTRO DE REHABILITACION REBIOGRAL S.A. 30711195544 Periodos Comprendi…" at bounding box center [459, 206] width 794 height 81
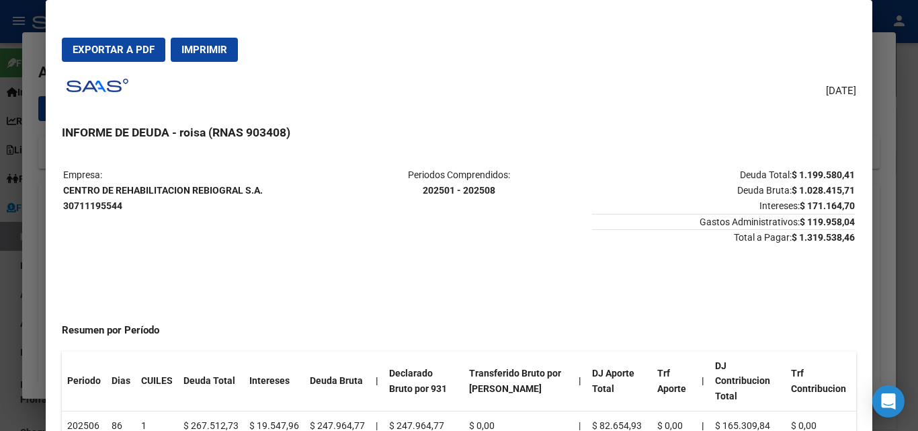
copy strong "30711195544"
click at [34, 263] on div at bounding box center [459, 215] width 918 height 431
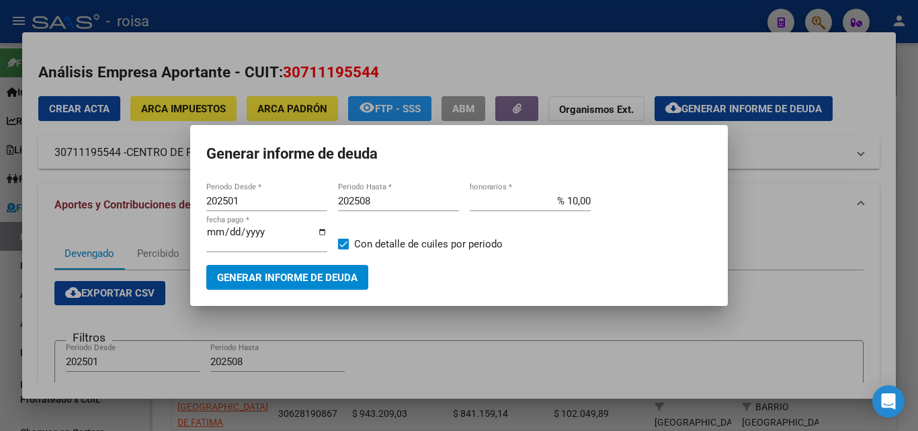
click at [5, 288] on div at bounding box center [459, 215] width 918 height 431
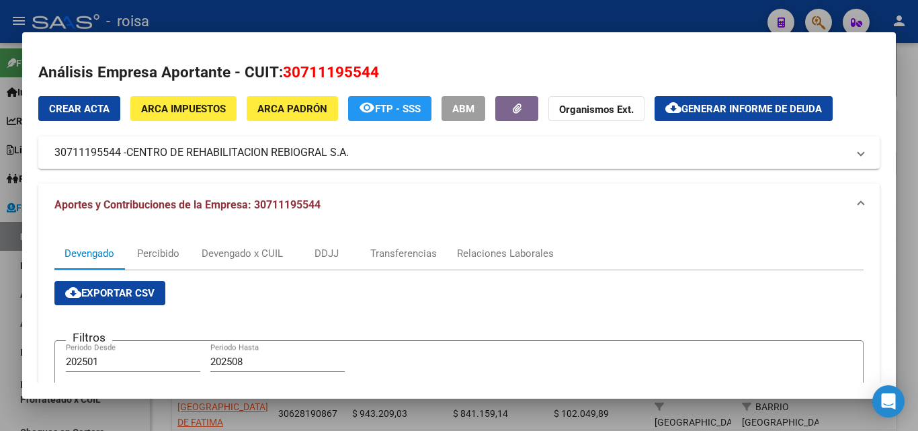
drag, startPoint x: 6, startPoint y: 266, endPoint x: 253, endPoint y: 237, distance: 248.3
click at [11, 261] on div at bounding box center [459, 215] width 918 height 431
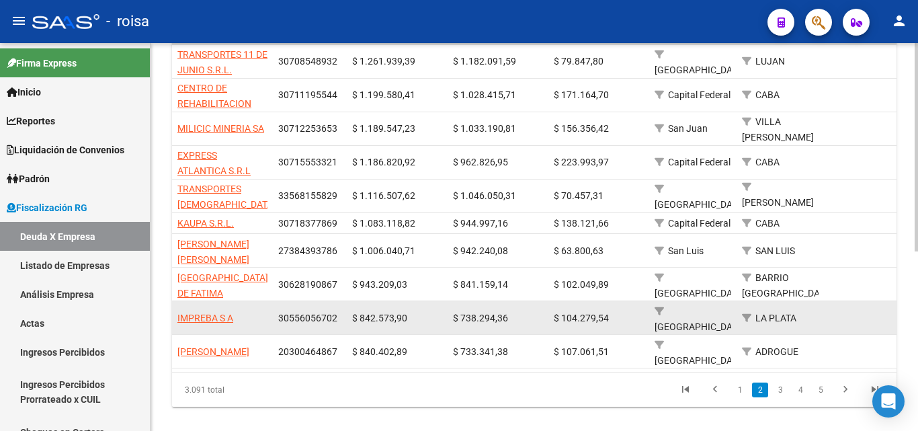
scroll to position [335, 0]
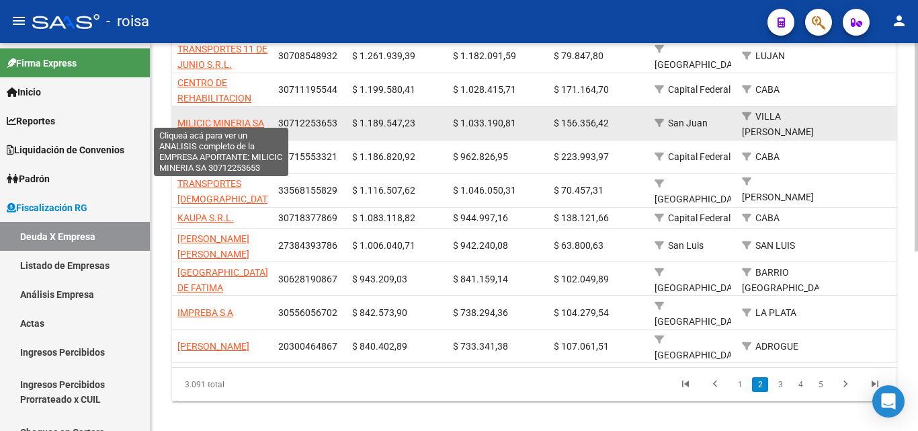
click at [226, 119] on span "MILICIC MINERIA SA" at bounding box center [220, 123] width 87 height 11
type textarea "30712253653"
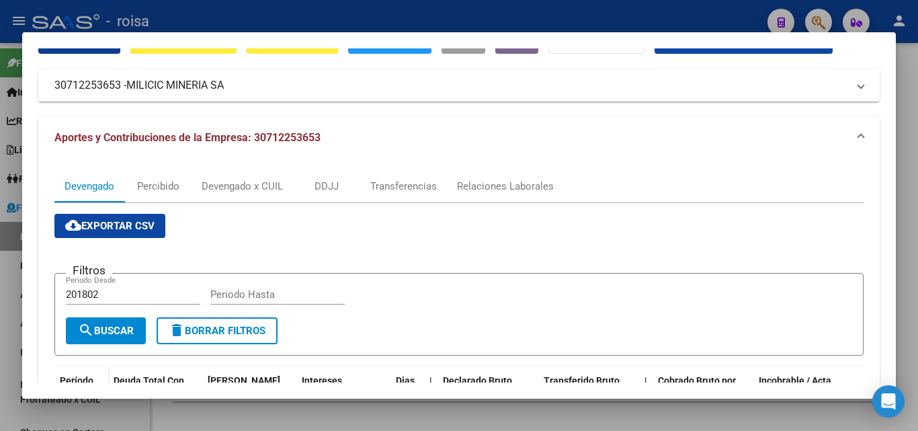
scroll to position [134, 0]
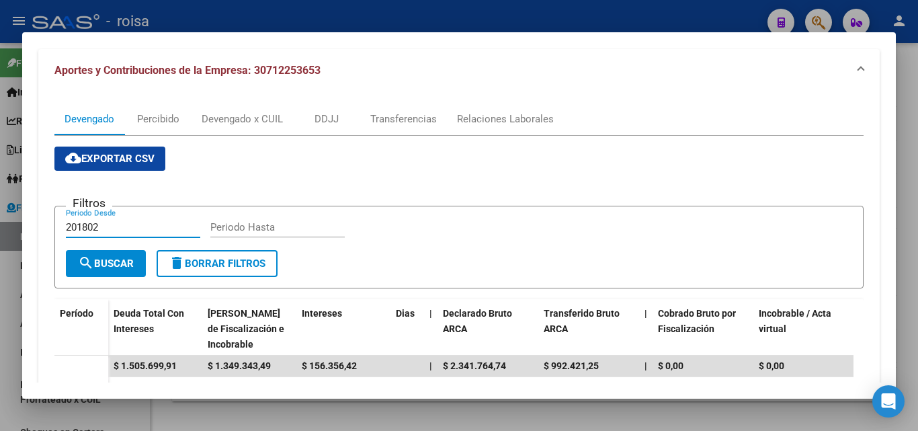
click at [107, 226] on input "201802" at bounding box center [133, 227] width 134 height 12
type input "202501"
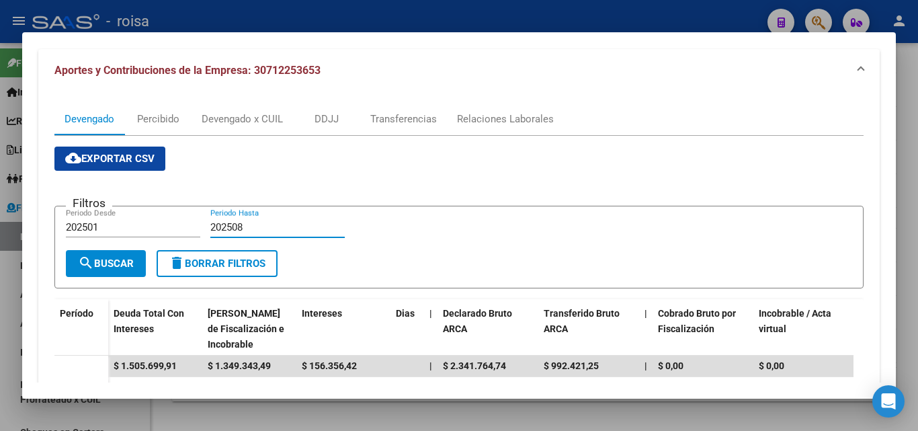
type input "202508"
click at [119, 267] on span "search Buscar" at bounding box center [106, 263] width 56 height 12
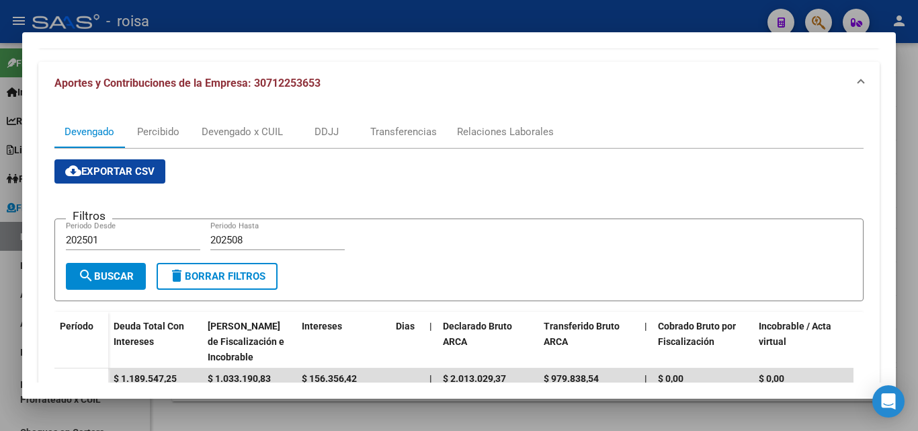
scroll to position [0, 0]
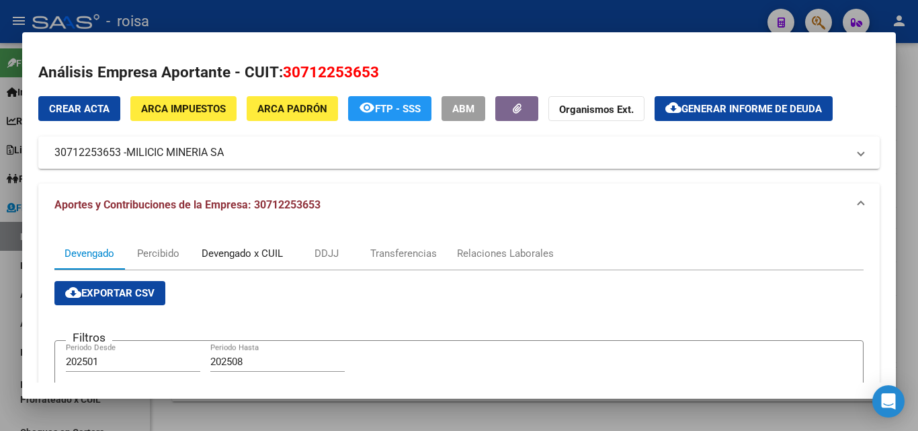
drag, startPoint x: 239, startPoint y: 254, endPoint x: 253, endPoint y: 254, distance: 14.1
click at [239, 254] on div "Devengado x CUIL" at bounding box center [242, 253] width 81 height 15
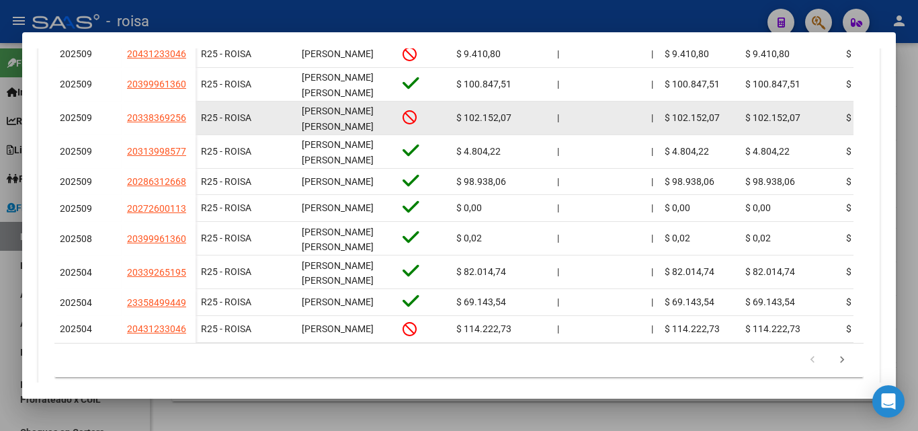
scroll to position [534, 0]
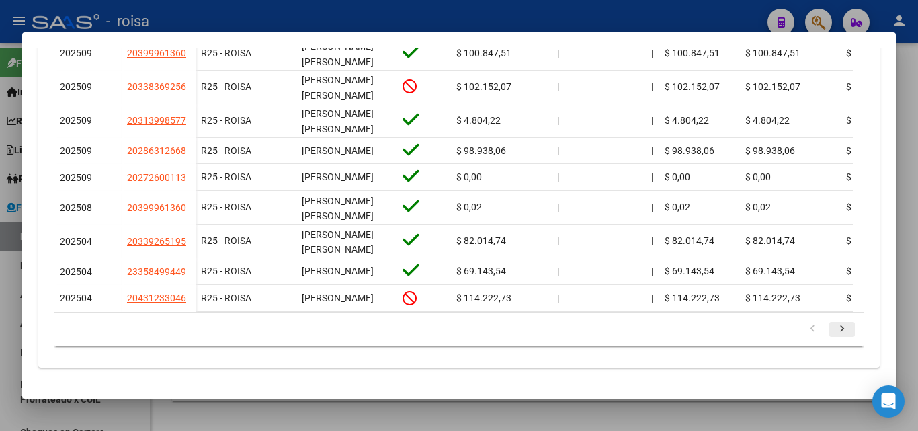
click at [833, 325] on icon "go to next page" at bounding box center [841, 331] width 17 height 16
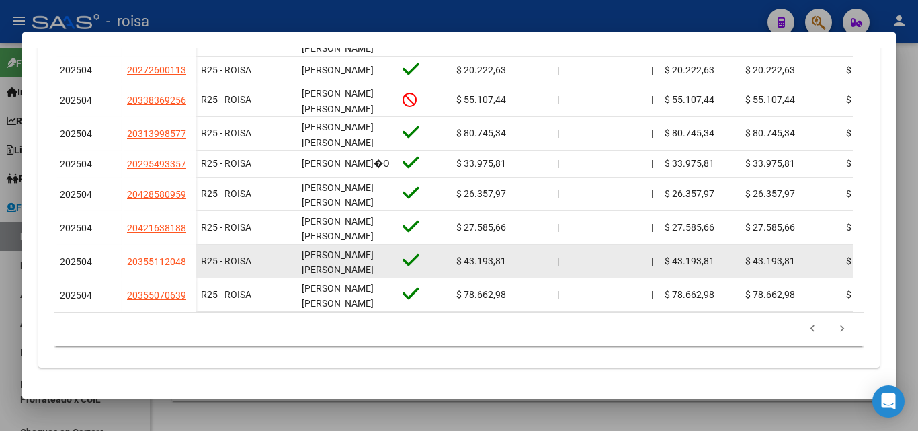
scroll to position [540, 0]
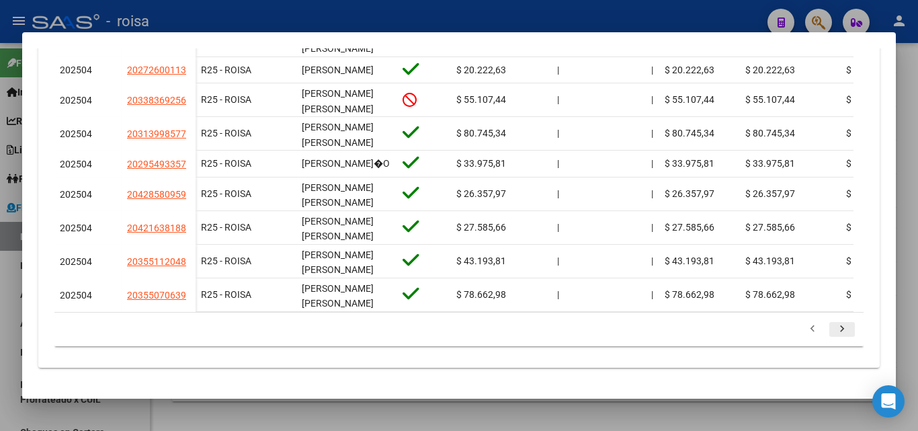
click at [835, 333] on icon "go to next page" at bounding box center [841, 331] width 17 height 16
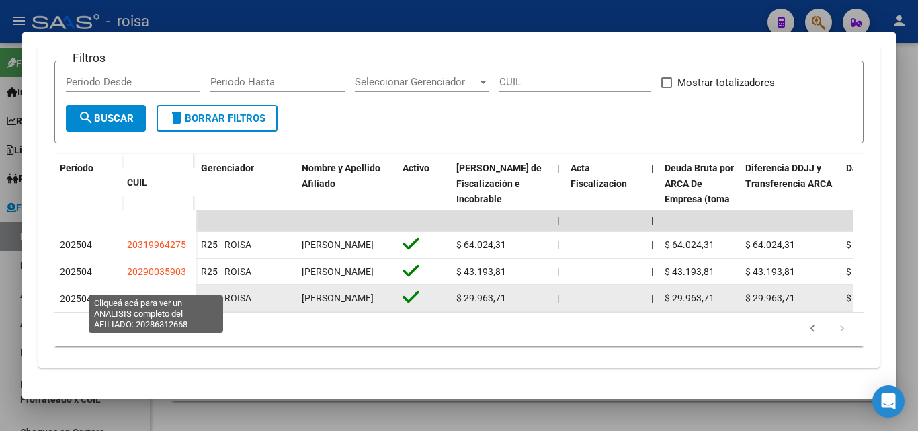
click at [159, 293] on span "20286312668" at bounding box center [156, 298] width 59 height 11
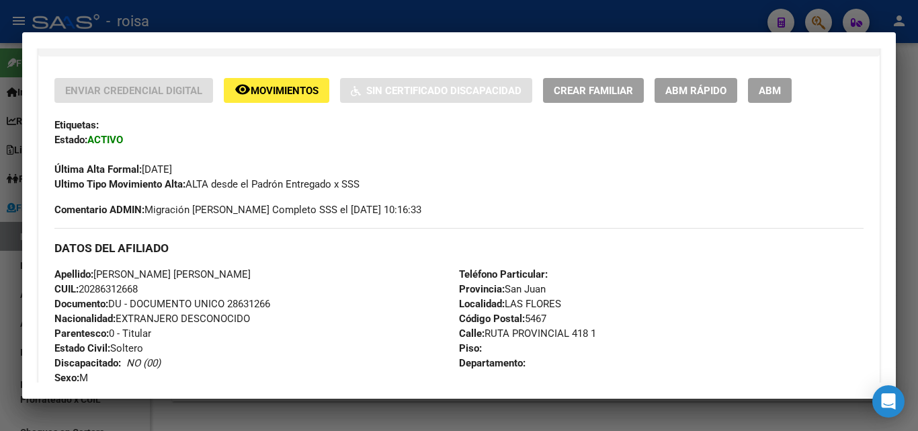
scroll to position [269, 0]
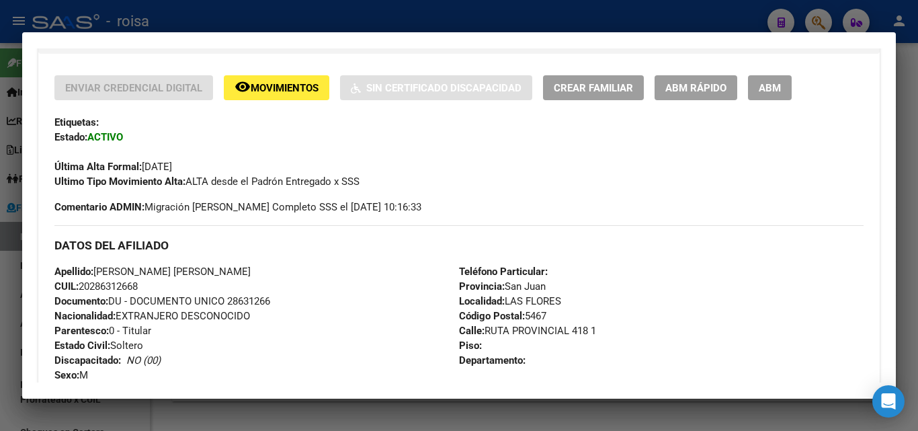
drag, startPoint x: 93, startPoint y: 285, endPoint x: 136, endPoint y: 284, distance: 43.7
click at [136, 284] on span "CUIL: 20286312668" at bounding box center [95, 286] width 83 height 12
drag, startPoint x: 5, startPoint y: 329, endPoint x: 243, endPoint y: 306, distance: 238.9
click at [5, 328] on div at bounding box center [459, 215] width 918 height 431
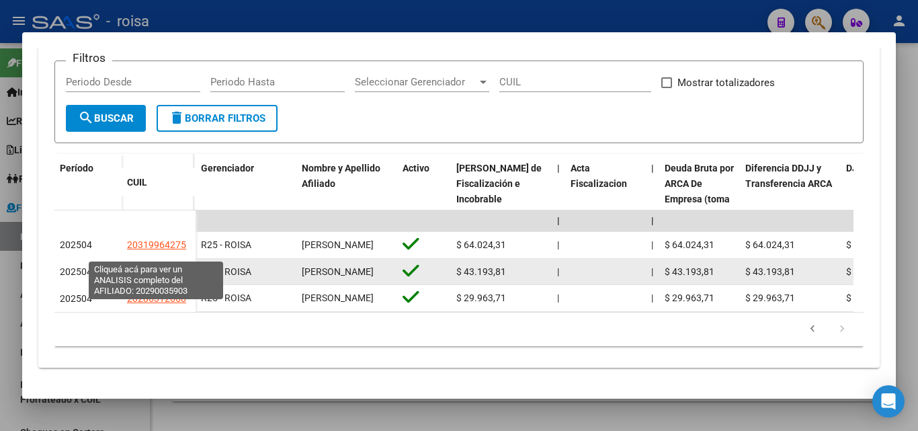
click at [147, 266] on span "20290035903" at bounding box center [156, 271] width 59 height 11
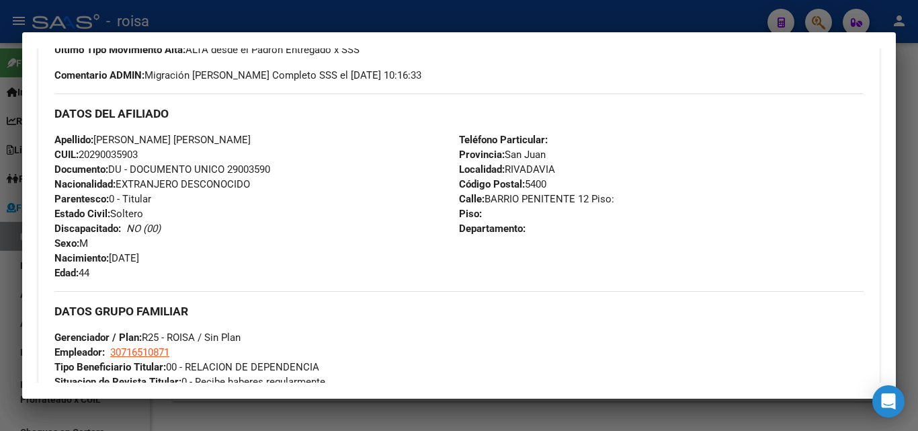
scroll to position [403, 0]
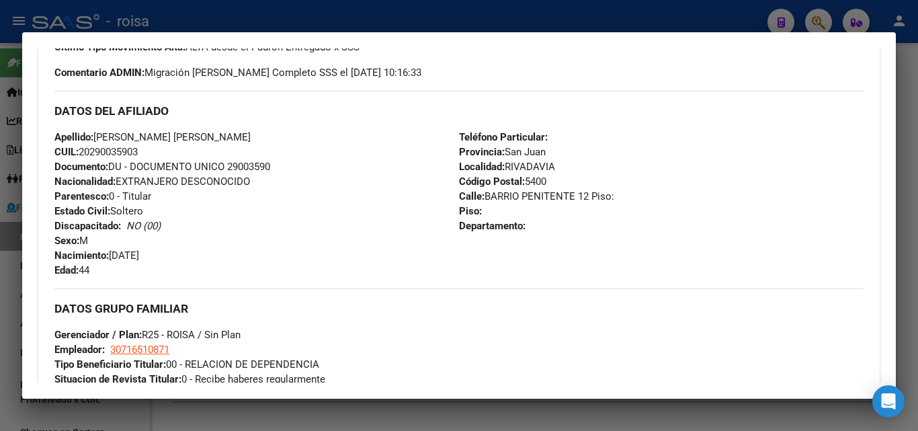
drag, startPoint x: 92, startPoint y: 149, endPoint x: 138, endPoint y: 148, distance: 46.4
click at [138, 148] on span "CUIL: 20290035903" at bounding box center [95, 152] width 83 height 12
click at [8, 292] on div at bounding box center [459, 215] width 918 height 431
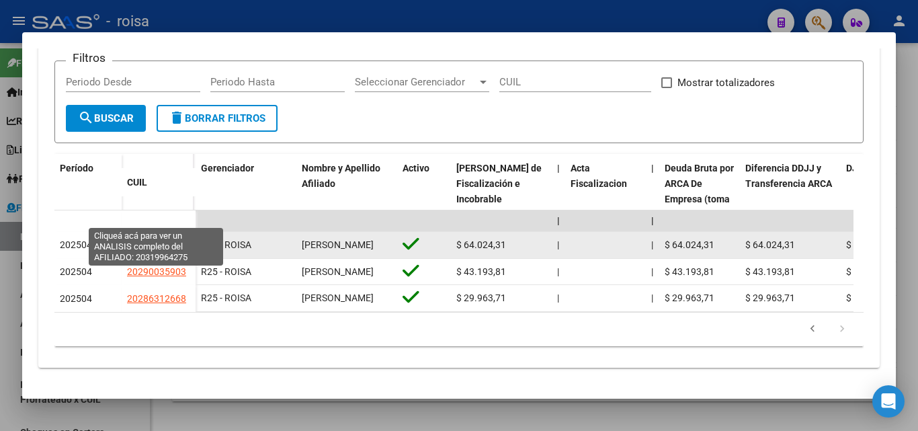
click at [157, 239] on span "20319964275" at bounding box center [156, 244] width 59 height 11
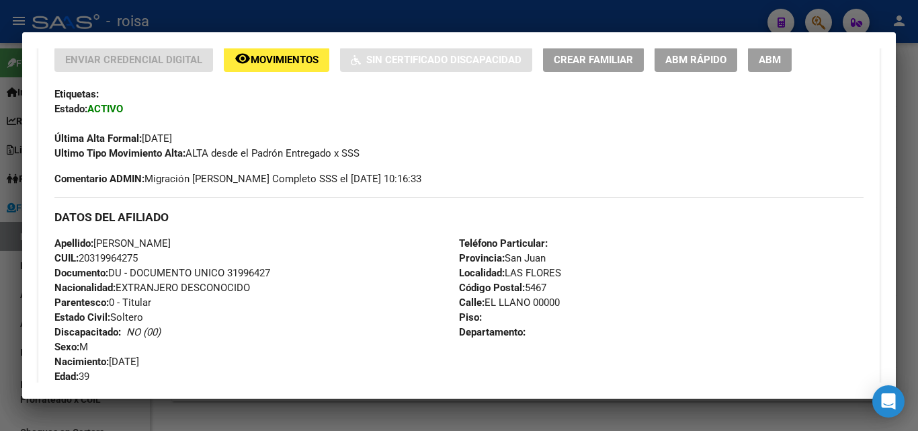
scroll to position [336, 0]
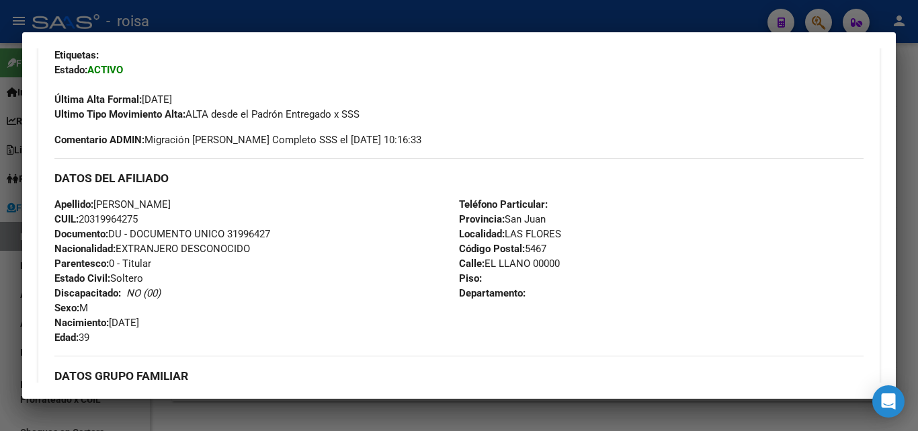
drag, startPoint x: 93, startPoint y: 218, endPoint x: 134, endPoint y: 215, distance: 41.8
click at [134, 219] on span "CUIL: 20319964275" at bounding box center [95, 219] width 83 height 12
click at [0, 327] on div at bounding box center [459, 215] width 918 height 431
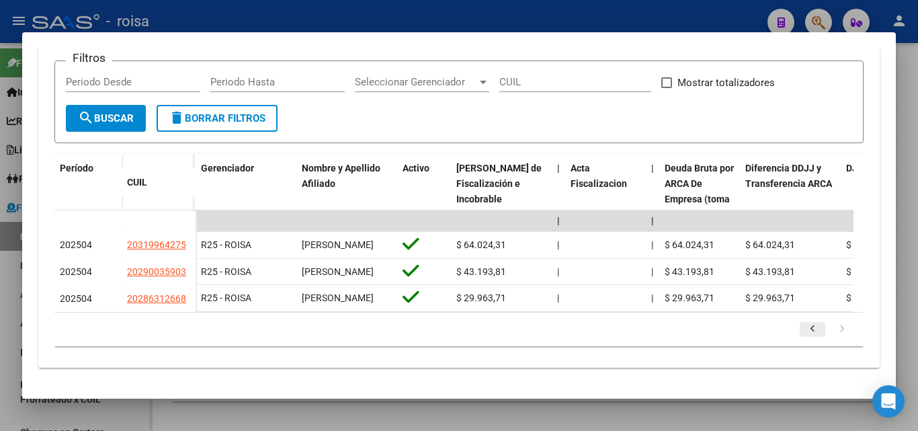
click at [806, 331] on icon "go to previous page" at bounding box center [812, 331] width 17 height 16
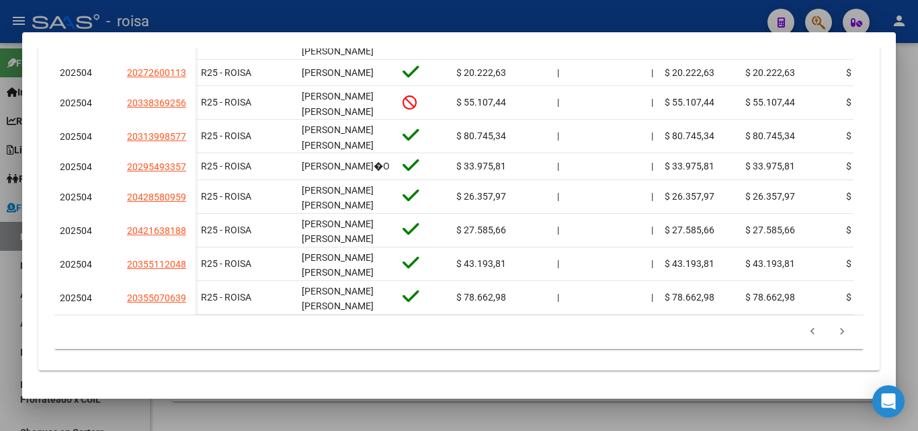
scroll to position [540, 0]
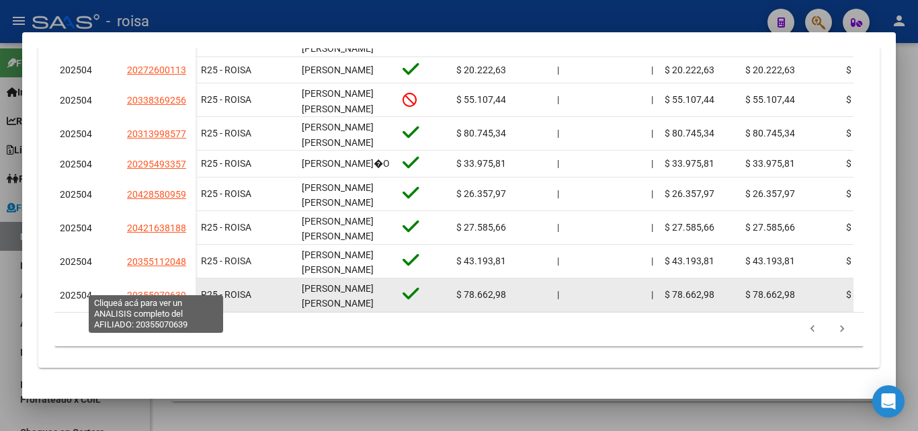
click at [155, 290] on span "20355070639" at bounding box center [156, 295] width 59 height 11
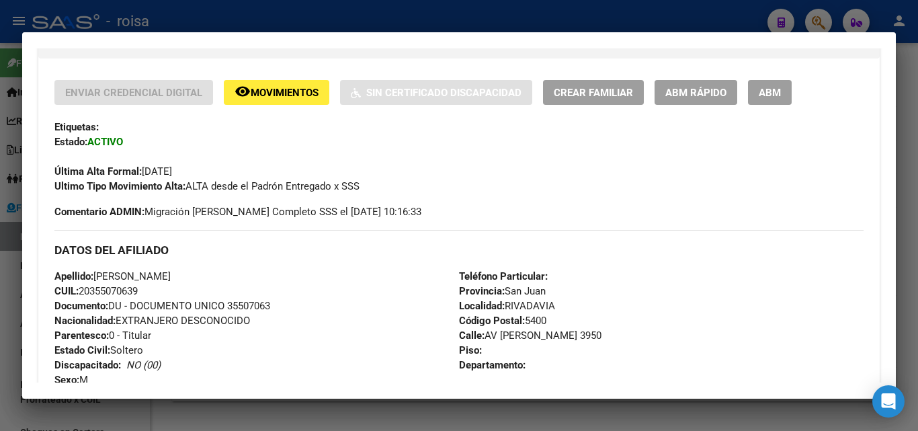
scroll to position [269, 0]
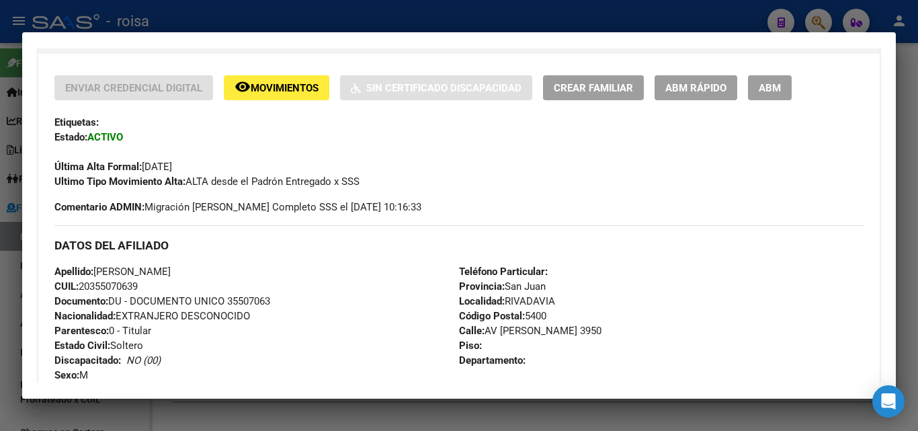
drag, startPoint x: 91, startPoint y: 284, endPoint x: 133, endPoint y: 281, distance: 41.8
click at [137, 282] on span "CUIL: 20355070639" at bounding box center [95, 286] width 83 height 12
click at [8, 302] on div at bounding box center [459, 215] width 918 height 431
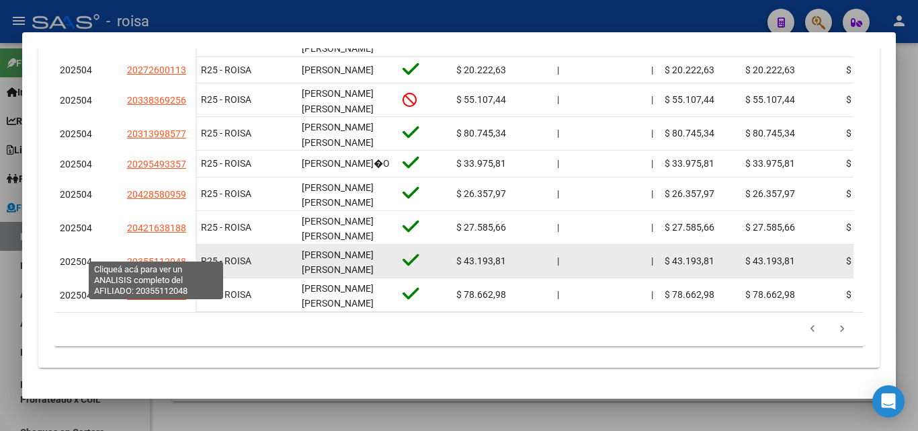
click at [163, 256] on span "20355112048" at bounding box center [156, 261] width 59 height 11
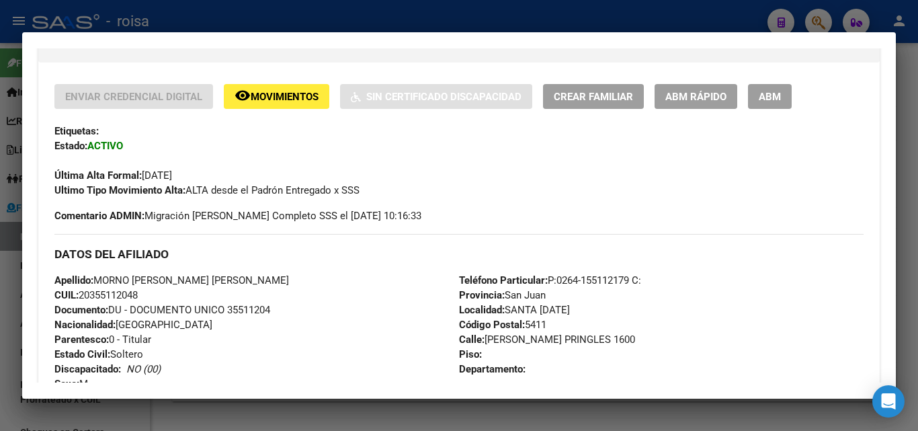
scroll to position [336, 0]
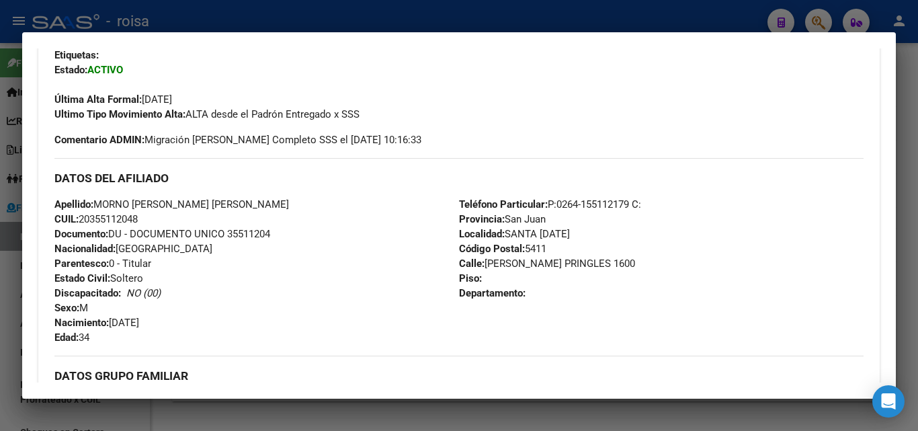
drag, startPoint x: 91, startPoint y: 218, endPoint x: 139, endPoint y: 216, distance: 47.7
click at [138, 216] on span "CUIL: 20355112048" at bounding box center [95, 219] width 83 height 12
click at [1, 267] on div at bounding box center [459, 215] width 918 height 431
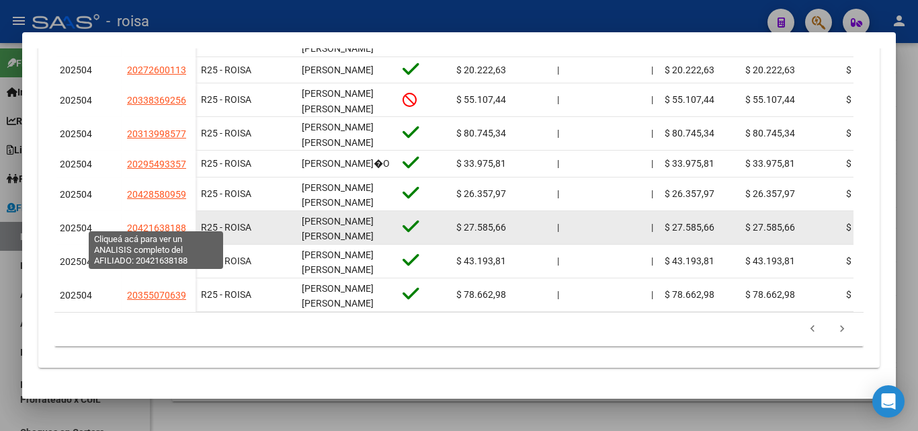
click at [156, 223] on span "20421638188" at bounding box center [156, 227] width 59 height 11
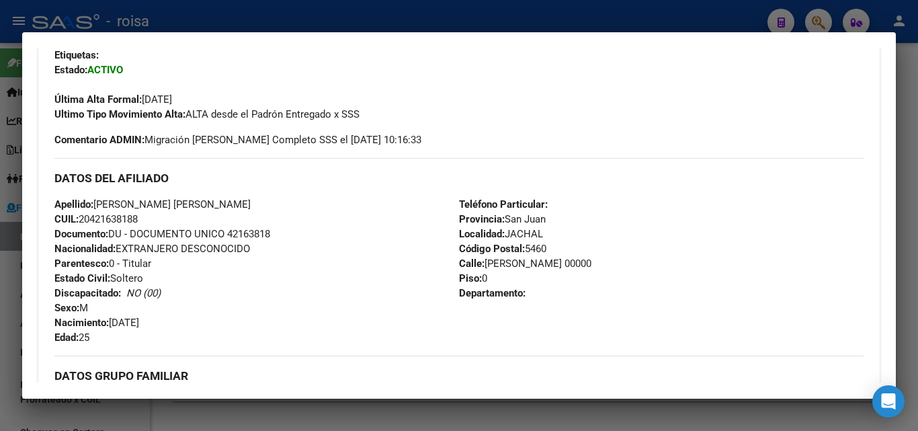
drag, startPoint x: 93, startPoint y: 218, endPoint x: 136, endPoint y: 216, distance: 43.1
click at [136, 216] on span "CUIL: 20421638188" at bounding box center [95, 219] width 83 height 12
drag, startPoint x: 5, startPoint y: 285, endPoint x: 152, endPoint y: 293, distance: 147.4
click at [5, 284] on div at bounding box center [459, 215] width 918 height 431
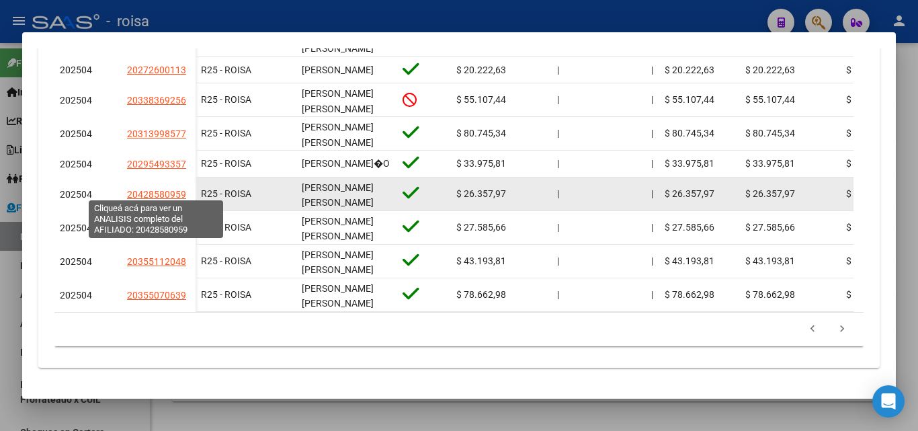
click at [159, 190] on span "20428580959" at bounding box center [156, 194] width 59 height 11
type textarea "20428580959"
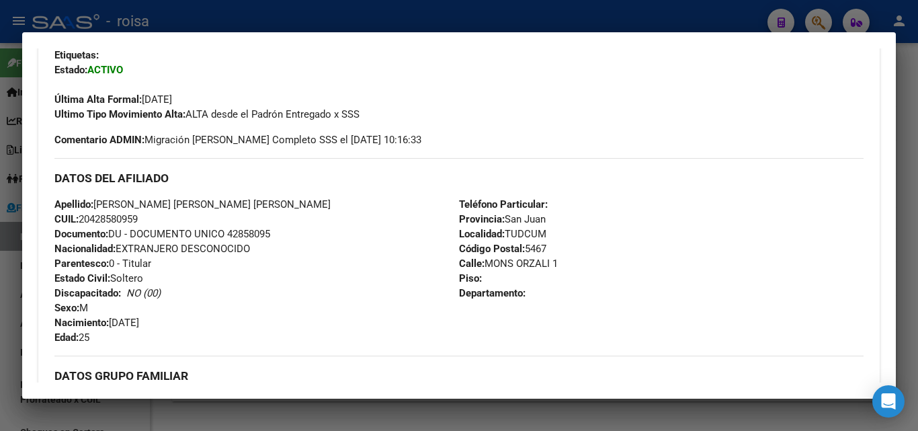
drag, startPoint x: 91, startPoint y: 218, endPoint x: 138, endPoint y: 216, distance: 47.1
click at [138, 216] on span "CUIL: 20428580959" at bounding box center [95, 219] width 83 height 12
click at [17, 292] on div at bounding box center [459, 215] width 918 height 431
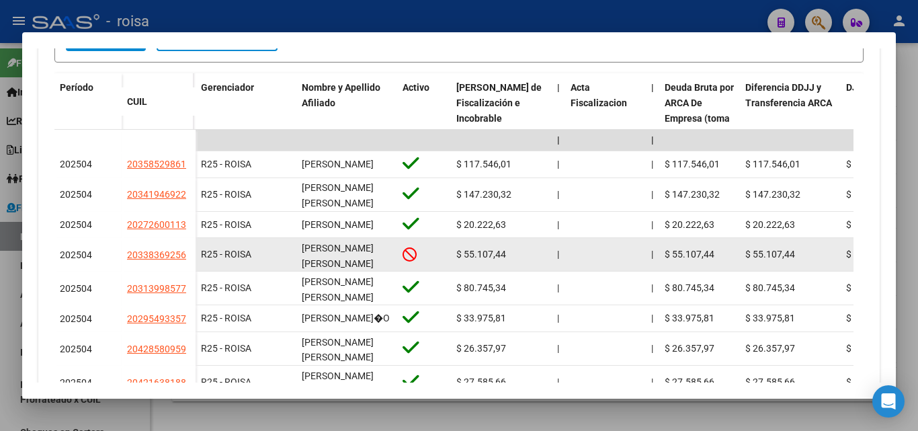
scroll to position [338, 0]
